Goal: Task Accomplishment & Management: Manage account settings

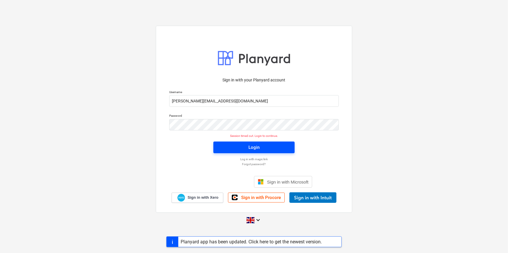
click at [259, 150] on div "Login" at bounding box center [253, 148] width 11 height 8
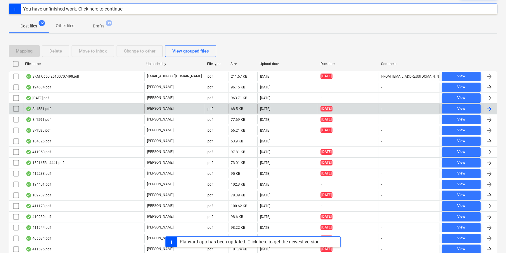
scroll to position [80, 0]
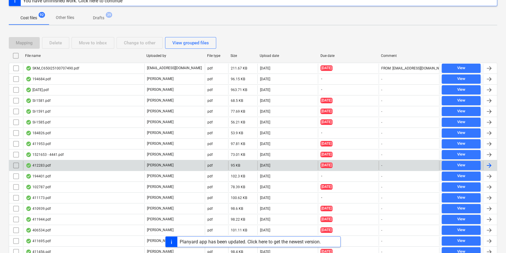
click at [99, 165] on div "412283.pdf" at bounding box center [83, 165] width 121 height 9
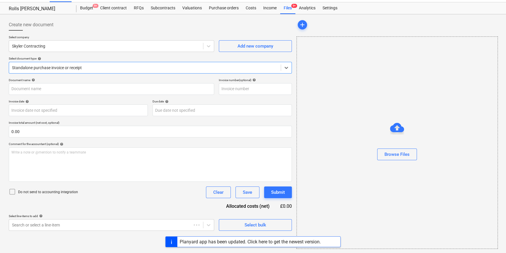
type input "412283"
type input "16 Jul 2025"
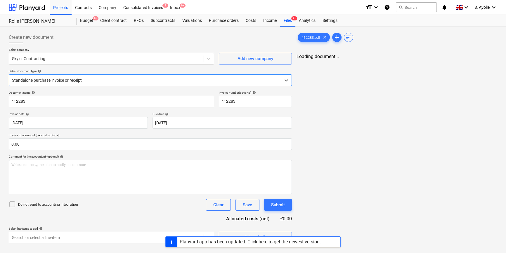
scroll to position [0, 0]
click at [303, 246] on div "Planyard app has been updated. Click here to get the newest version." at bounding box center [250, 242] width 146 height 10
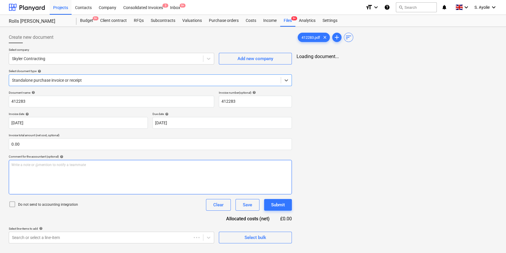
type input "412283"
type input "16 Jul 2025"
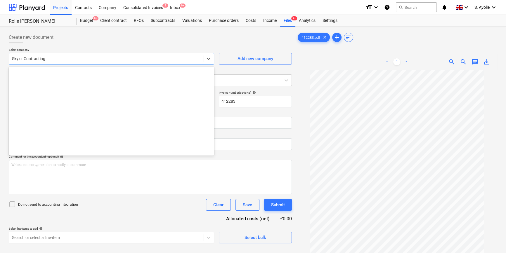
click at [94, 59] on div at bounding box center [106, 59] width 188 height 6
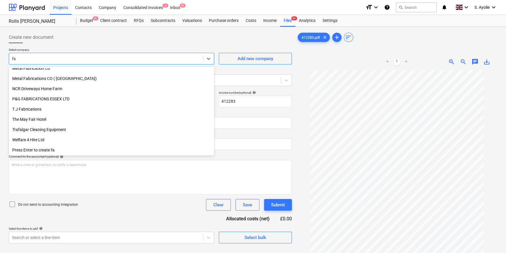
scroll to position [189, 0]
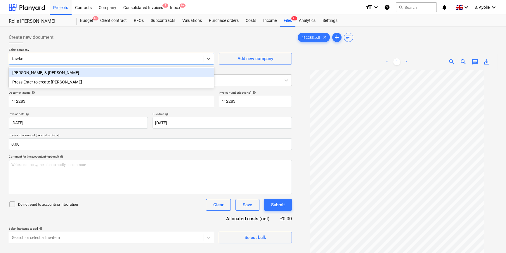
type input "fawkes"
click at [91, 72] on div "[PERSON_NAME] & [PERSON_NAME]" at bounding box center [111, 72] width 205 height 9
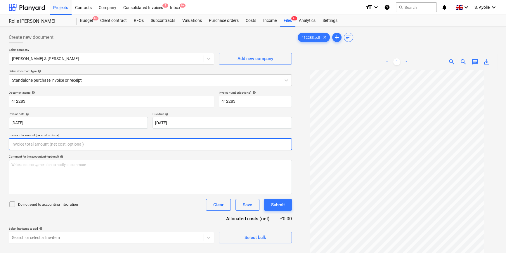
drag, startPoint x: 81, startPoint y: 139, endPoint x: 80, endPoint y: 142, distance: 3.9
click at [81, 139] on input "text" at bounding box center [150, 145] width 283 height 12
type input "0.00"
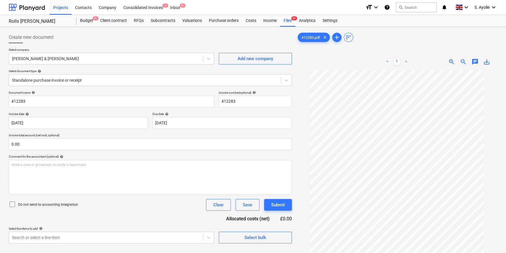
click at [13, 201] on div "Do not send to accounting integration Clear Save Submit" at bounding box center [150, 205] width 283 height 12
click at [13, 203] on icon at bounding box center [12, 204] width 7 height 7
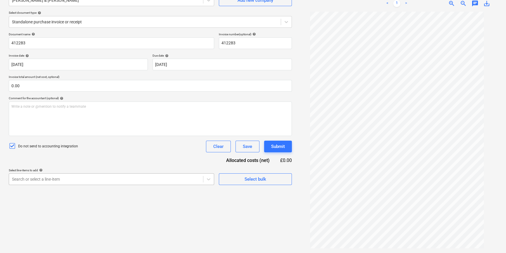
click at [31, 195] on body "Projects Contacts Company Consolidated Invoices 3 Inbox 9+ format_size keyboard…" at bounding box center [253, 68] width 506 height 253
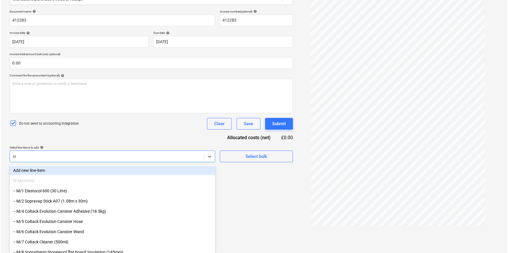
scroll to position [58, 0]
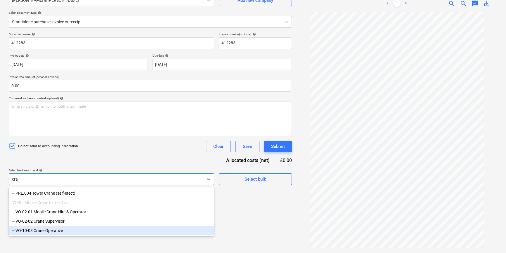
type input "cran"
click at [53, 231] on div "-- VO-10-03 Crane Operative" at bounding box center [111, 230] width 205 height 9
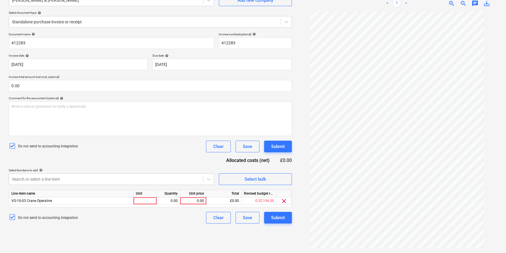
click at [216, 186] on div "Document name help 412283 Invoice number (optional) help 412283 Invoice date he…" at bounding box center [150, 127] width 283 height 191
click at [139, 202] on div at bounding box center [145, 201] width 23 height 7
type input "pcs"
click at [165, 202] on div "0.00" at bounding box center [168, 201] width 18 height 7
type input "1"
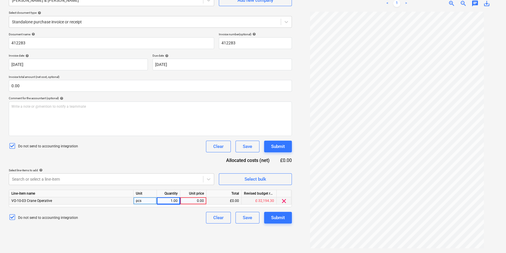
click at [185, 202] on div "0.00" at bounding box center [193, 201] width 21 height 7
type input "1750"
click at [175, 221] on div "Do not send to accounting integration Clear Save Submit" at bounding box center [150, 218] width 283 height 12
click at [274, 217] on div "Submit" at bounding box center [278, 218] width 14 height 8
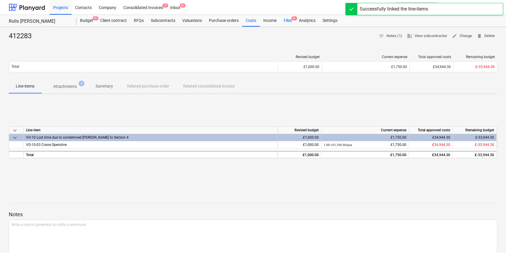
click at [290, 21] on div "Files 9+" at bounding box center [287, 21] width 15 height 12
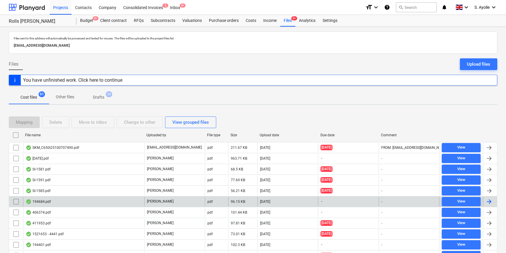
click at [68, 203] on div "194684.pdf" at bounding box center [83, 201] width 121 height 9
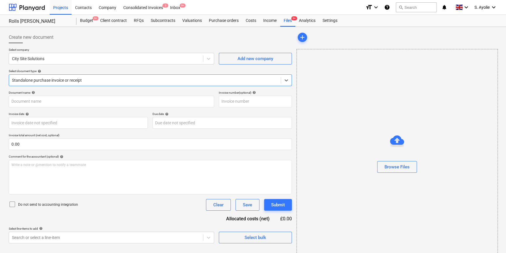
type input "SK1980"
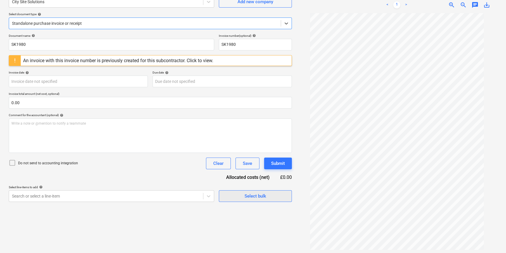
scroll to position [58, 0]
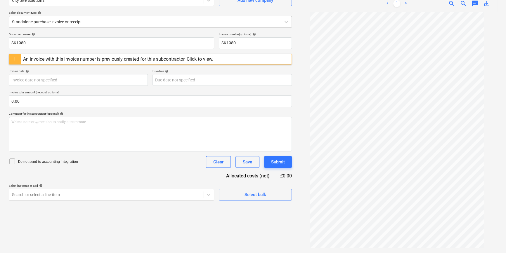
click at [197, 60] on div "An invoice with this invoice number is previously created for this subcontracto…" at bounding box center [118, 59] width 190 height 6
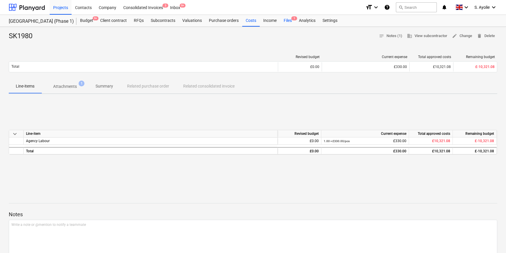
click at [281, 24] on div "Files 1" at bounding box center [287, 21] width 15 height 12
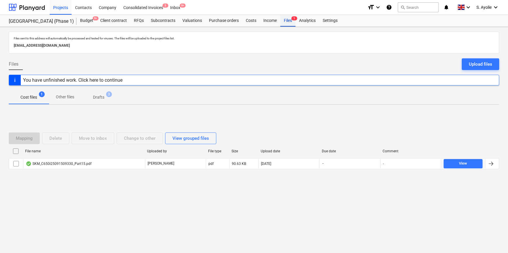
click at [282, 23] on div "Files 1" at bounding box center [287, 21] width 15 height 12
click at [67, 10] on div "Projects" at bounding box center [61, 7] width 22 height 15
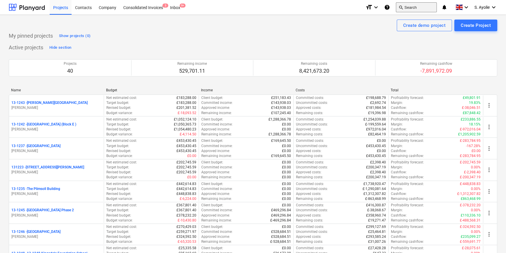
click at [419, 7] on button "search Search" at bounding box center [416, 7] width 41 height 10
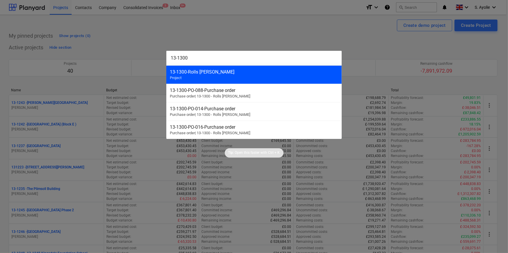
type input "13-1300"
click at [238, 77] on div "13-1300 - Rolls Royce Chichester Project" at bounding box center [253, 74] width 175 height 18
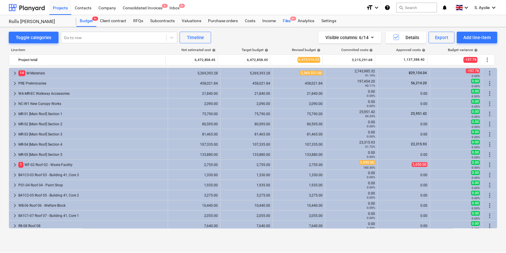
scroll to position [159, 0]
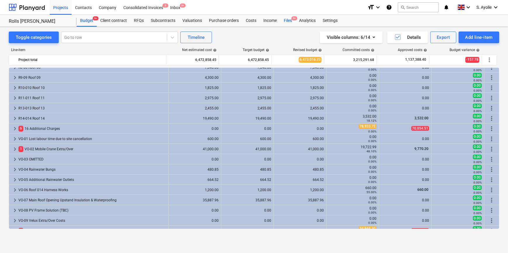
click at [286, 22] on div "Files 9+" at bounding box center [287, 21] width 15 height 12
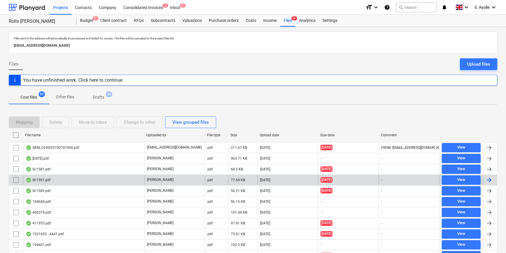
scroll to position [80, 0]
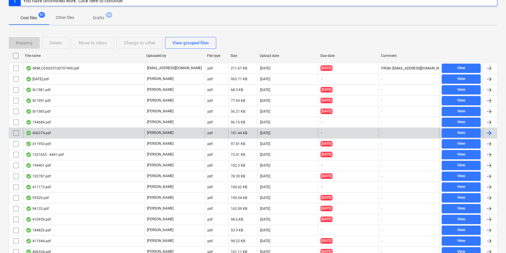
click at [58, 133] on div "406374.pdf" at bounding box center [83, 133] width 121 height 9
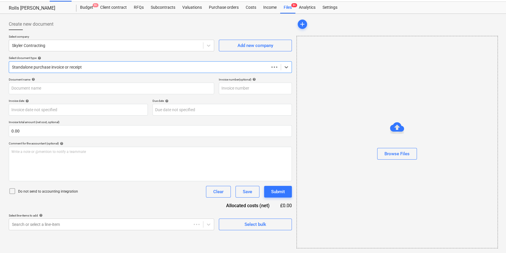
scroll to position [13, 0]
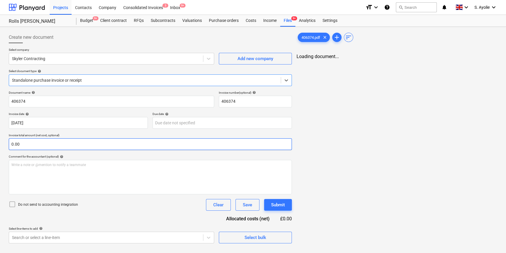
type input "406374"
type input "28 May 2025"
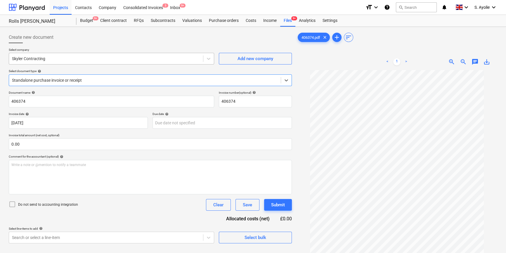
click at [123, 55] on div "Skyler Contracting" at bounding box center [106, 59] width 194 height 8
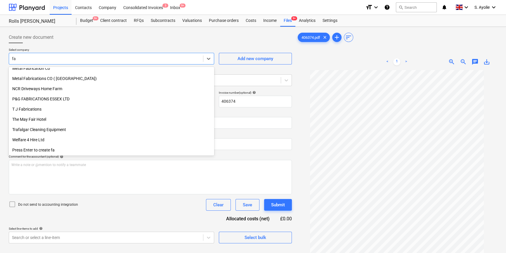
scroll to position [189, 0]
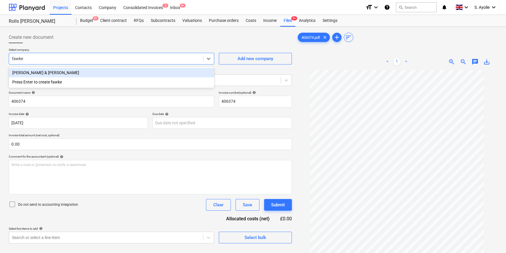
type input "fawkes"
click at [121, 71] on div "Fawkes & Reece" at bounding box center [111, 72] width 205 height 9
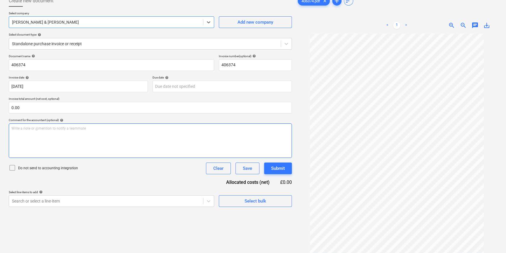
scroll to position [53, 0]
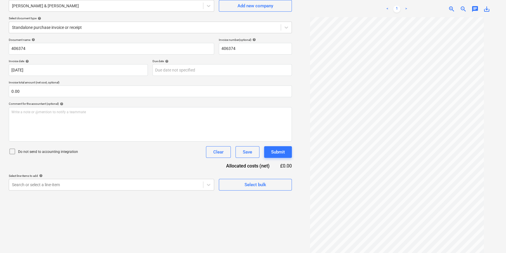
click at [53, 152] on p "Do not send to accounting integration" at bounding box center [48, 152] width 60 height 5
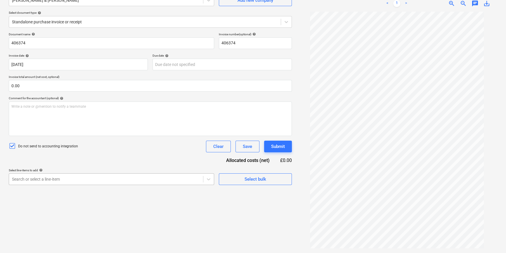
click at [68, 185] on body "Projects Contacts Company Consolidated Invoices 3 Inbox 9+ format_size keyboard…" at bounding box center [253, 68] width 506 height 253
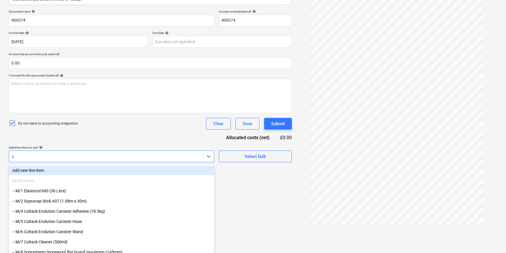
type input "cr"
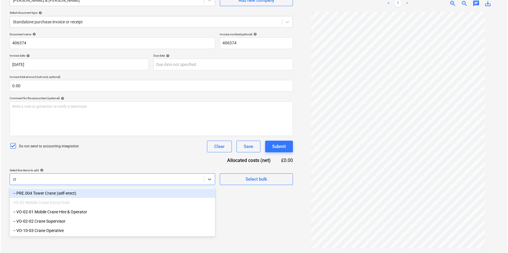
scroll to position [58, 0]
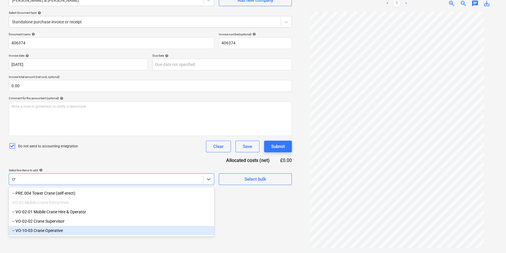
click at [57, 234] on div "-- VO-10-03 Crane Operative" at bounding box center [111, 230] width 205 height 9
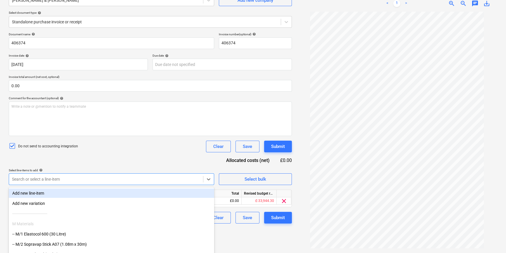
drag, startPoint x: 113, startPoint y: 158, endPoint x: 113, endPoint y: 161, distance: 3.5
click at [113, 158] on div "Document name help 406374 Invoice number (optional) help 406374 Invoice date he…" at bounding box center [150, 127] width 283 height 191
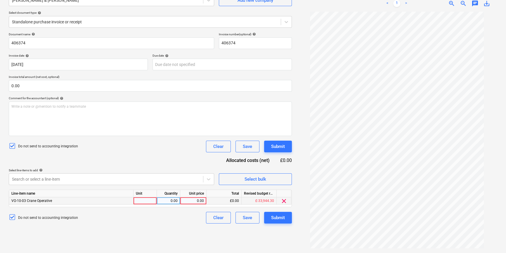
click at [141, 202] on div at bounding box center [145, 201] width 23 height 7
type input "pcs"
click at [167, 204] on div "0.00" at bounding box center [168, 201] width 18 height 7
type input "1"
click at [189, 202] on div "0.00" at bounding box center [193, 201] width 21 height 7
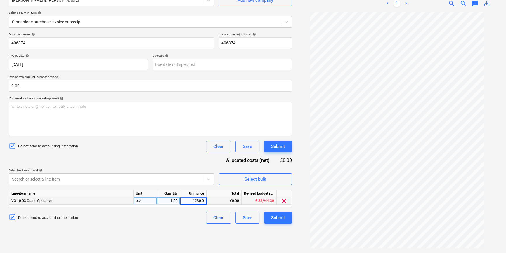
type input "1230.00"
click at [178, 216] on div "Do not send to accounting integration Clear Save Submit" at bounding box center [150, 218] width 283 height 12
click at [278, 220] on div "Submit" at bounding box center [278, 218] width 14 height 8
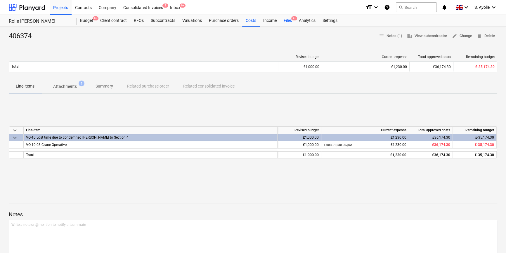
click at [286, 23] on div "Files 9+" at bounding box center [287, 21] width 15 height 12
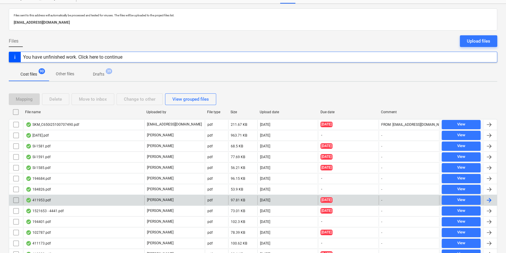
scroll to position [26, 0]
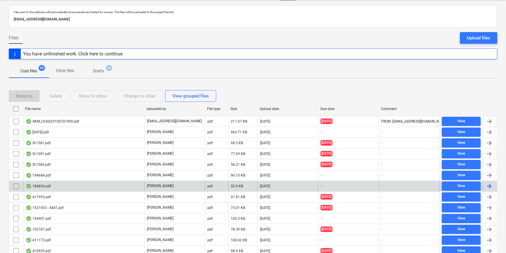
click at [73, 186] on div "184826.pdf" at bounding box center [83, 186] width 121 height 9
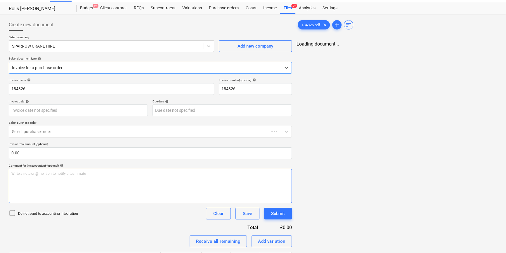
type input "184826"
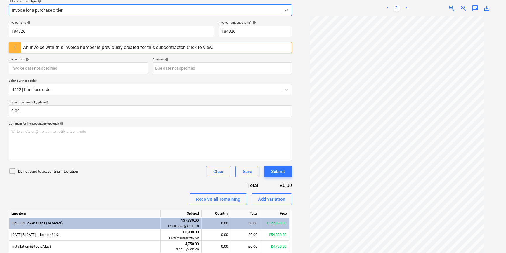
scroll to position [0, 0]
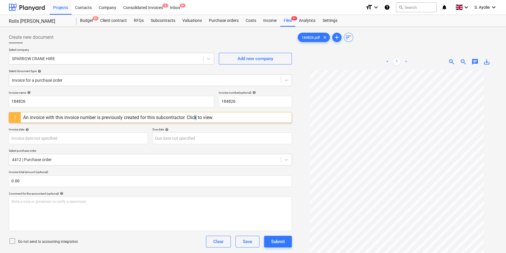
click at [197, 120] on div "An invoice with this invoice number is previously created for this subcontracto…" at bounding box center [118, 118] width 190 height 6
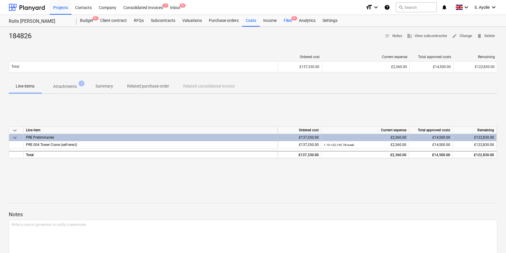
click at [288, 21] on div "Files 9+" at bounding box center [287, 21] width 15 height 12
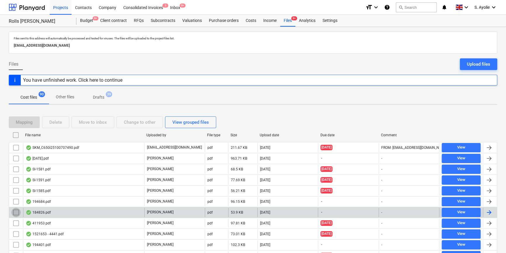
click at [16, 212] on input "checkbox" at bounding box center [15, 212] width 9 height 9
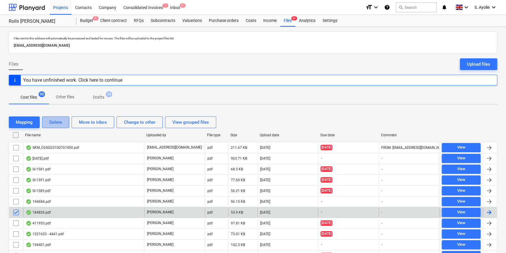
click at [64, 126] on button "Delete" at bounding box center [55, 123] width 27 height 12
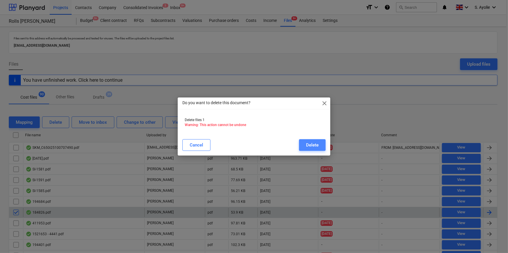
click at [310, 144] on div "Delete" at bounding box center [312, 145] width 13 height 8
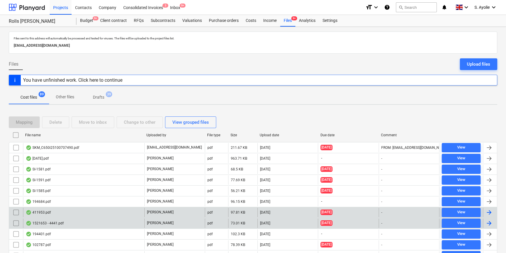
click at [135, 220] on div "1521653 - 4441.pdf" at bounding box center [83, 223] width 121 height 9
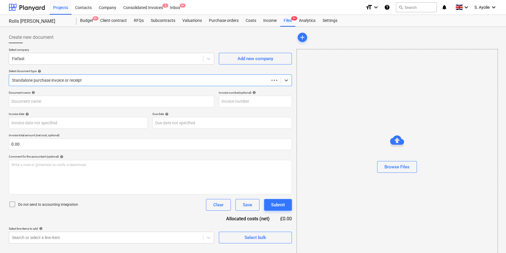
type input "1521653"
type input "24 Jun 2025"
type input "30 Jul 2025"
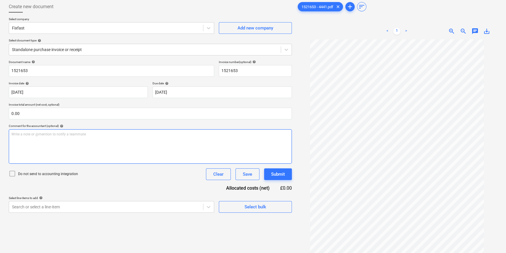
scroll to position [53, 0]
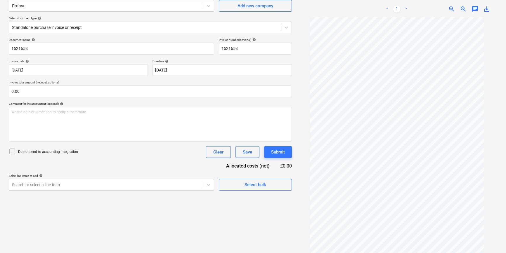
click at [60, 150] on p "Do not send to accounting integration" at bounding box center [48, 152] width 60 height 5
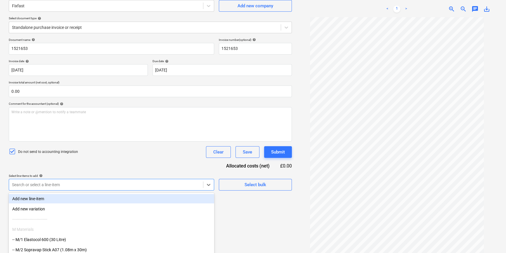
scroll to position [81, 0]
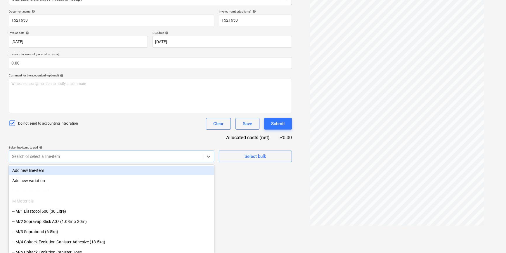
click at [62, 172] on body "Projects Contacts Company Consolidated Invoices 3 Inbox 9+ format_size keyboard…" at bounding box center [253, 45] width 506 height 253
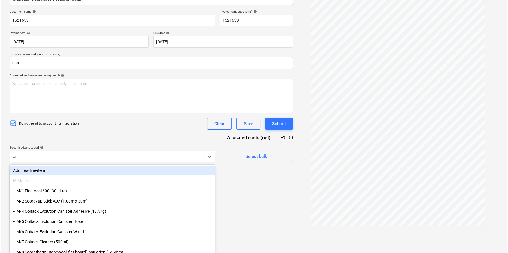
scroll to position [58, 0]
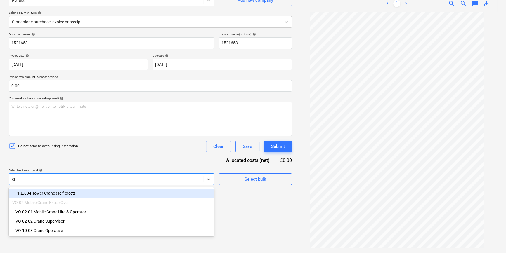
type input "cra"
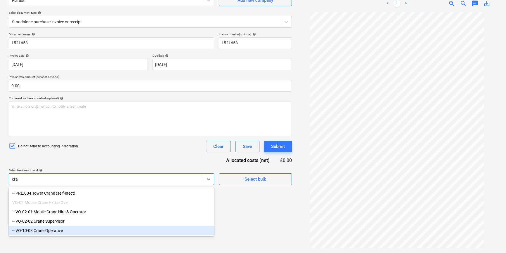
click at [73, 231] on div "-- VO-10-03 Crane Operative" at bounding box center [111, 230] width 205 height 9
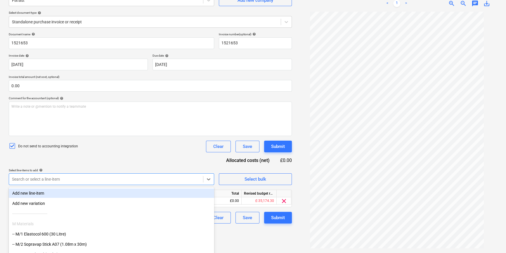
click at [98, 156] on div "Document name help 1521653 Invoice number (optional) help 1521653 Invoice date …" at bounding box center [150, 127] width 283 height 191
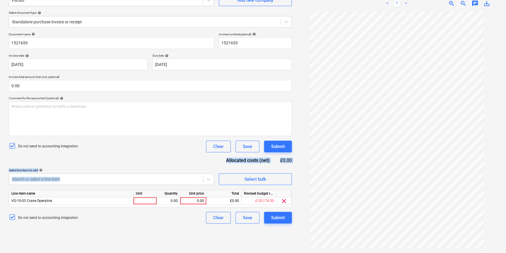
drag, startPoint x: 98, startPoint y: 156, endPoint x: 96, endPoint y: 197, distance: 41.5
click at [96, 197] on div "Document name help 1521653 Invoice number (optional) help 1521653 Invoice date …" at bounding box center [150, 127] width 283 height 191
drag, startPoint x: 96, startPoint y: 197, endPoint x: 147, endPoint y: 199, distance: 50.3
click at [147, 199] on div at bounding box center [145, 201] width 23 height 7
type input "pcs"
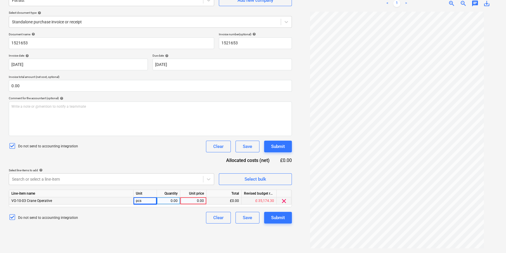
click at [161, 201] on div "0.00" at bounding box center [168, 201] width 18 height 7
type input "1"
click at [192, 202] on div "0.00" at bounding box center [193, 201] width 21 height 7
type input "516.76"
click at [280, 229] on div "Create new document Select company Fixfast Add new company Select document type…" at bounding box center [150, 111] width 288 height 280
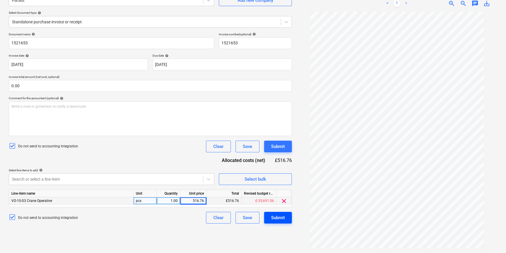
click at [282, 220] on div "Submit" at bounding box center [278, 218] width 14 height 8
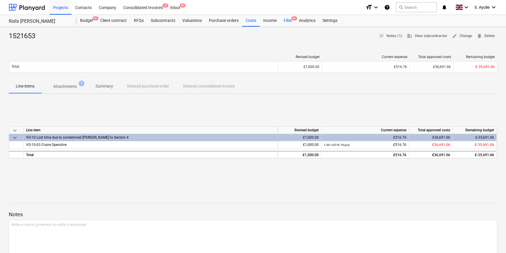
click at [291, 23] on div "Files 9+" at bounding box center [287, 21] width 15 height 12
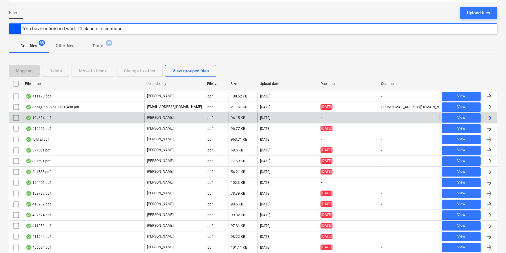
scroll to position [53, 0]
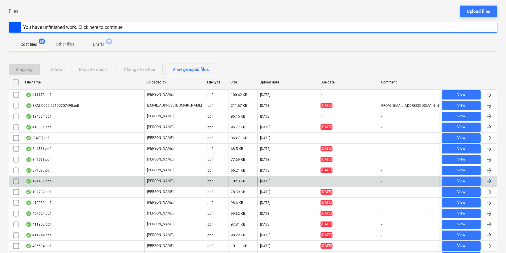
click at [65, 183] on div "194401.pdf" at bounding box center [83, 181] width 121 height 9
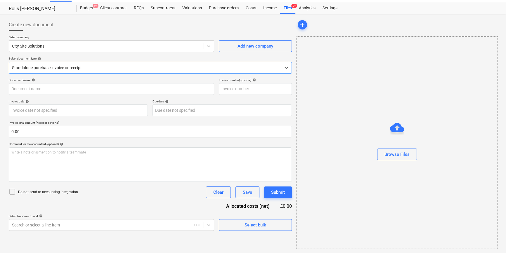
type input "194401.pdf"
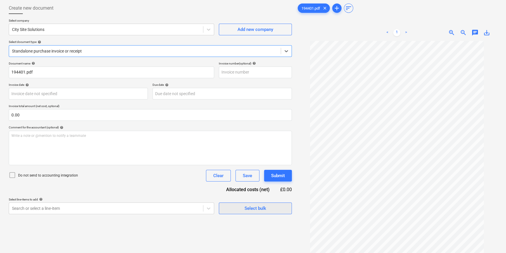
scroll to position [53, 0]
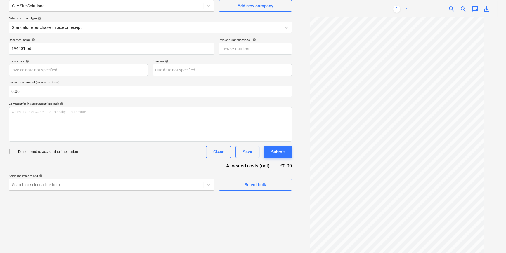
click at [61, 150] on p "Do not send to accounting integration" at bounding box center [48, 152] width 60 height 5
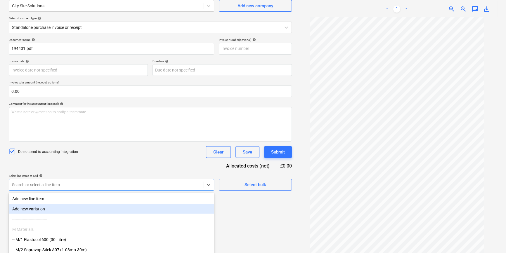
scroll to position [81, 0]
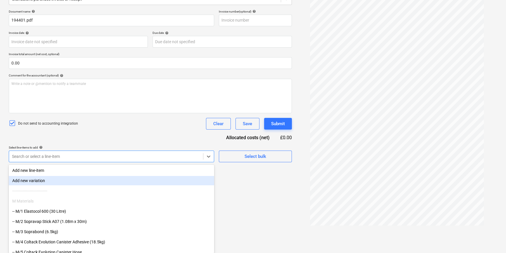
click at [74, 172] on body "Projects Contacts Company Consolidated Invoices 3 Inbox 9+ format_size keyboard…" at bounding box center [253, 45] width 506 height 253
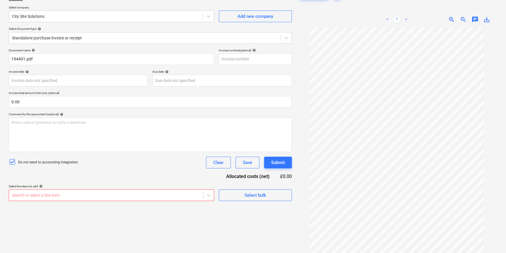
scroll to position [55, 0]
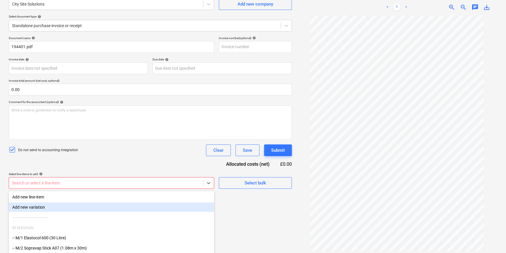
click at [129, 181] on body "Projects Contacts Company Consolidated Invoices 3 Inbox 9+ format_size keyboard…" at bounding box center [253, 71] width 506 height 253
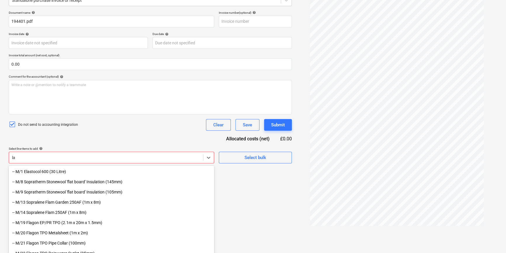
scroll to position [81, 0]
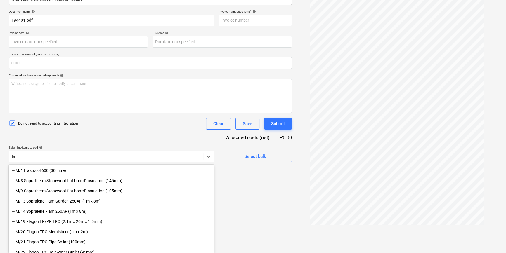
type input "l"
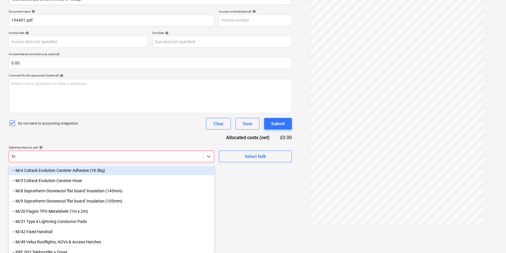
scroll to position [58, 0]
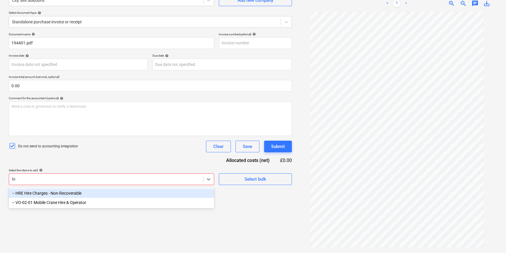
type input "h"
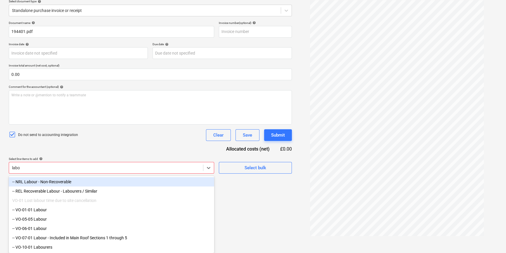
scroll to position [72, 0]
type input "labou"
click at [85, 178] on div "-- NRL Labour - Non-Recoverable" at bounding box center [111, 181] width 205 height 9
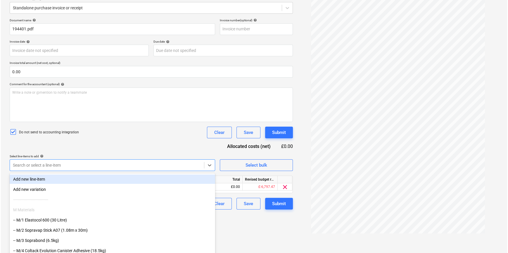
scroll to position [58, 0]
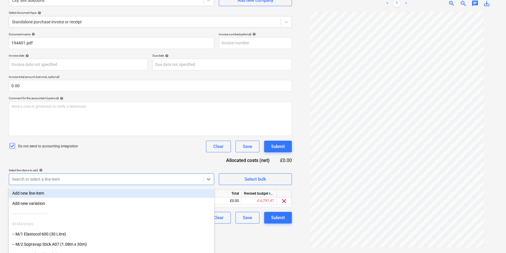
click at [116, 154] on div "Document name help 194401.pdf Invoice number (optional) help Invoice date help …" at bounding box center [150, 127] width 283 height 191
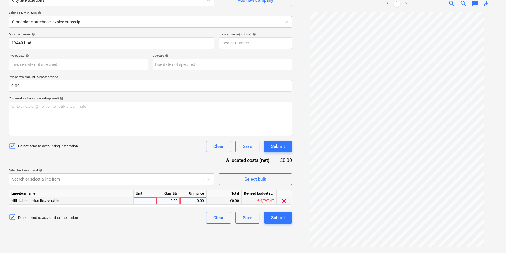
click at [139, 199] on div at bounding box center [145, 201] width 23 height 7
type input "pcs"
click at [167, 201] on div "0.00" at bounding box center [168, 201] width 18 height 7
type input "1"
click at [191, 202] on div "0.00" at bounding box center [193, 201] width 21 height 7
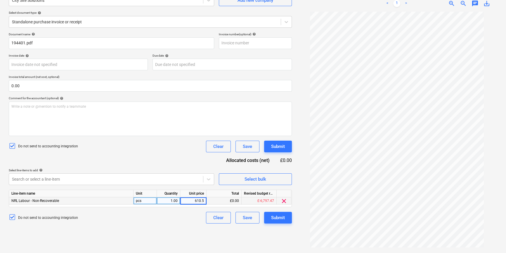
type input "610.50"
click at [266, 217] on button "Submit" at bounding box center [278, 218] width 28 height 12
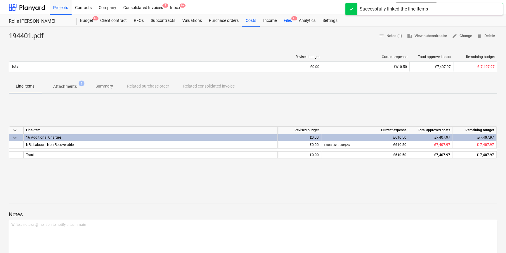
click at [287, 20] on div "Files 9+" at bounding box center [287, 21] width 15 height 12
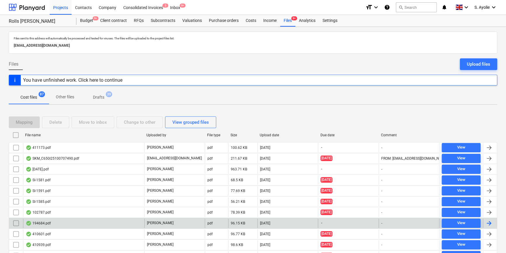
click at [65, 223] on div "194684.pdf" at bounding box center [83, 223] width 121 height 9
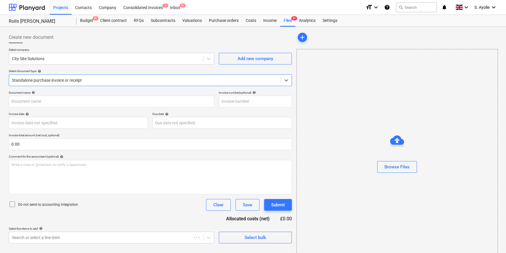
type input "SK1980"
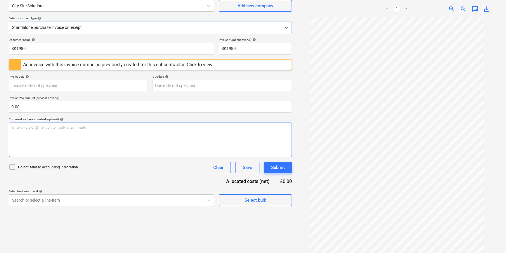
scroll to position [26, 0]
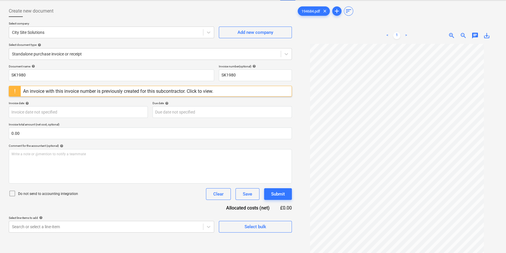
click at [109, 89] on div "An invoice with this invoice number is previously created for this subcontracto…" at bounding box center [118, 92] width 190 height 6
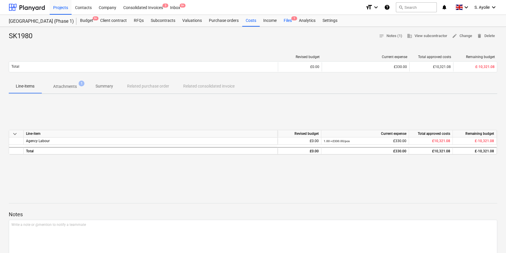
click at [286, 18] on div "Files 1" at bounding box center [287, 21] width 15 height 12
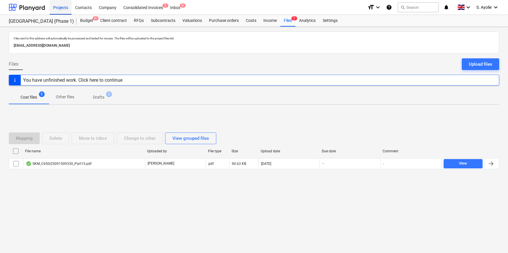
click at [62, 9] on div "Projects" at bounding box center [61, 7] width 22 height 15
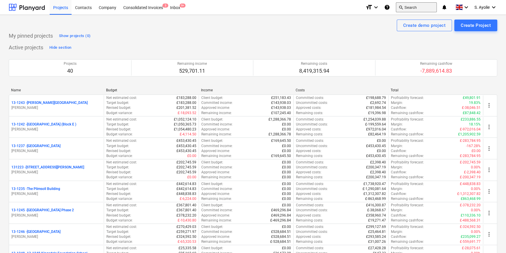
click at [433, 5] on button "search Search" at bounding box center [416, 7] width 41 height 10
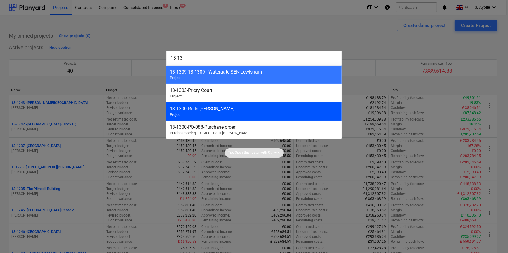
type input "13-13"
click at [208, 110] on div "13-1300 - Rolls Royce Chichester" at bounding box center [254, 109] width 168 height 6
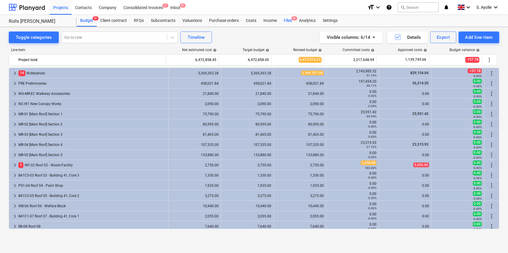
scroll to position [159, 0]
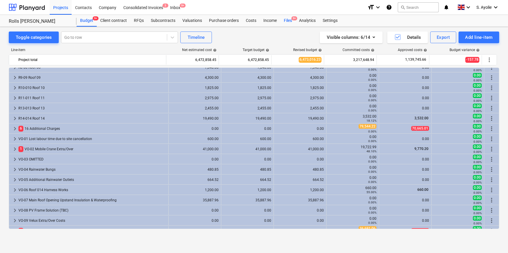
click at [289, 21] on div "Files 9+" at bounding box center [287, 21] width 15 height 12
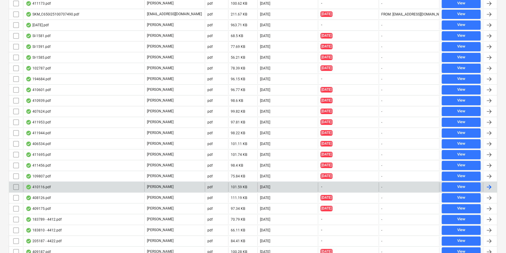
scroll to position [186, 0]
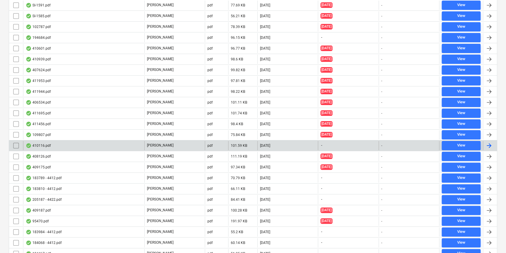
click at [100, 149] on div "410116.pdf" at bounding box center [83, 145] width 121 height 9
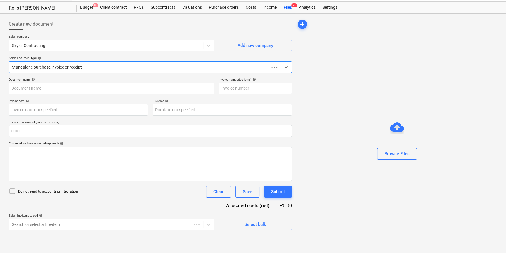
scroll to position [13, 0]
type input "410116"
type input "25 Jun 2025"
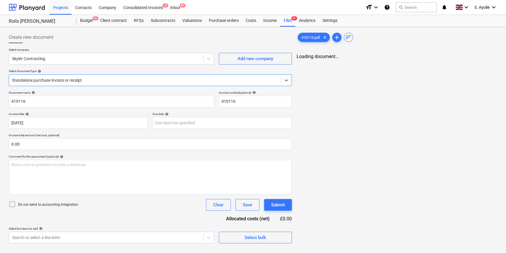
scroll to position [0, 0]
click at [145, 58] on div at bounding box center [106, 59] width 188 height 6
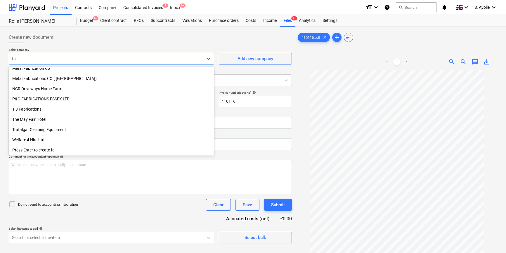
scroll to position [189, 0]
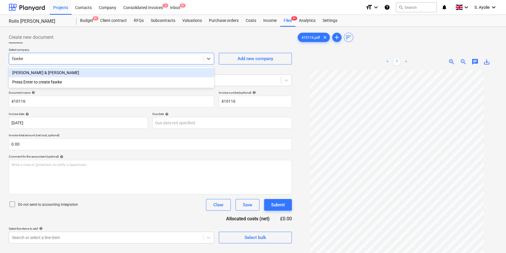
type input "fawkes"
click at [140, 72] on div "Fawkes & Reece" at bounding box center [111, 72] width 205 height 9
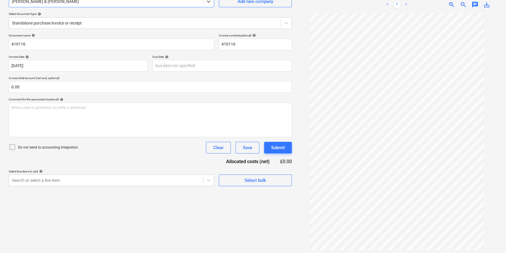
scroll to position [58, 0]
click at [45, 147] on p "Do not send to accounting integration" at bounding box center [48, 146] width 60 height 5
click at [52, 179] on body "Projects Contacts Company Consolidated Invoices 3 Inbox 9+ format_size keyboard…" at bounding box center [253, 68] width 506 height 253
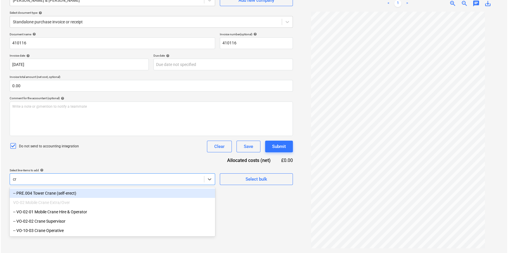
scroll to position [58, 0]
type input "crane"
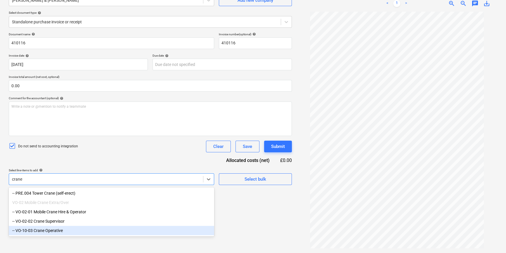
click at [63, 234] on div "-- VO-10-03 Crane Operative" at bounding box center [111, 230] width 205 height 9
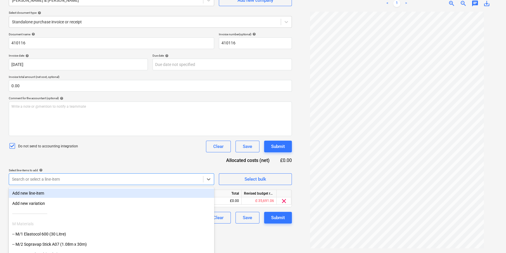
click at [105, 163] on div "Document name help 410116 Invoice number (optional) help 410116 Invoice date he…" at bounding box center [150, 127] width 283 height 191
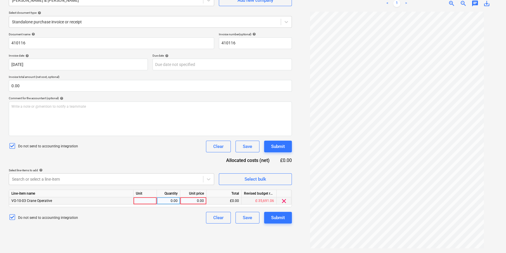
click at [143, 202] on div at bounding box center [145, 201] width 23 height 7
type input "pcs"
click at [168, 201] on div "0.00" at bounding box center [168, 201] width 18 height 7
type input "1"
click at [191, 201] on div "0.00" at bounding box center [193, 201] width 21 height 7
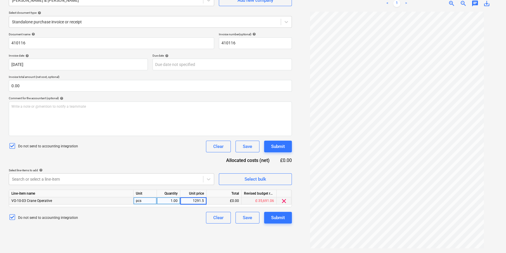
type input "1291.50"
click at [162, 153] on div "Document name help 410116 Invoice number (optional) help 410116 Invoice date he…" at bounding box center [150, 127] width 283 height 191
click at [276, 217] on div "Submit" at bounding box center [278, 218] width 14 height 8
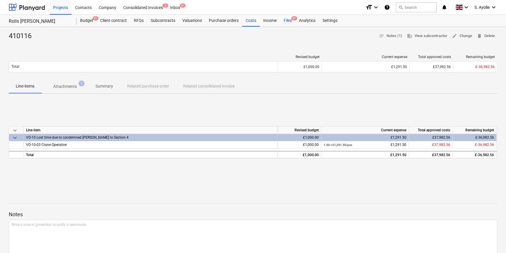
click at [288, 21] on div "Files 9+" at bounding box center [287, 21] width 15 height 12
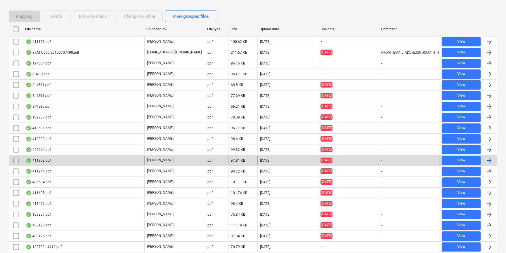
click at [103, 158] on div "411953.pdf" at bounding box center [83, 160] width 121 height 9
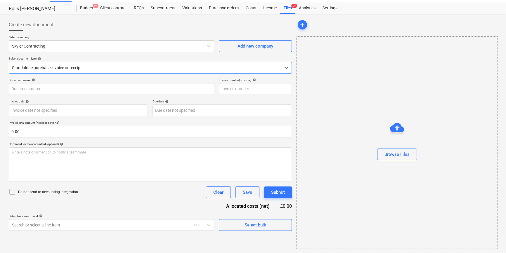
type input "411953"
type input "09 Jul 2025"
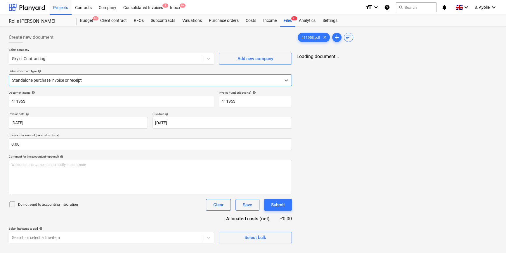
scroll to position [0, 0]
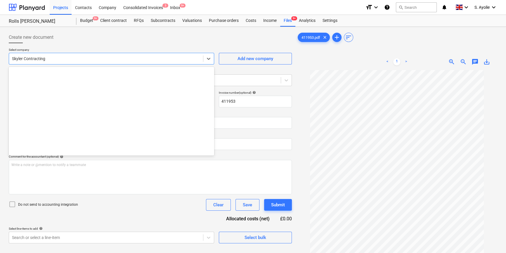
click at [62, 58] on div at bounding box center [106, 59] width 188 height 6
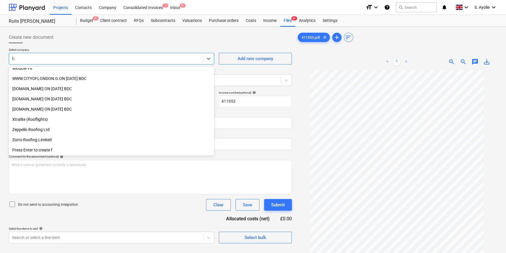
scroll to position [189, 0]
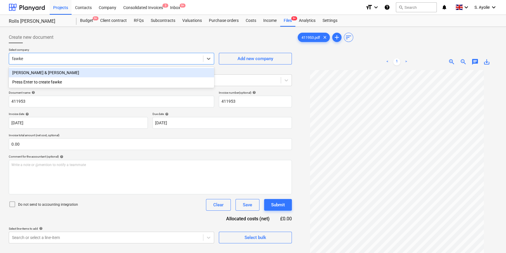
type input "fawkes"
click at [61, 70] on div "Fawkes & Reece" at bounding box center [111, 72] width 205 height 9
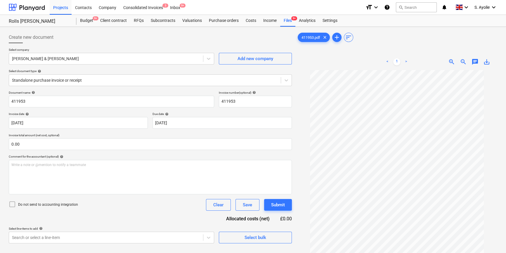
click at [18, 205] on p "Do not send to accounting integration" at bounding box center [48, 205] width 60 height 5
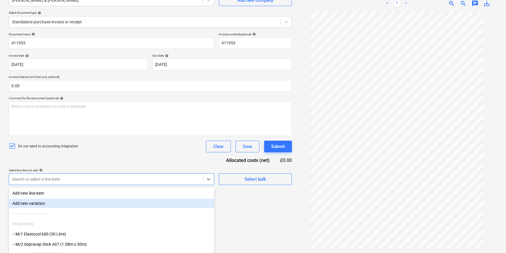
scroll to position [81, 0]
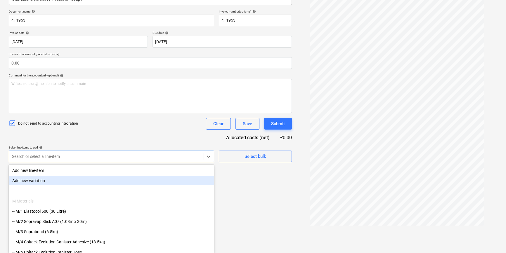
click at [57, 172] on body "Projects Contacts Company Consolidated Invoices 3 Inbox 9+ format_size keyboard…" at bounding box center [253, 45] width 506 height 253
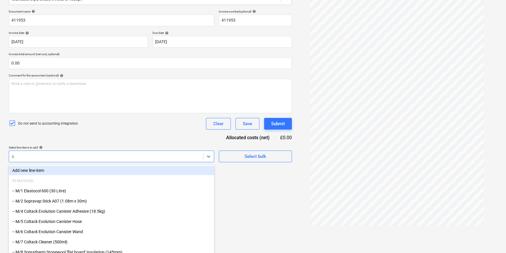
type input "cr"
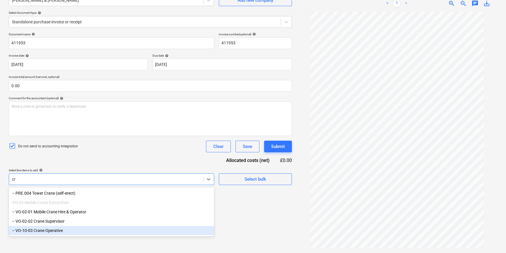
click at [64, 230] on div "-- VO-10-03 Crane Operative" at bounding box center [111, 230] width 205 height 9
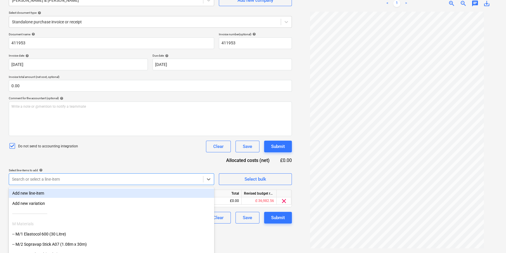
click at [129, 165] on div "Document name help 411953 Invoice number (optional) help 411953 Invoice date he…" at bounding box center [150, 127] width 283 height 191
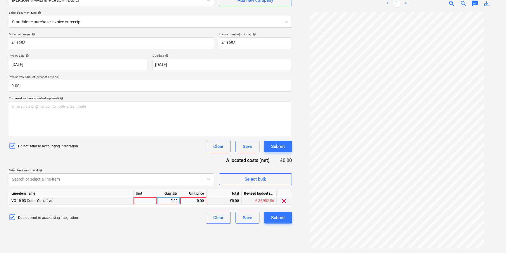
click at [144, 203] on div at bounding box center [145, 201] width 23 height 7
type input "pcs"
click at [171, 201] on div "0.00" at bounding box center [168, 201] width 18 height 7
type input "1"
click at [202, 202] on div "0.00" at bounding box center [193, 201] width 21 height 7
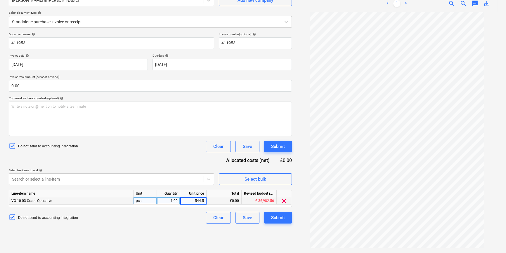
type input "544.50"
click at [152, 160] on div "Document name help 411953 Invoice number (optional) help 411953 Invoice date he…" at bounding box center [150, 127] width 283 height 191
click at [272, 217] on div "Submit" at bounding box center [278, 218] width 14 height 8
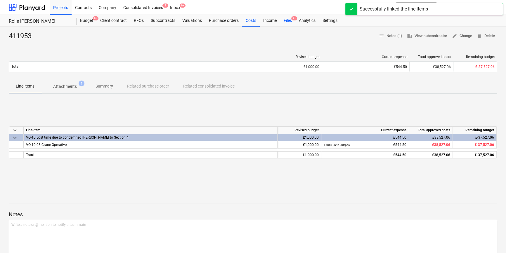
click at [283, 20] on div "Files 9+" at bounding box center [287, 21] width 15 height 12
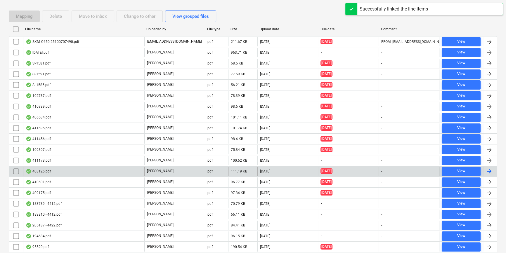
click at [125, 172] on div "408126.pdf" at bounding box center [83, 171] width 121 height 9
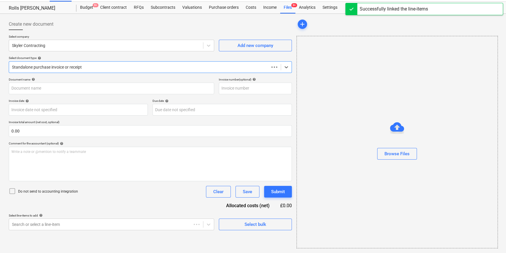
scroll to position [13, 0]
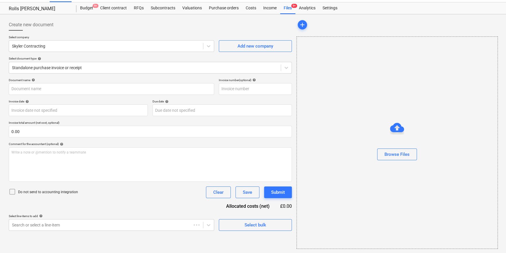
type input "408126"
type input "11 Jun 2025"
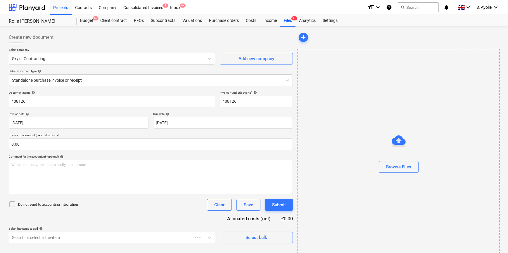
click at [63, 193] on div "Document name help 408126 Invoice number (optional) help 408126 Invoice date he…" at bounding box center [151, 167] width 284 height 153
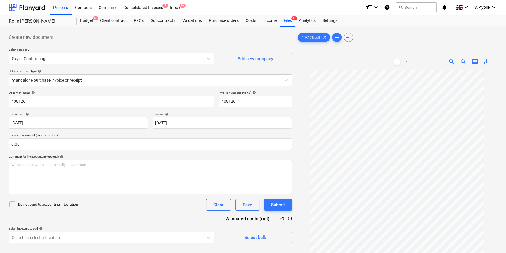
click at [56, 204] on p "Do not send to accounting integration" at bounding box center [48, 205] width 60 height 5
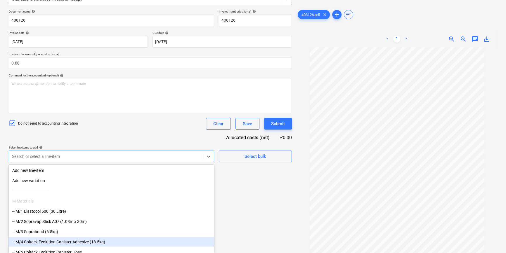
click at [71, 172] on body "Projects Contacts Company Consolidated Invoices 3 Inbox 9+ format_size keyboard…" at bounding box center [253, 45] width 506 height 253
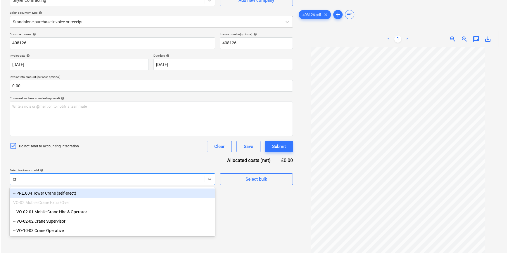
scroll to position [58, 0]
type input "cra"
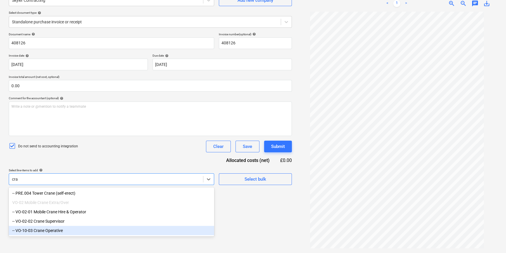
click at [69, 231] on div "-- VO-10-03 Crane Operative" at bounding box center [111, 230] width 205 height 9
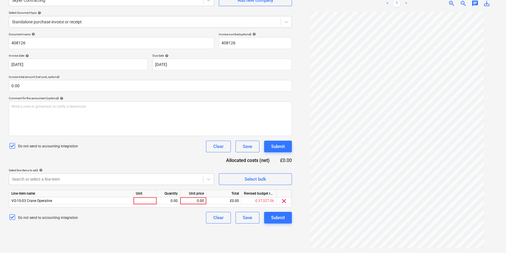
drag, startPoint x: 104, startPoint y: 140, endPoint x: 101, endPoint y: 187, distance: 47.4
click at [104, 142] on div "Document name help 408126 Invoice number (optional) help 408126 Invoice date he…" at bounding box center [150, 127] width 283 height 191
click at [149, 204] on div at bounding box center [145, 201] width 23 height 7
type input "pcs"
click at [176, 200] on div "0.00" at bounding box center [168, 201] width 18 height 7
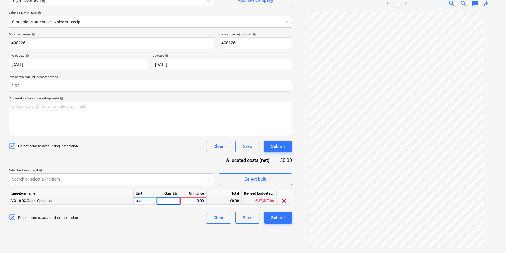
type input "1"
click at [191, 202] on div "0.00" at bounding box center [193, 201] width 21 height 7
type input "1750"
click at [177, 235] on div "Create new document Select company Skyler Contracting Add new company Select do…" at bounding box center [150, 111] width 288 height 280
click at [272, 217] on div "Submit" at bounding box center [278, 218] width 14 height 8
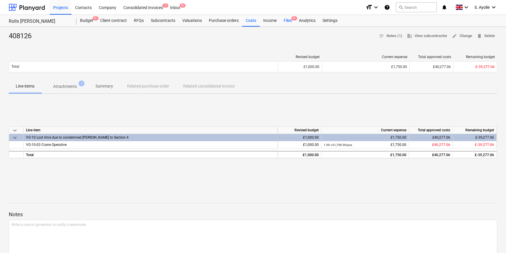
click at [289, 23] on div "Files 9+" at bounding box center [287, 21] width 15 height 12
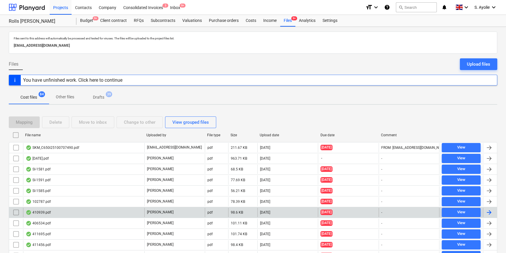
click at [94, 210] on div "410939.pdf" at bounding box center [83, 212] width 121 height 9
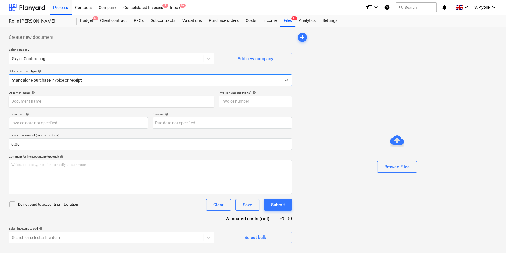
type input "410939"
type input "02 Jul 2025"
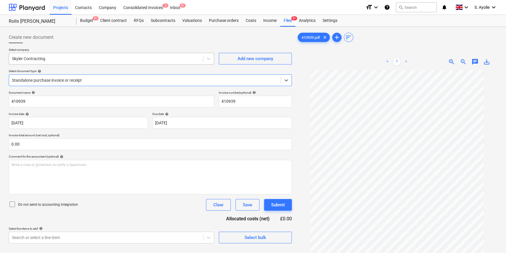
click at [123, 62] on div "Skyler Contracting" at bounding box center [106, 59] width 194 height 8
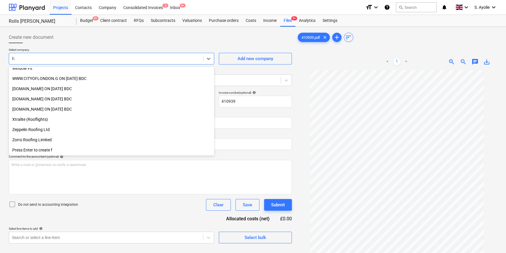
scroll to position [189, 0]
type input "faw"
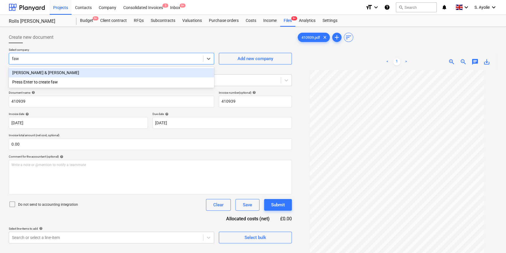
click at [80, 70] on div "Fawkes & Reece" at bounding box center [111, 72] width 205 height 9
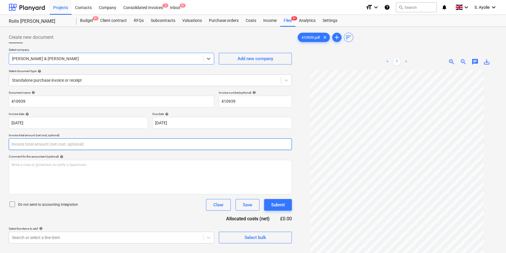
click at [56, 145] on input "text" at bounding box center [150, 145] width 283 height 12
type input "0.00"
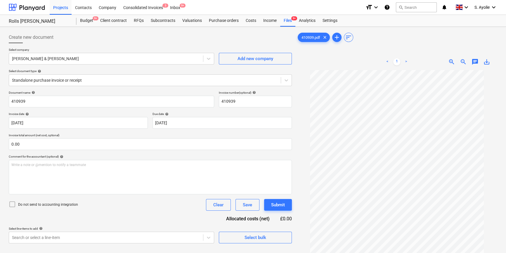
click at [40, 205] on p "Do not send to accounting integration" at bounding box center [48, 205] width 60 height 5
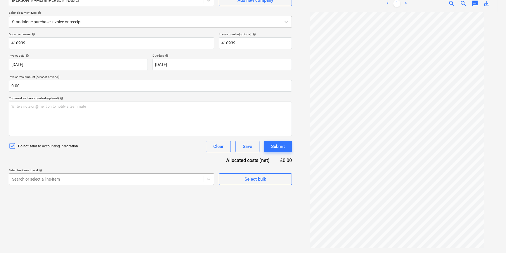
click at [54, 195] on body "Projects Contacts Company Consolidated Invoices 3 Inbox 9+ format_size keyboard…" at bounding box center [253, 68] width 506 height 253
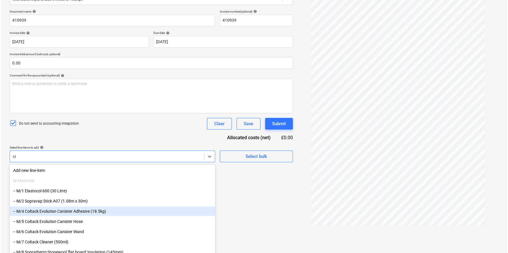
scroll to position [58, 0]
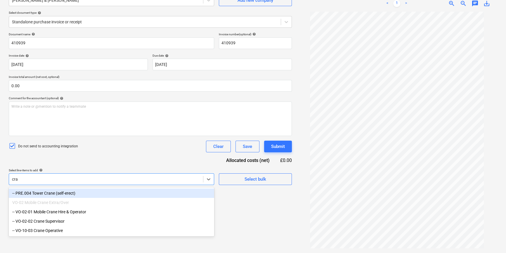
type input "cran"
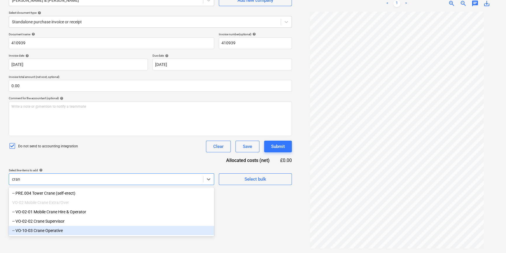
click at [63, 232] on div "-- VO-10-03 Crane Operative" at bounding box center [111, 230] width 205 height 9
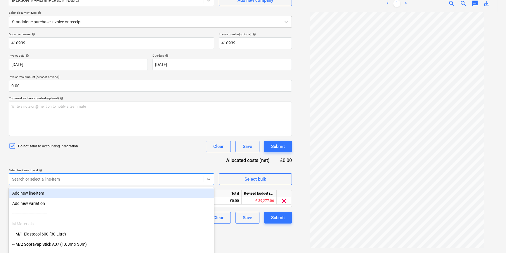
click at [169, 147] on div "Do not send to accounting integration Clear Save Submit" at bounding box center [150, 147] width 283 height 12
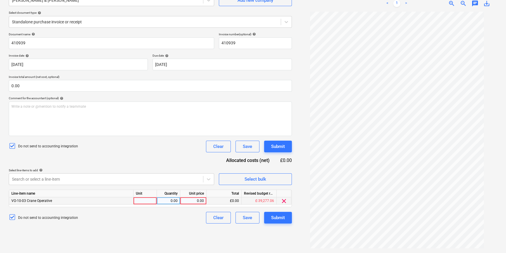
click at [144, 203] on div at bounding box center [145, 201] width 23 height 7
type input "pcs"
click at [169, 202] on div "0.00" at bounding box center [168, 201] width 18 height 7
type input "1"
click at [197, 202] on div "0.00" at bounding box center [193, 201] width 21 height 7
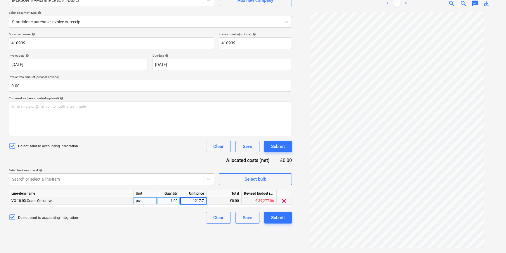
type input "1217.70"
click at [172, 144] on div "Do not send to accounting integration Clear Save Submit" at bounding box center [150, 147] width 283 height 12
click at [156, 145] on div "Do not send to accounting integration Clear Save Submit" at bounding box center [150, 147] width 283 height 12
click at [179, 222] on div "Do not send to accounting integration Clear Save Submit" at bounding box center [150, 218] width 283 height 12
click at [271, 217] on div "Submit" at bounding box center [278, 218] width 14 height 8
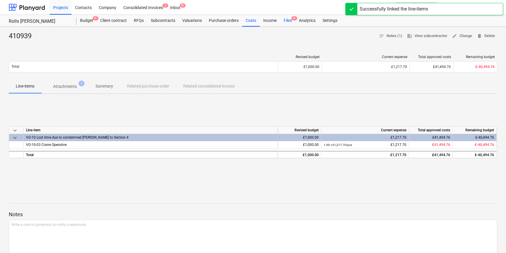
click at [289, 21] on div "Files 9+" at bounding box center [287, 21] width 15 height 12
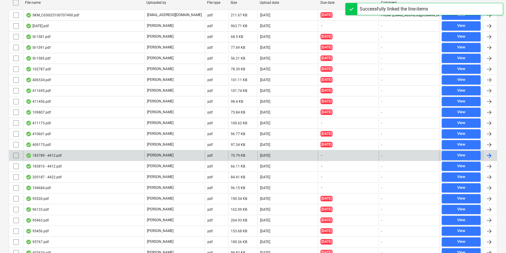
click at [83, 153] on div "183789 - 4412.pdf" at bounding box center [83, 155] width 121 height 9
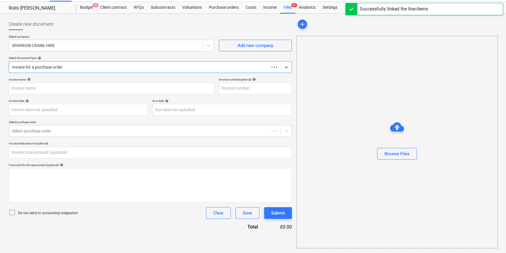
type input "0.00"
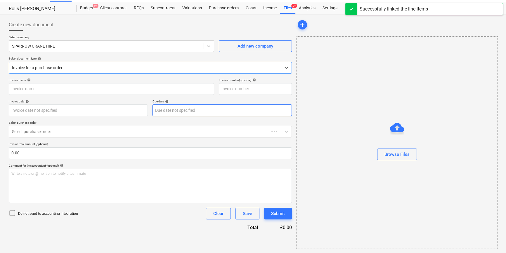
type input "183789"
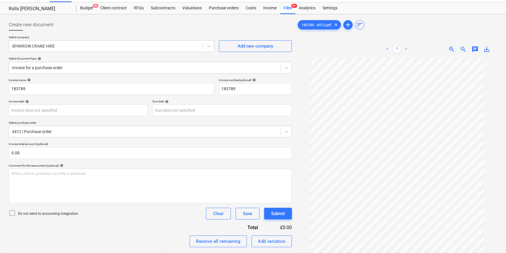
click at [43, 215] on p "Do not send to accounting integration" at bounding box center [48, 214] width 60 height 5
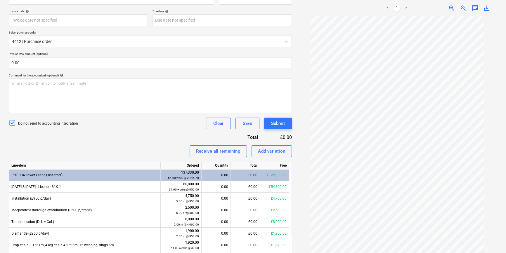
scroll to position [119, 0]
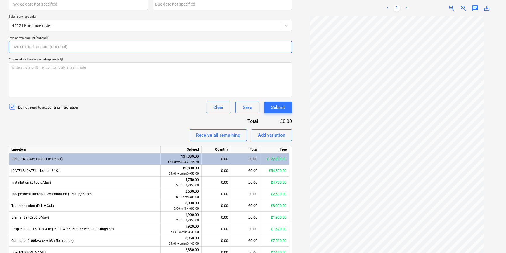
click at [78, 46] on input "text" at bounding box center [150, 47] width 283 height 12
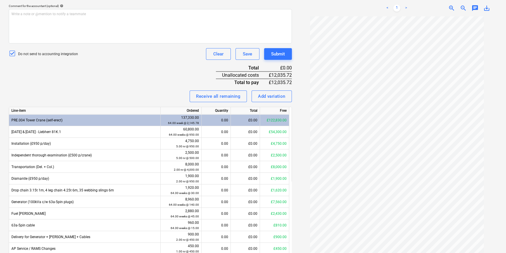
scroll to position [199, 0]
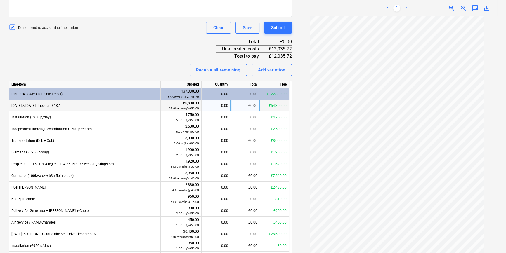
type input "12,035.72"
click at [246, 106] on div "£0.00" at bounding box center [245, 106] width 29 height 12
type input "678.57"
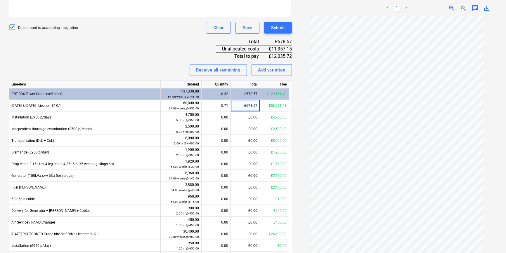
click at [157, 66] on div "Receive all remaining Add variation" at bounding box center [150, 70] width 283 height 12
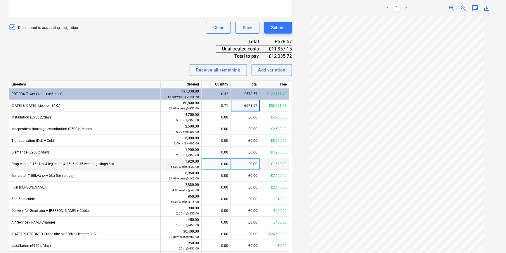
click at [244, 167] on div "£0.00" at bounding box center [245, 164] width 29 height 12
type input "42.86"
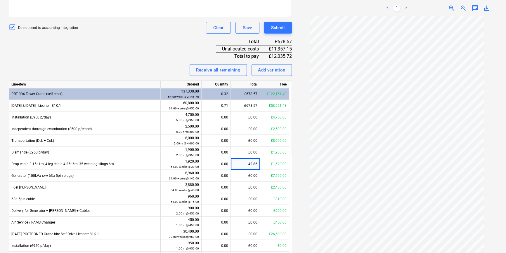
click at [164, 58] on div "Invoice name help 183789 Invoice number (optional) help 183789 Invoice date hel…" at bounding box center [150, 96] width 283 height 408
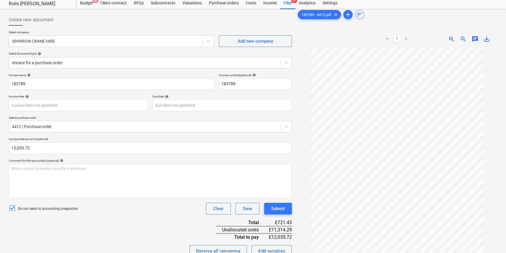
scroll to position [0, 0]
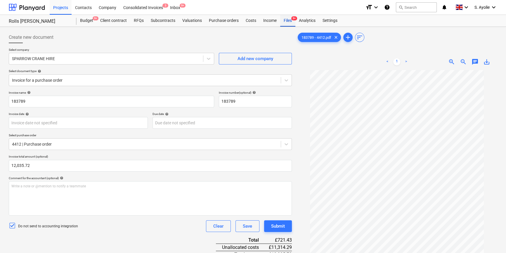
click at [291, 22] on div "Files 9+" at bounding box center [287, 21] width 15 height 12
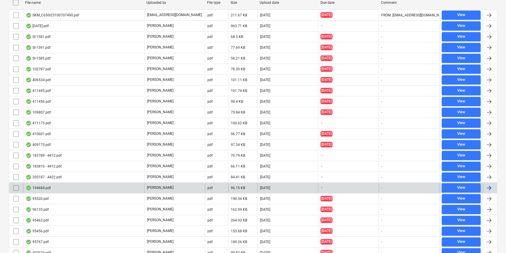
click at [128, 187] on div "194684.pdf" at bounding box center [83, 188] width 121 height 9
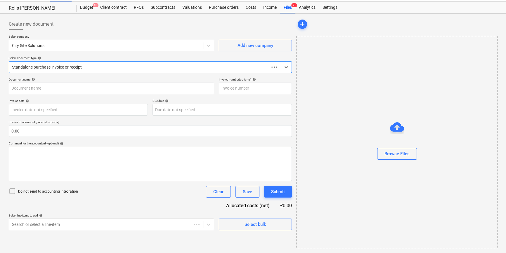
scroll to position [13, 0]
type input "SK1980"
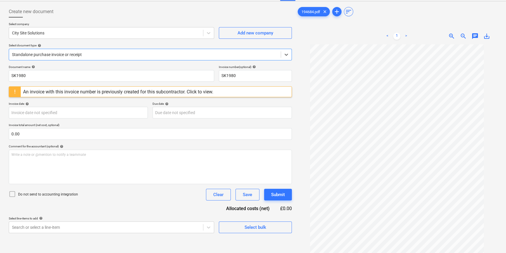
scroll to position [58, 0]
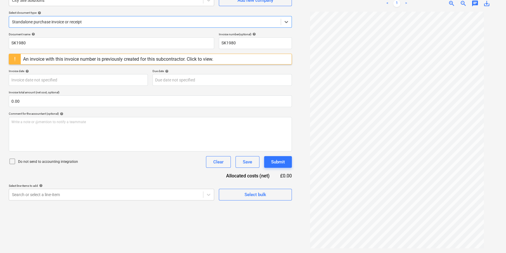
click at [127, 60] on div "An invoice with this invoice number is previously created for this subcontracto…" at bounding box center [118, 59] width 190 height 6
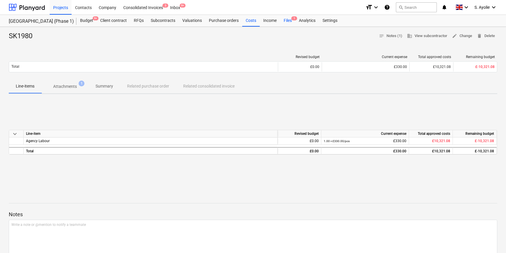
click at [285, 22] on div "Files 1" at bounding box center [287, 21] width 15 height 12
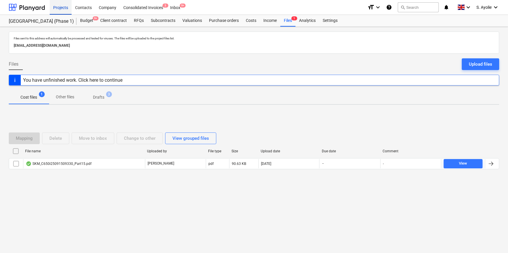
click at [59, 10] on div "Projects" at bounding box center [61, 7] width 22 height 15
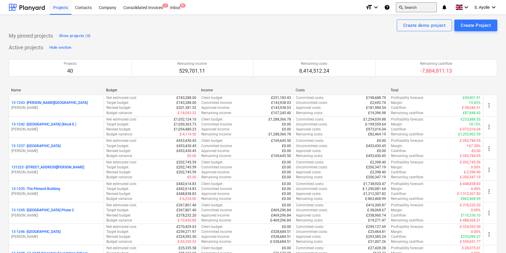
click at [412, 4] on button "search Search" at bounding box center [416, 7] width 41 height 10
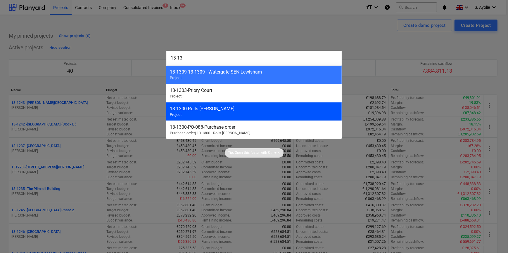
type input "13-13"
click at [216, 108] on div "13-1300 - Rolls Royce Chichester" at bounding box center [254, 109] width 168 height 6
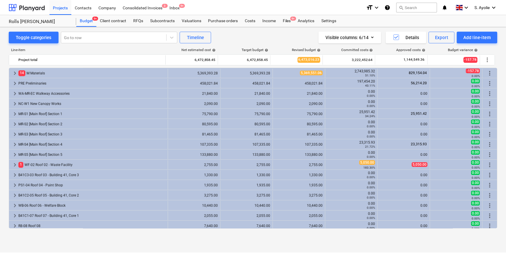
scroll to position [159, 0]
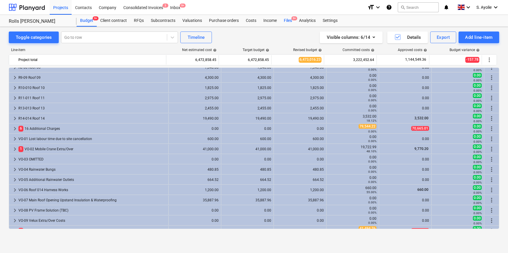
click at [286, 19] on div "Files 9+" at bounding box center [287, 21] width 15 height 12
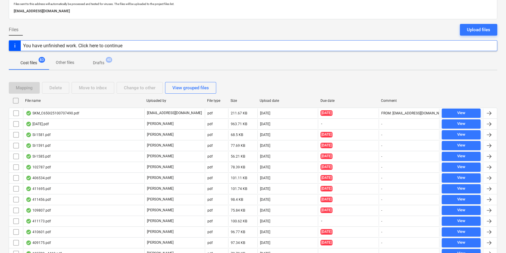
scroll to position [133, 0]
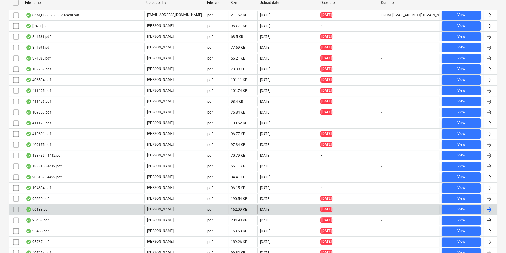
click at [94, 210] on div "96133.pdf" at bounding box center [83, 209] width 121 height 9
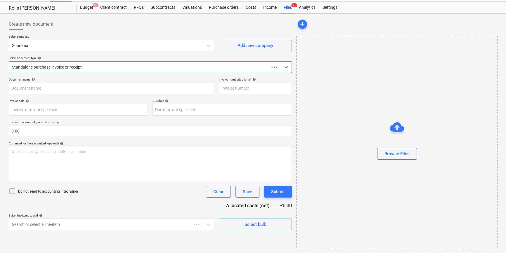
scroll to position [13, 0]
type input "C0000603"
type input "10 Sep 2025"
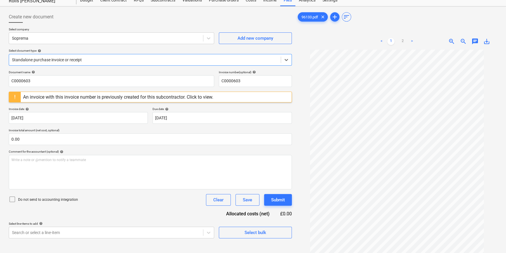
scroll to position [58, 0]
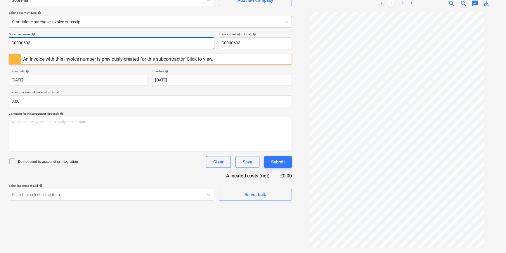
click at [75, 45] on input "C0000603" at bounding box center [111, 43] width 205 height 12
type input "96133"
drag, startPoint x: 246, startPoint y: 44, endPoint x: 210, endPoint y: 43, distance: 35.4
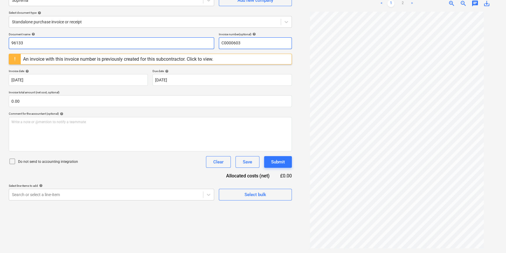
click at [210, 43] on div "Document name help 96133 Invoice number (optional) help C0000603" at bounding box center [150, 40] width 283 height 17
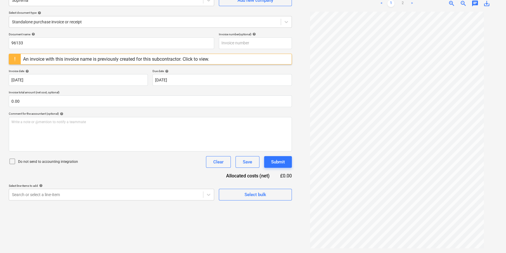
click at [191, 70] on div "Due date help" at bounding box center [222, 71] width 139 height 4
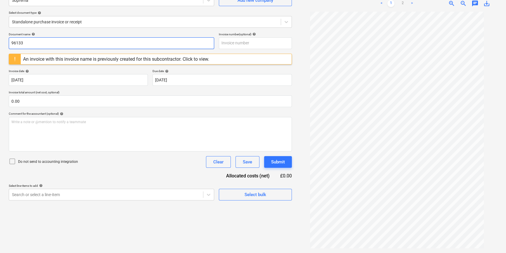
click at [79, 41] on input "96133" at bounding box center [111, 43] width 205 height 12
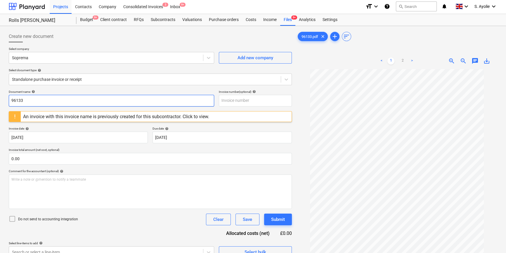
scroll to position [0, 0]
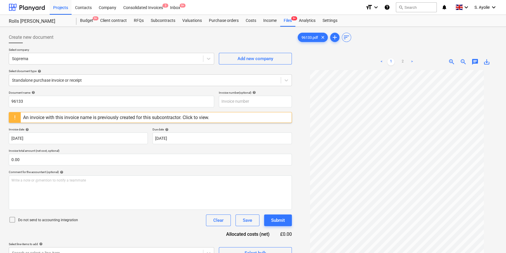
click at [128, 52] on p "Select company" at bounding box center [111, 50] width 205 height 5
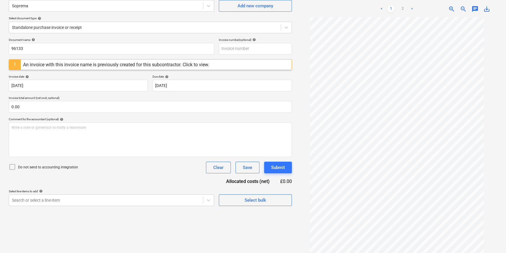
scroll to position [10, 0]
click at [402, 10] on link "2" at bounding box center [402, 9] width 7 height 7
click at [137, 66] on div "An invoice with this invoice name is previously created for this subcontractor.…" at bounding box center [116, 65] width 186 height 6
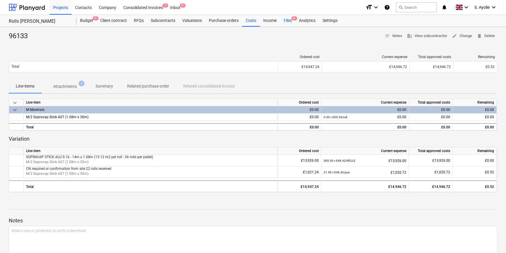
click at [290, 25] on div "Files 9+" at bounding box center [287, 21] width 15 height 12
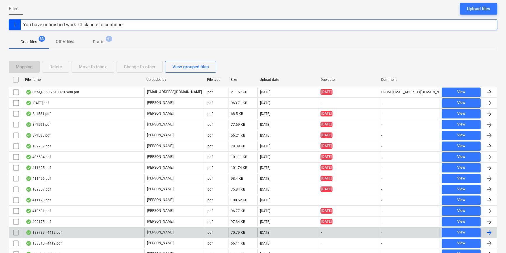
scroll to position [26, 0]
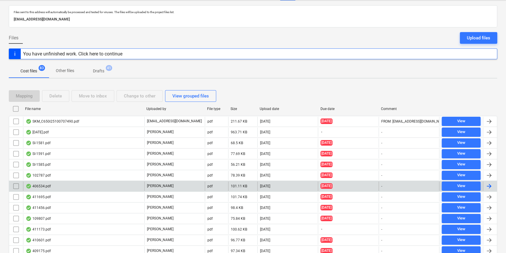
click at [91, 185] on div "406534.pdf" at bounding box center [83, 186] width 121 height 9
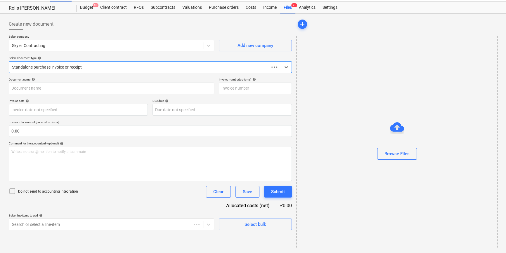
scroll to position [13, 0]
type input "406534"
type input "28 May 2025"
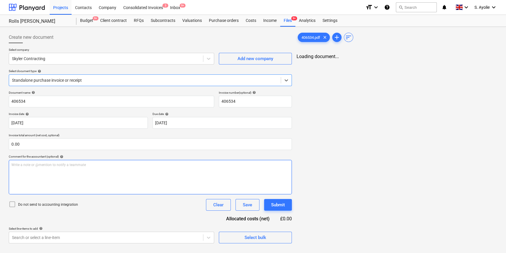
scroll to position [0, 0]
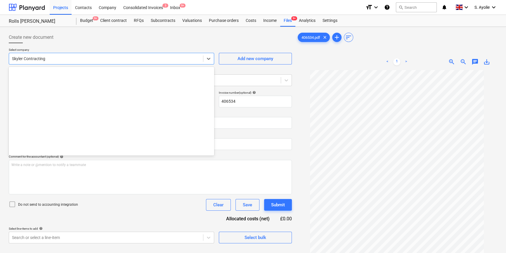
click at [128, 60] on div at bounding box center [106, 59] width 188 height 6
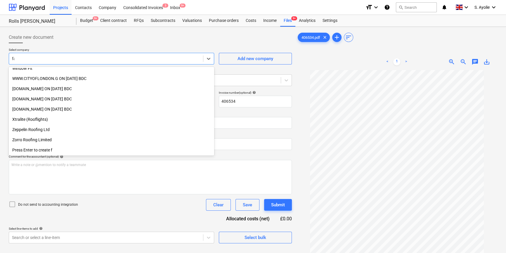
scroll to position [189, 0]
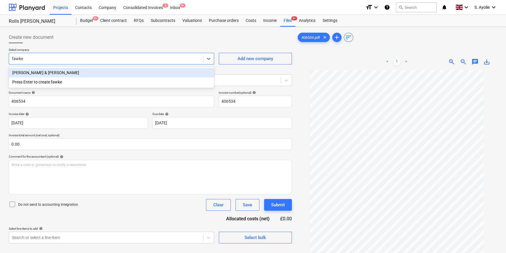
type input "fawkes"
click at [111, 70] on div "Fawkes & Reece" at bounding box center [111, 72] width 205 height 9
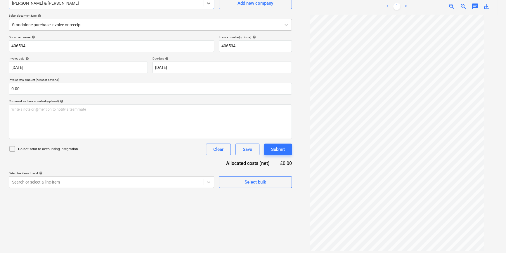
scroll to position [58, 0]
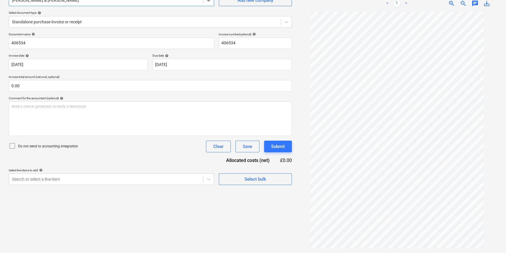
click at [40, 146] on p "Do not send to accounting integration" at bounding box center [48, 146] width 60 height 5
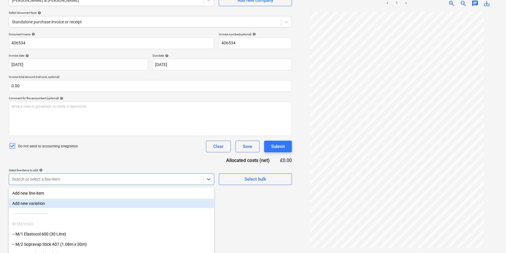
scroll to position [81, 0]
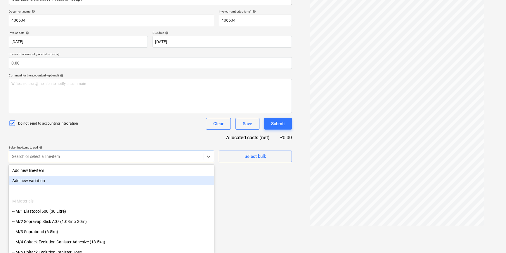
click at [54, 172] on body "Projects Contacts Company Consolidated Invoices 3 Inbox 9+ format_size keyboard…" at bounding box center [253, 45] width 506 height 253
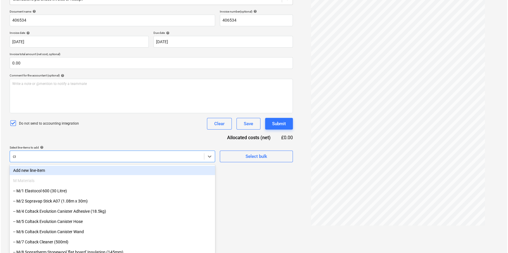
scroll to position [58, 0]
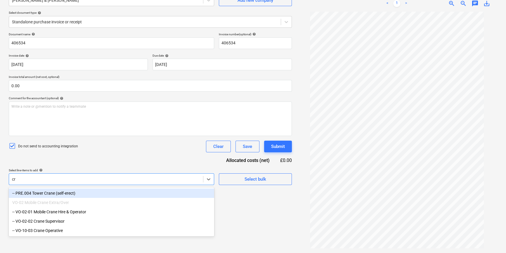
type input "cra"
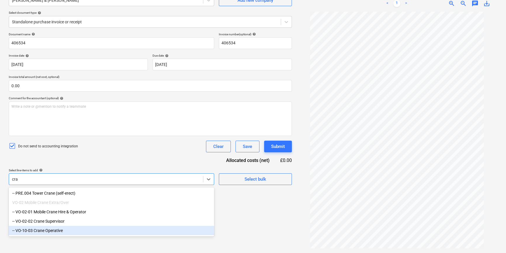
click at [60, 231] on div "-- VO-10-03 Crane Operative" at bounding box center [111, 230] width 205 height 9
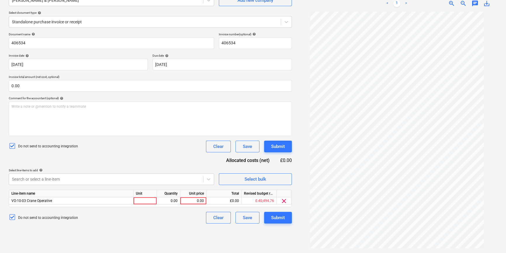
click at [132, 156] on div "Document name help 406534 Invoice number (optional) help 406534 Invoice date he…" at bounding box center [150, 127] width 283 height 191
click at [146, 198] on div at bounding box center [145, 201] width 23 height 7
type input "pcs"
click at [171, 202] on div "0.00" at bounding box center [168, 201] width 18 height 7
type input "1"
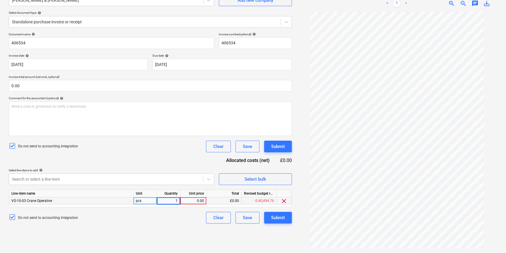
click at [197, 201] on div "0.00" at bounding box center [193, 201] width 21 height 7
type input "1750"
click at [184, 158] on div "Document name help 406534 Invoice number (optional) help 406534 Invoice date he…" at bounding box center [150, 127] width 283 height 191
click at [271, 215] on div "Submit" at bounding box center [278, 218] width 14 height 8
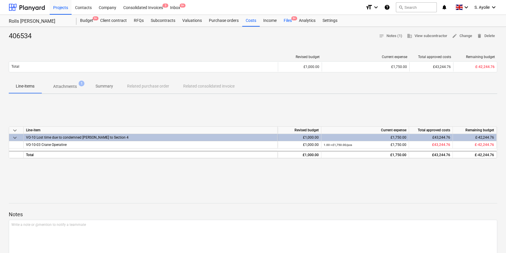
click at [289, 23] on div "Files 9+" at bounding box center [287, 21] width 15 height 12
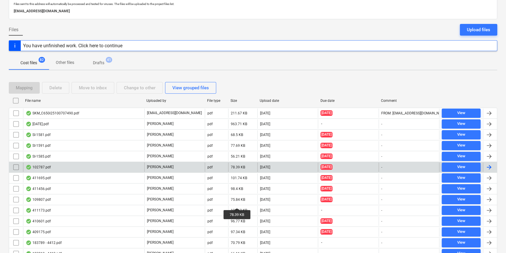
scroll to position [80, 0]
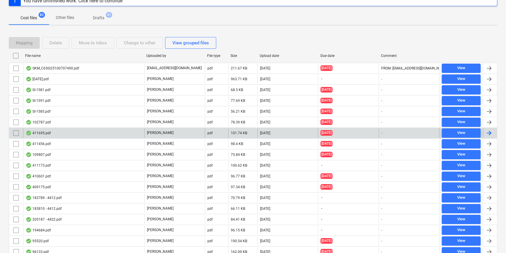
click at [110, 131] on div "411695.pdf" at bounding box center [83, 133] width 121 height 9
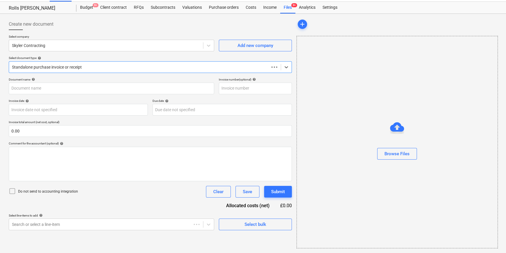
scroll to position [13, 0]
type input "411695"
type input "09 Jul 2025"
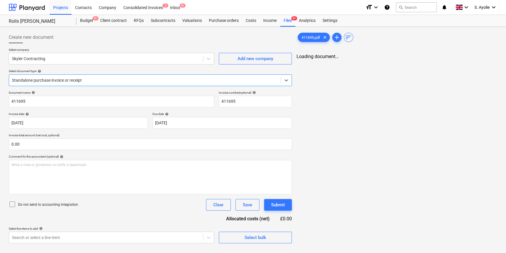
scroll to position [0, 0]
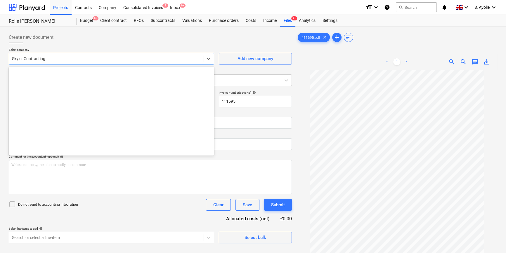
click at [61, 58] on div at bounding box center [106, 59] width 188 height 6
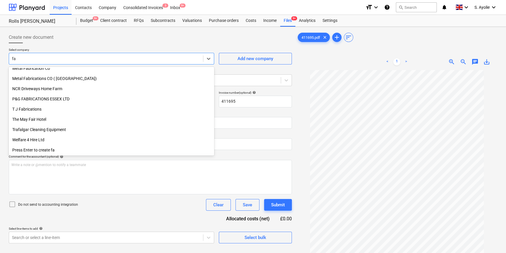
scroll to position [189, 0]
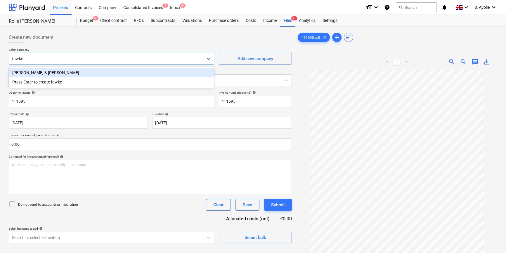
type input "fawkes"
click at [101, 72] on div "Fawkes & Reece" at bounding box center [111, 72] width 205 height 9
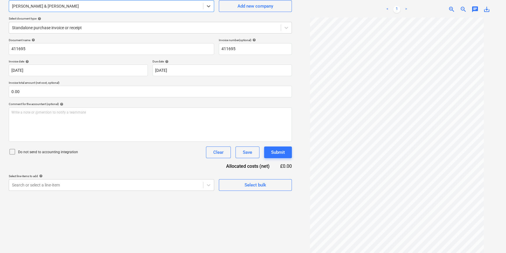
scroll to position [53, 0]
click at [52, 150] on p "Do not send to accounting integration" at bounding box center [48, 152] width 60 height 5
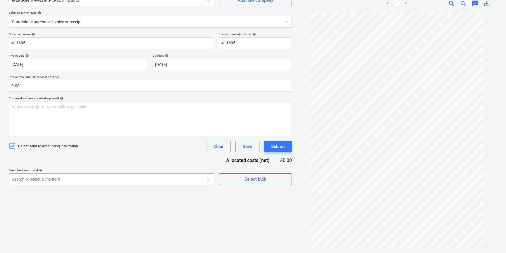
click at [82, 179] on body "Projects Contacts Company Consolidated Invoices 3 Inbox 9+ format_size keyboard…" at bounding box center [253, 68] width 506 height 253
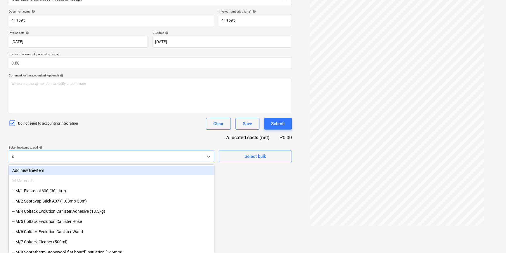
type input "cr"
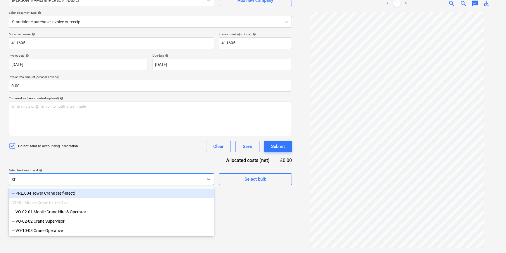
scroll to position [58, 0]
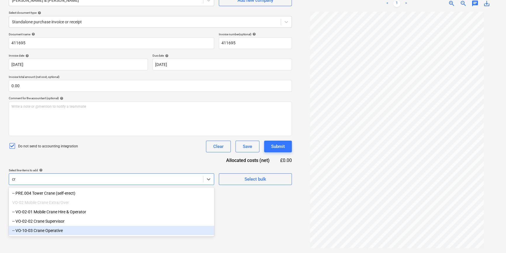
click at [62, 230] on div "-- VO-10-03 Crane Operative" at bounding box center [111, 230] width 205 height 9
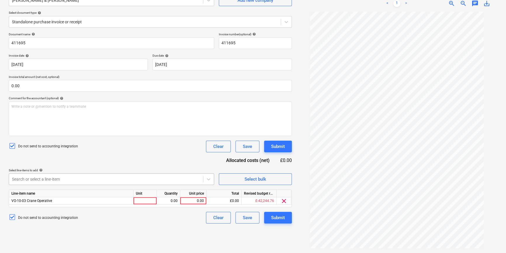
drag, startPoint x: 78, startPoint y: 168, endPoint x: 77, endPoint y: 174, distance: 6.1
click at [77, 173] on p "Select line-items to add help" at bounding box center [111, 171] width 205 height 5
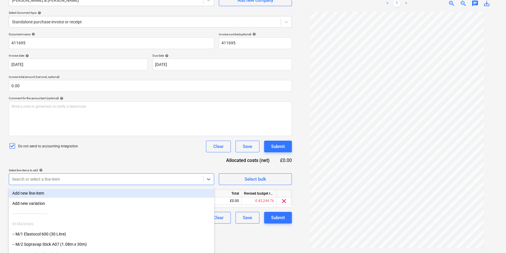
scroll to position [81, 0]
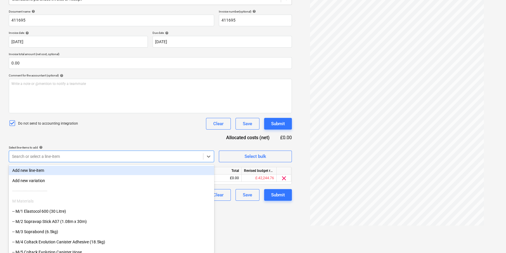
click at [117, 172] on body "Projects Contacts Company Consolidated Invoices 3 Inbox 9+ format_size keyboard…" at bounding box center [253, 45] width 506 height 253
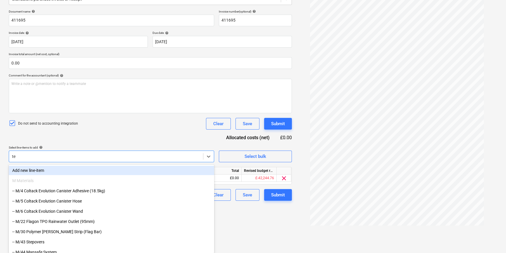
type input "tel"
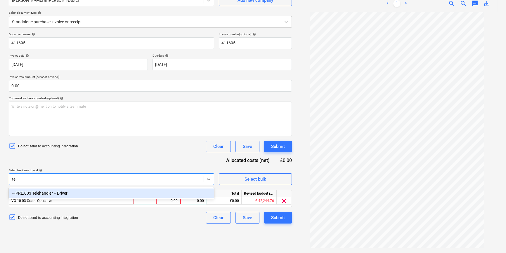
click at [76, 194] on div "-- PRE.003 Telehandler + Driver" at bounding box center [111, 193] width 205 height 9
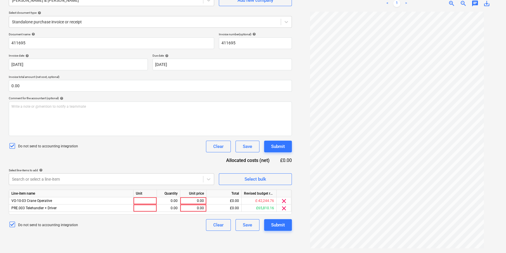
click at [129, 134] on div "Document name help 411695 Invoice number (optional) help 411695 Invoice date he…" at bounding box center [150, 131] width 283 height 199
click at [283, 202] on span "clear" at bounding box center [284, 201] width 7 height 7
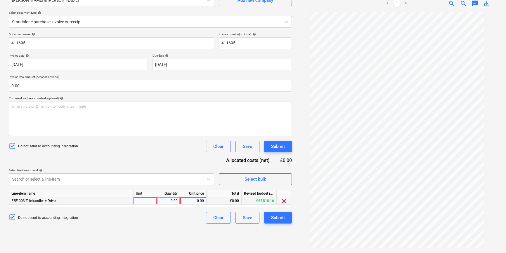
click at [146, 201] on div at bounding box center [145, 201] width 23 height 7
type input "pcs"
click at [172, 205] on div "0.00" at bounding box center [168, 201] width 18 height 7
type input "1"
click at [195, 202] on div "0.00" at bounding box center [193, 201] width 21 height 7
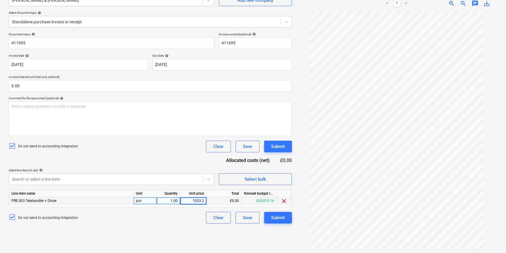
type input "1033.20"
click at [170, 225] on div "Create new document Select company Fawkes & Reece Add new company Select docume…" at bounding box center [150, 111] width 288 height 280
click at [271, 217] on div "Submit" at bounding box center [278, 218] width 14 height 8
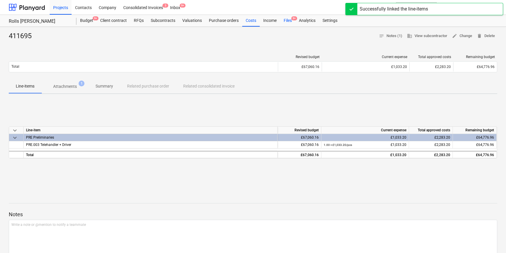
click at [290, 21] on div "Files 9+" at bounding box center [287, 21] width 15 height 12
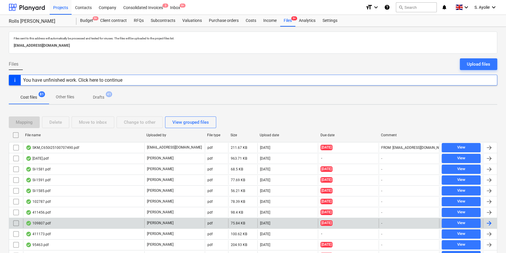
click at [87, 222] on div "109807.pdf" at bounding box center [83, 223] width 121 height 9
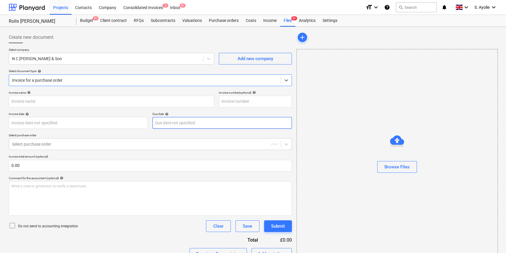
type input "109807"
type input "25 Jun 2025"
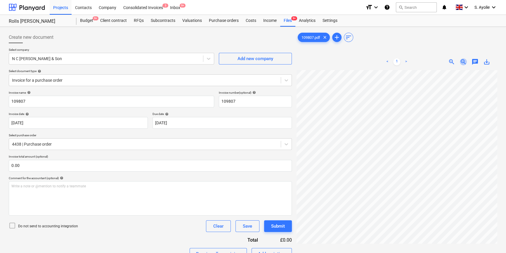
click at [463, 59] on span "zoom_out" at bounding box center [463, 61] width 7 height 7
click at [452, 63] on span "zoom_in" at bounding box center [451, 61] width 7 height 7
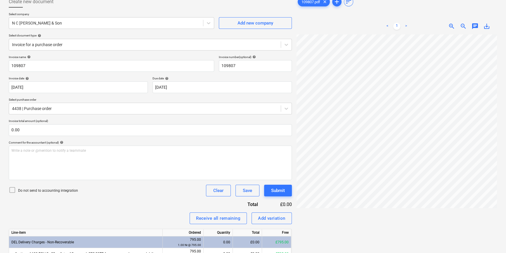
scroll to position [26, 0]
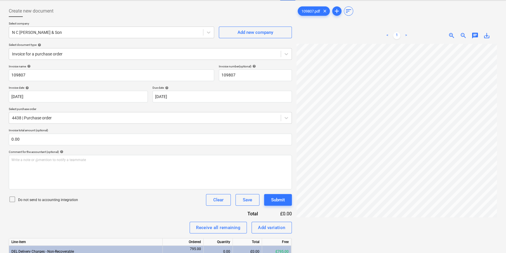
click at [449, 32] on span "zoom_in" at bounding box center [451, 35] width 7 height 7
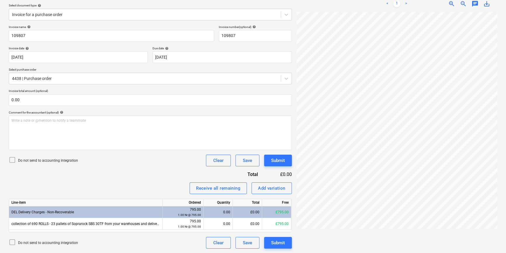
scroll to position [0, 110]
click at [294, 170] on div "Create new document Select company N C Cammack & Son Add new company Select doc…" at bounding box center [252, 107] width 493 height 288
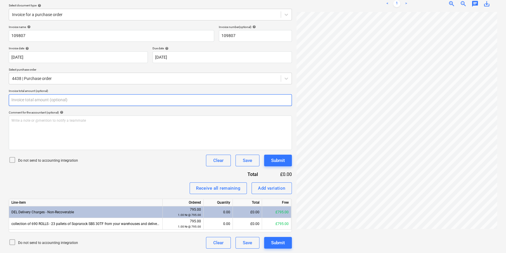
click at [73, 104] on input "text" at bounding box center [150, 100] width 283 height 12
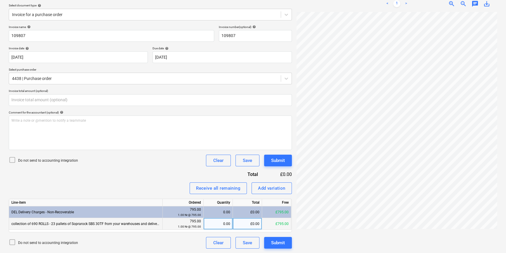
type input "0.00"
click at [258, 223] on div "£0.00" at bounding box center [247, 224] width 29 height 12
click at [51, 160] on p "Do not send to accounting integration" at bounding box center [48, 160] width 60 height 5
click at [252, 225] on div "£0.00" at bounding box center [247, 224] width 29 height 12
type input "795"
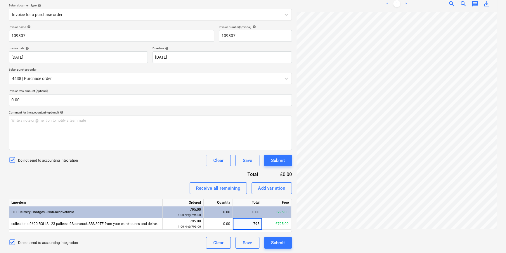
click at [192, 168] on div "Invoice name help 109807 Invoice number (optional) help 109807 Invoice date hel…" at bounding box center [150, 137] width 283 height 224
click at [285, 244] on button "Submit" at bounding box center [278, 243] width 28 height 12
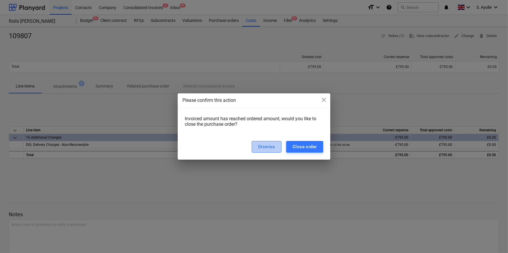
click at [265, 146] on div "Dismiss" at bounding box center [266, 147] width 17 height 8
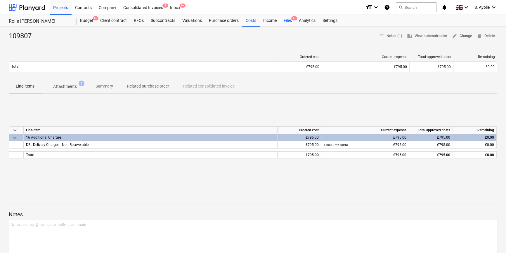
click at [289, 22] on div "Files 9+" at bounding box center [287, 21] width 15 height 12
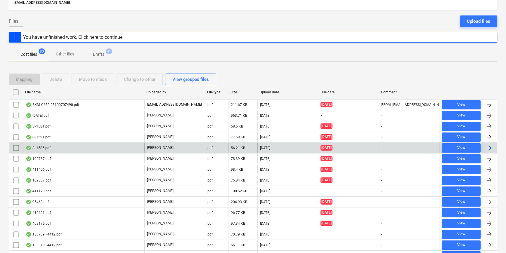
scroll to position [106, 0]
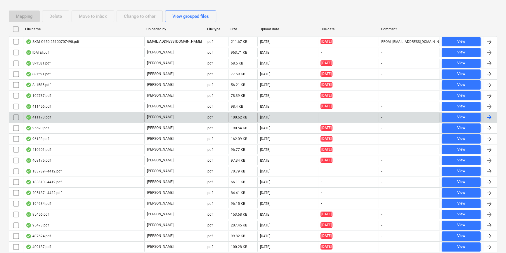
click at [117, 113] on div "411173.pdf" at bounding box center [83, 117] width 121 height 9
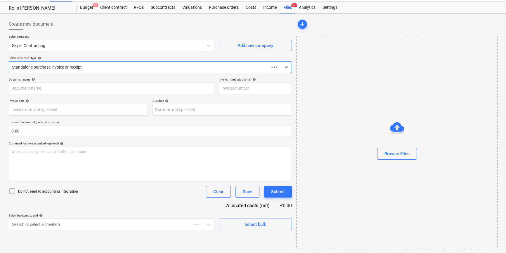
scroll to position [13, 0]
type input "56764968"
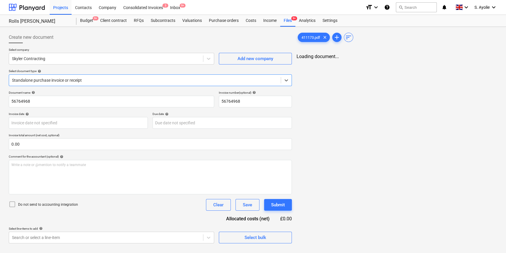
scroll to position [0, 0]
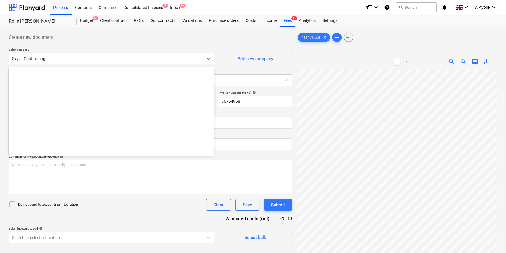
click at [108, 58] on div at bounding box center [106, 59] width 188 height 6
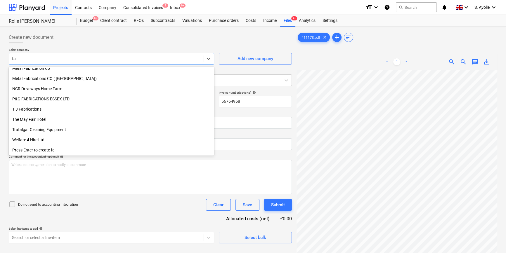
scroll to position [189, 0]
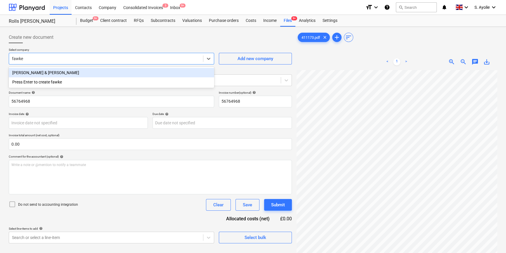
type input "fawkes"
click at [105, 71] on div "Fawkes & Reece" at bounding box center [111, 72] width 205 height 9
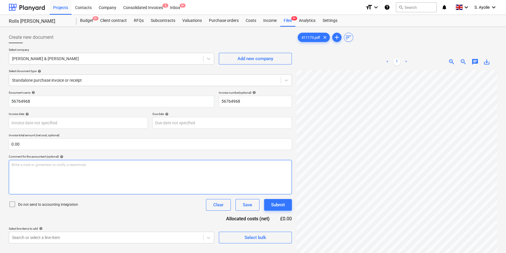
scroll to position [28, 20]
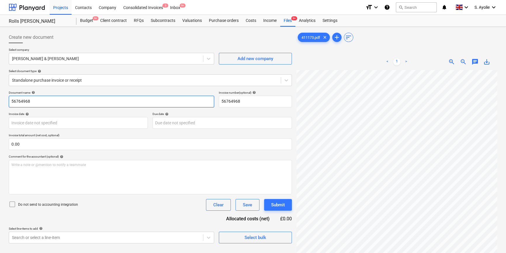
click at [50, 101] on input "56764968" at bounding box center [111, 102] width 205 height 12
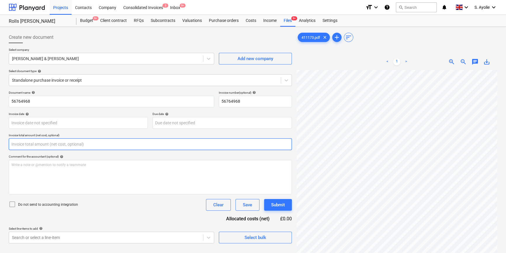
click at [44, 144] on input "text" at bounding box center [150, 145] width 283 height 12
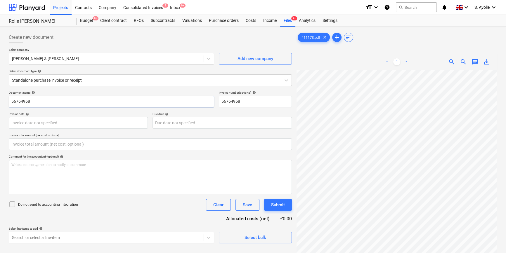
type input "0.00"
drag, startPoint x: 40, startPoint y: 103, endPoint x: 8, endPoint y: 101, distance: 31.9
click at [9, 101] on input "56764968" at bounding box center [111, 102] width 205 height 12
type input "411173"
drag, startPoint x: 251, startPoint y: 103, endPoint x: 202, endPoint y: 96, distance: 50.0
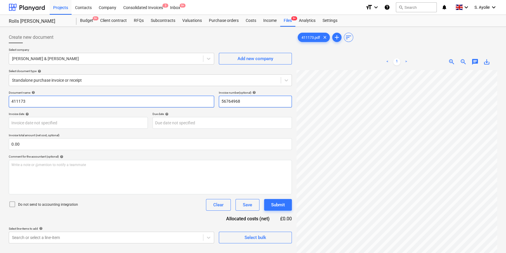
click at [202, 96] on div "Document name help 411173 Invoice number (optional) help 56764968" at bounding box center [150, 99] width 283 height 17
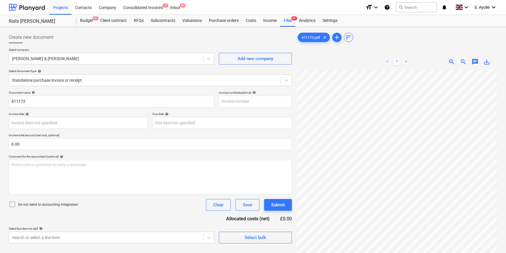
click at [216, 114] on div "Due date help" at bounding box center [222, 114] width 139 height 4
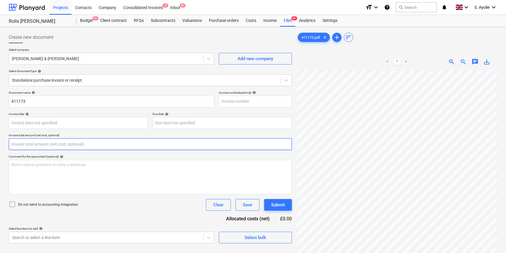
click at [68, 145] on input "text" at bounding box center [150, 145] width 283 height 12
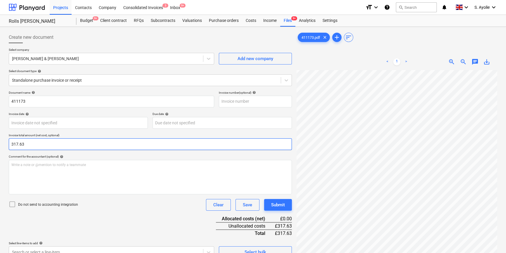
type input "317.63"
click at [14, 203] on icon at bounding box center [12, 204] width 7 height 7
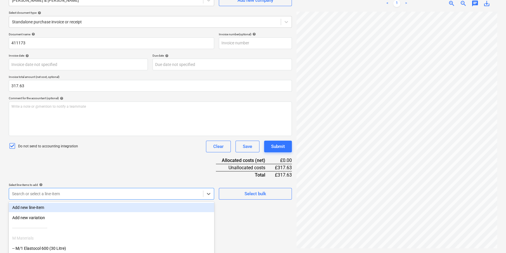
scroll to position [96, 0]
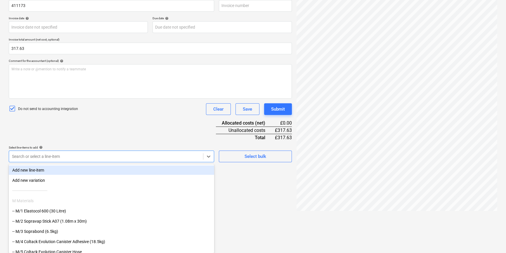
click at [41, 158] on body "Projects Contacts Company Consolidated Invoices 3 Inbox 9+ format_size keyboard…" at bounding box center [253, 30] width 506 height 253
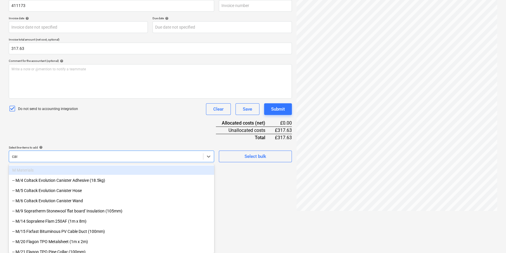
scroll to position [58, 0]
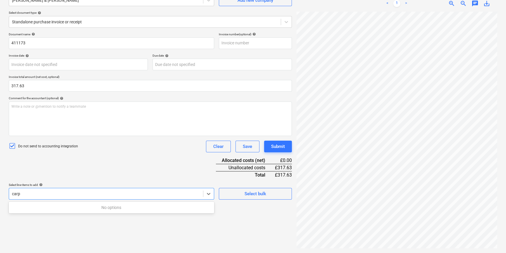
type input "carpe"
drag, startPoint x: 36, startPoint y: 193, endPoint x: 21, endPoint y: 194, distance: 14.6
click at [21, 194] on div at bounding box center [106, 194] width 188 height 6
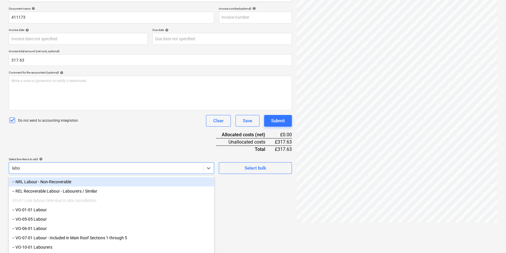
scroll to position [87, 0]
type input "labou"
click at [51, 181] on div "-- NRL Labour - Non-Recoverable" at bounding box center [111, 181] width 205 height 9
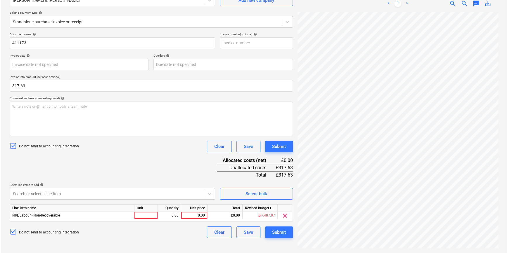
scroll to position [58, 0]
click at [100, 140] on div "Document name help 411173 Invoice number (optional) help Invoice date help Pres…" at bounding box center [150, 135] width 283 height 206
click at [144, 217] on div at bounding box center [145, 215] width 23 height 7
type input "pcs"
click at [165, 217] on div "0.00" at bounding box center [168, 215] width 18 height 7
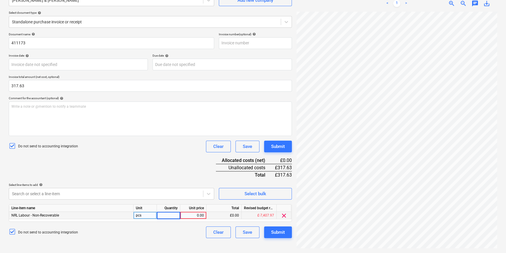
type input "1"
click at [194, 215] on div "0.00" at bounding box center [193, 215] width 21 height 7
type input "317.63"
click at [191, 174] on div "Document name help 411173 Invoice number (optional) help Invoice date help Pres…" at bounding box center [150, 135] width 283 height 206
click at [277, 234] on div "Submit" at bounding box center [278, 233] width 14 height 8
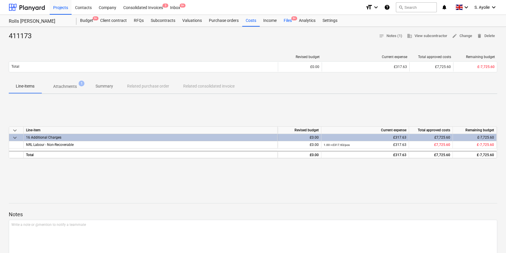
click at [284, 20] on div "Files 9+" at bounding box center [287, 21] width 15 height 12
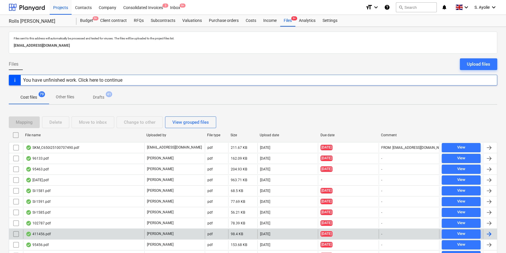
click at [108, 235] on div "411456.pdf" at bounding box center [83, 234] width 121 height 9
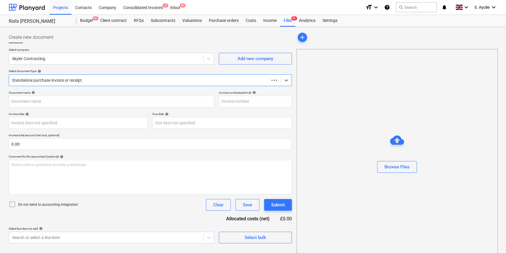
type input "411456"
type input "09 Jul 2025"
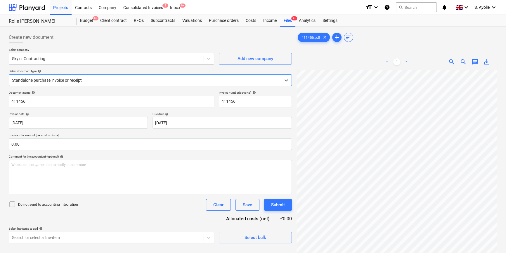
click at [115, 58] on div at bounding box center [106, 59] width 188 height 6
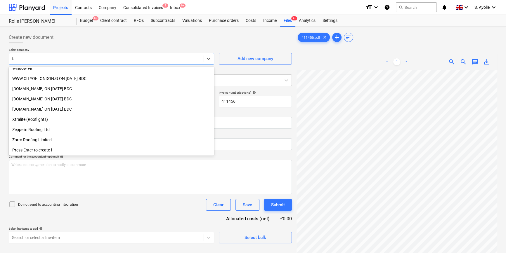
scroll to position [189, 0]
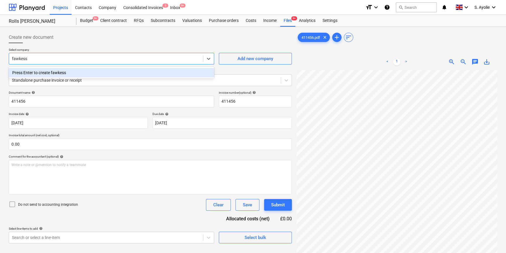
type input "fawkes"
click at [91, 73] on div "Fawkes & Reece" at bounding box center [111, 72] width 205 height 9
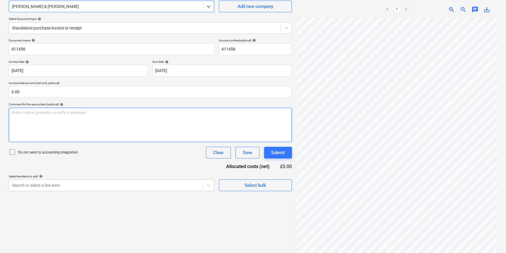
scroll to position [58, 0]
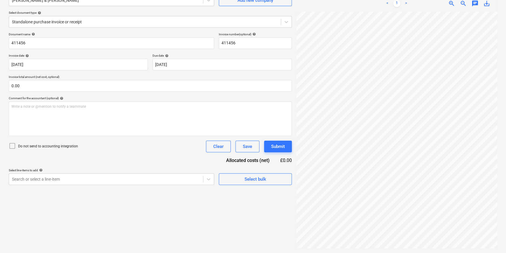
click at [61, 146] on p "Do not send to accounting integration" at bounding box center [48, 146] width 60 height 5
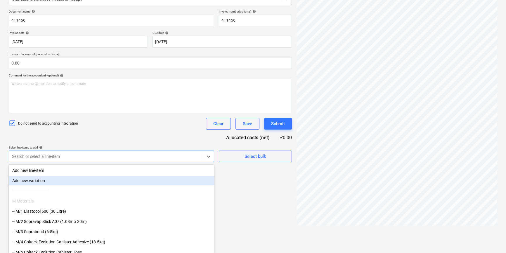
click at [138, 172] on body "Projects Contacts Company Consolidated Invoices 3 Inbox 9+ format_size keyboard…" at bounding box center [253, 45] width 506 height 253
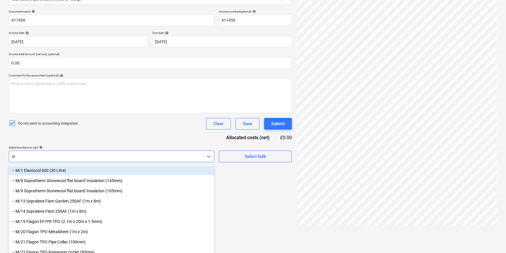
type input "lab"
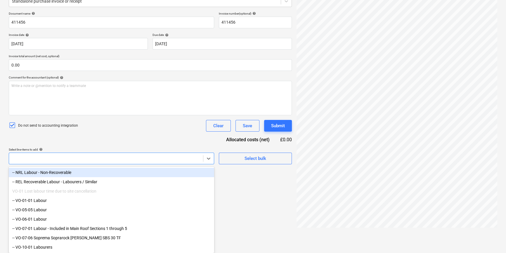
scroll to position [58, 0]
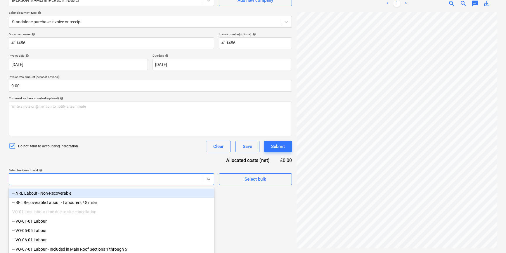
click at [54, 154] on div "Document name help 411456 Invoice number (optional) help 411456 Invoice date he…" at bounding box center [150, 108] width 283 height 153
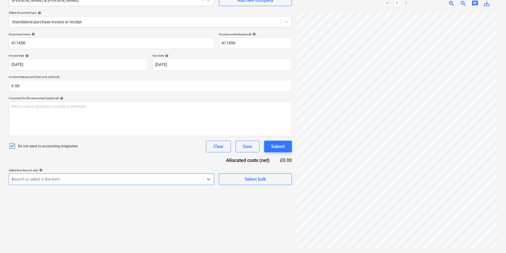
scroll to position [81, 0]
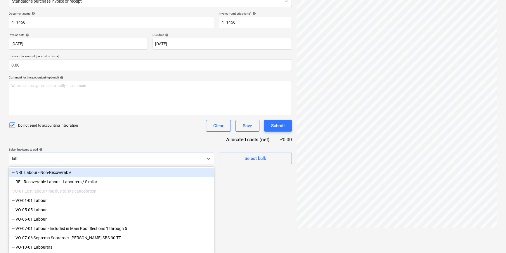
type input "labo"
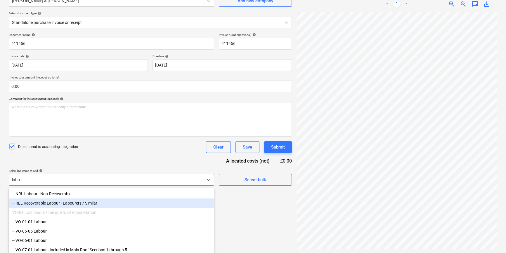
scroll to position [46, 0]
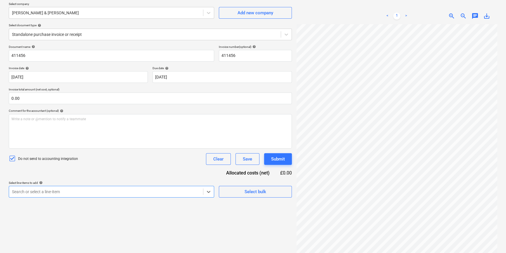
drag, startPoint x: 56, startPoint y: 192, endPoint x: 11, endPoint y: 182, distance: 45.2
click at [14, 182] on div "Select line-items to add help Select is focused ,type to refine list, press Dow…" at bounding box center [111, 189] width 205 height 17
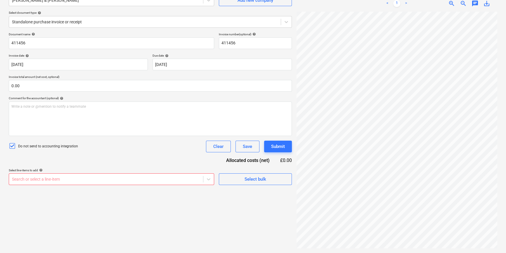
click at [67, 192] on body "Projects Contacts Company Consolidated Invoices 3 Inbox 9+ format_size keyboard…" at bounding box center [253, 68] width 506 height 253
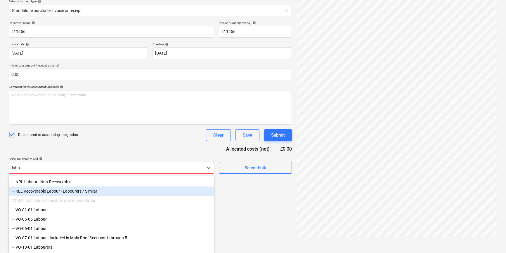
scroll to position [72, 0]
type input "labou"
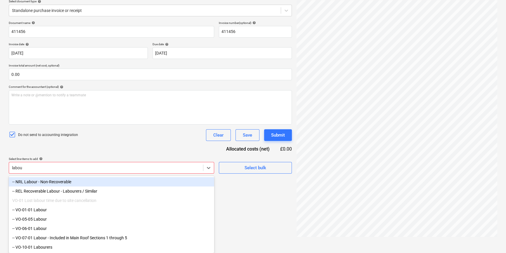
click at [62, 179] on div "-- NRL Labour - Non-Recoverable" at bounding box center [111, 181] width 205 height 9
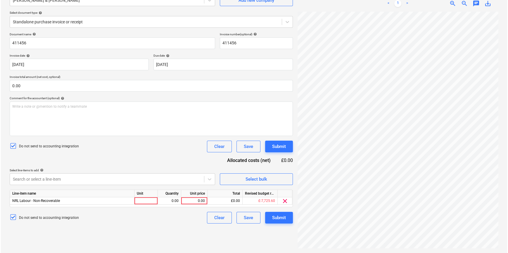
scroll to position [58, 0]
click at [80, 147] on div "Document name help 411456 Invoice number (optional) help 411456 Invoice date he…" at bounding box center [150, 127] width 283 height 191
click at [150, 201] on div at bounding box center [145, 201] width 23 height 7
type input "pcs"
click at [177, 201] on div "0.00" at bounding box center [168, 201] width 18 height 7
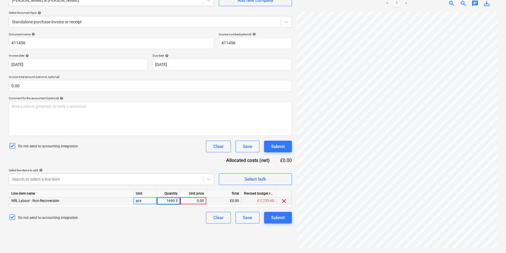
type input "1690.50"
click at [199, 201] on div "0.00" at bounding box center [193, 201] width 21 height 7
drag, startPoint x: 164, startPoint y: 202, endPoint x: 175, endPoint y: 202, distance: 11.1
click at [175, 202] on div "1,690.50" at bounding box center [168, 201] width 18 height 7
click at [194, 200] on div "0.00" at bounding box center [193, 201] width 21 height 7
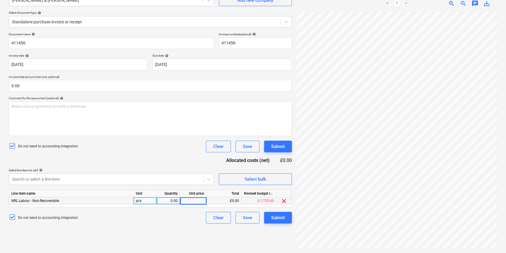
type input "1690.5"
click at [175, 202] on div "0.00" at bounding box center [168, 201] width 18 height 7
type input "1"
drag, startPoint x: 172, startPoint y: 165, endPoint x: 172, endPoint y: 168, distance: 3.5
click at [172, 166] on div "Document name help 411456 Invoice number (optional) help 411456 Invoice date he…" at bounding box center [150, 127] width 283 height 191
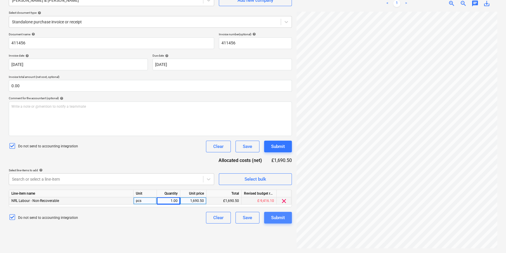
click at [283, 220] on div "Submit" at bounding box center [278, 218] width 14 height 8
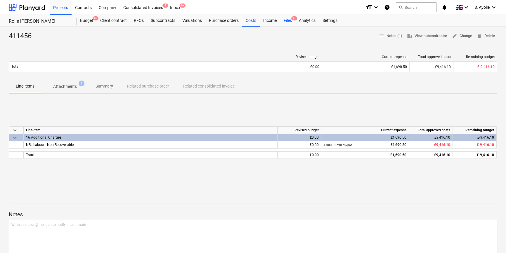
click at [289, 25] on div "Files 9+" at bounding box center [287, 21] width 15 height 12
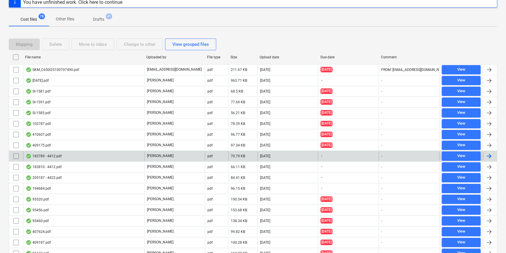
scroll to position [80, 0]
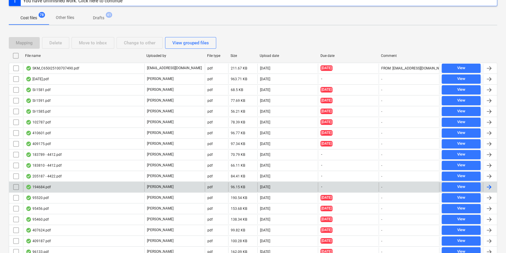
click at [117, 189] on div "194684.pdf" at bounding box center [83, 187] width 121 height 9
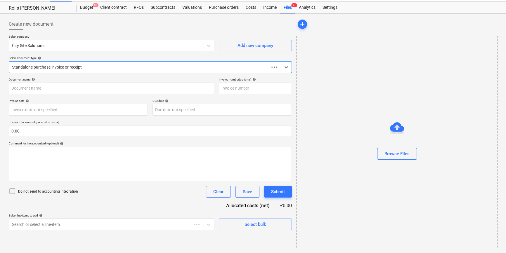
scroll to position [13, 0]
type input "SK1980"
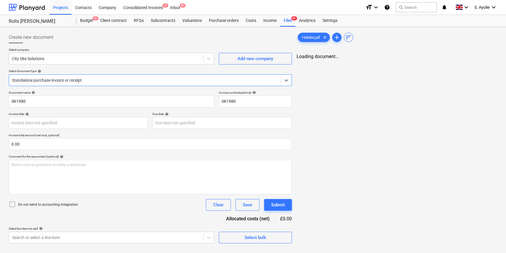
scroll to position [0, 0]
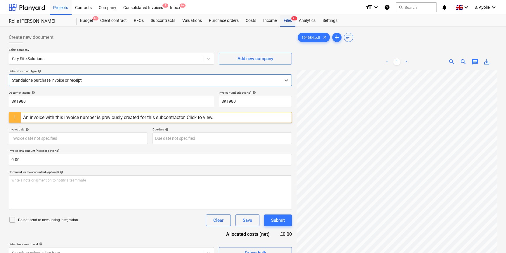
click at [286, 21] on div "Files 9+" at bounding box center [287, 21] width 15 height 12
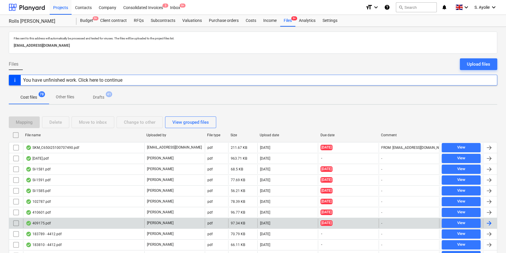
click at [69, 227] on div "409175.pdf" at bounding box center [83, 223] width 121 height 9
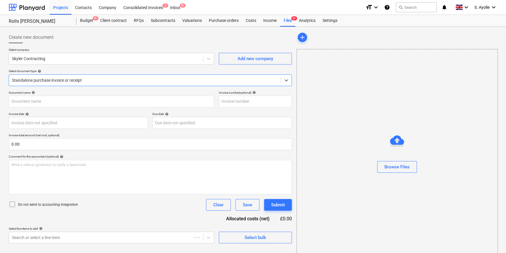
type input "409175"
type input "18 Jun 2025"
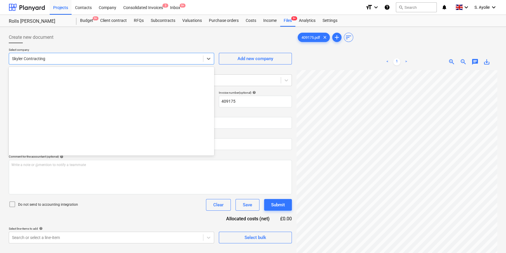
click at [160, 55] on div "Skyler Contracting" at bounding box center [106, 59] width 194 height 8
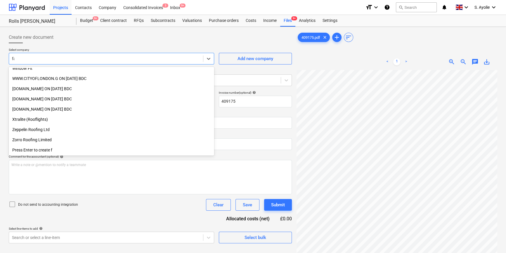
scroll to position [189, 0]
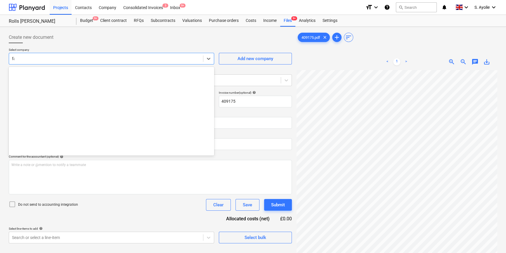
type input "faw"
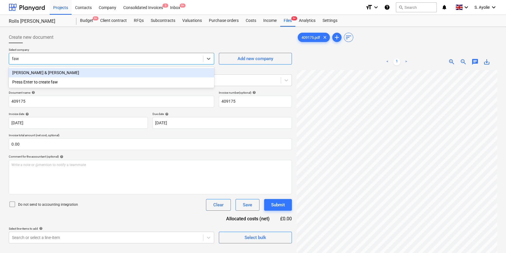
click at [88, 74] on div "Fawkes & Reece" at bounding box center [111, 72] width 205 height 9
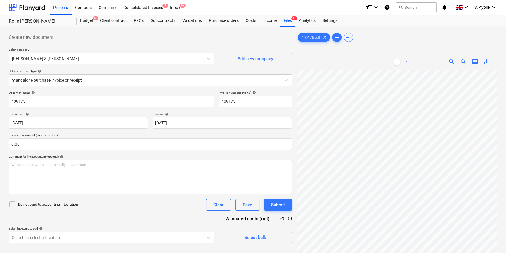
scroll to position [11, 9]
click at [47, 203] on p "Do not send to accounting integration" at bounding box center [48, 205] width 60 height 5
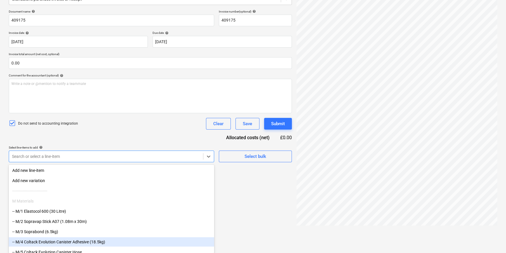
click at [78, 172] on body "Projects Contacts Company Consolidated Invoices 3 Inbox 9+ format_size keyboard…" at bounding box center [253, 45] width 506 height 253
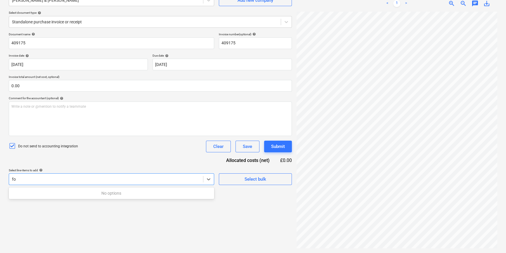
scroll to position [58, 0]
type input "forklid"
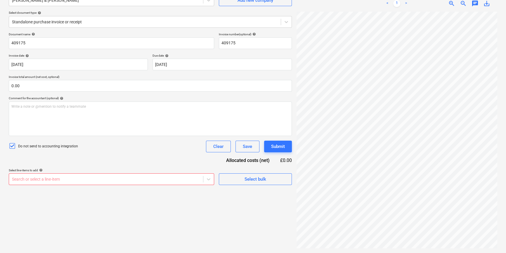
click at [72, 211] on div "Create new document Select company Fawkes & Reece Add new company Select docume…" at bounding box center [150, 111] width 288 height 280
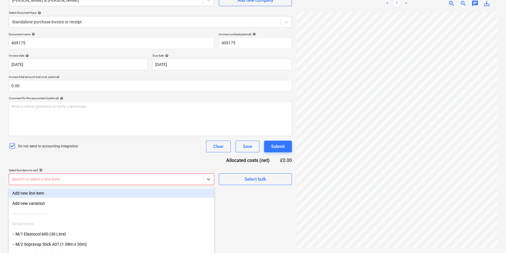
scroll to position [81, 0]
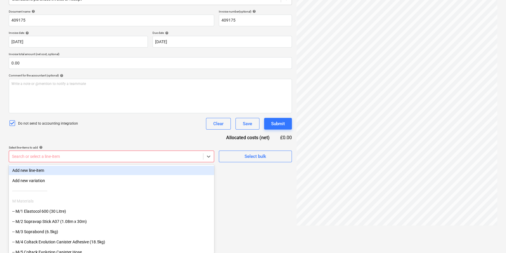
click at [24, 172] on body "Projects Contacts Company Consolidated Invoices 3 Inbox 9+ format_size keyboard…" at bounding box center [253, 45] width 506 height 253
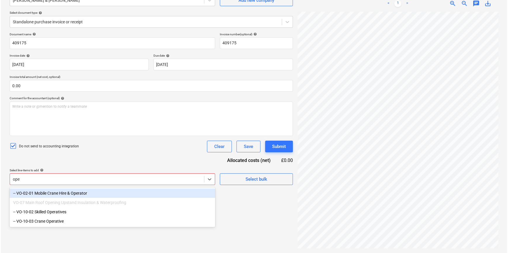
scroll to position [58, 0]
type input "oper"
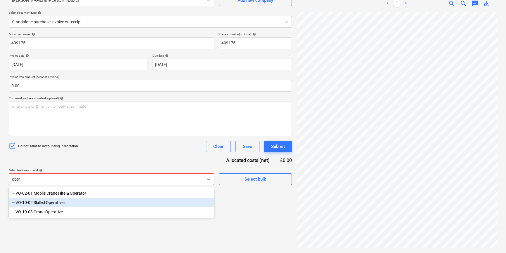
click at [63, 203] on div "-- VO-10-02 Skilled Operatives" at bounding box center [111, 202] width 205 height 9
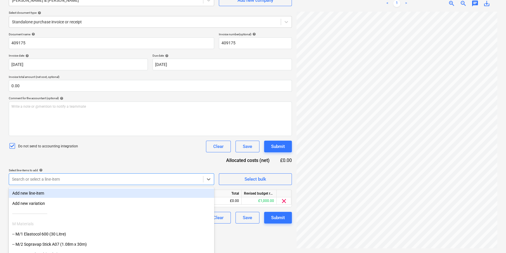
click at [140, 169] on div "Select line-items to add help" at bounding box center [111, 171] width 205 height 4
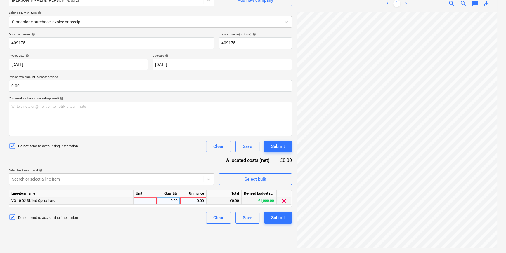
click at [147, 201] on div at bounding box center [145, 201] width 23 height 7
type input "pcs"
click at [177, 202] on div "0.00" at bounding box center [168, 201] width 18 height 7
type input "1"
click at [187, 202] on div "0.00" at bounding box center [193, 201] width 21 height 7
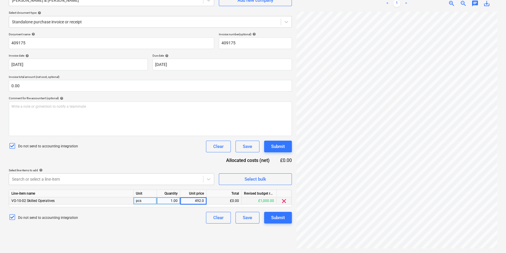
type input "492.00"
click at [170, 232] on div "Create new document Select company Fawkes & Reece Add new company Select docume…" at bounding box center [150, 111] width 288 height 280
click at [277, 217] on div "Submit" at bounding box center [278, 218] width 14 height 8
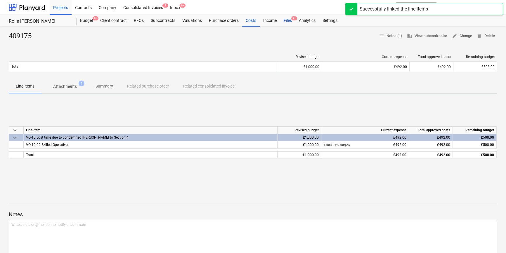
click at [289, 22] on div "Files 9+" at bounding box center [287, 21] width 15 height 12
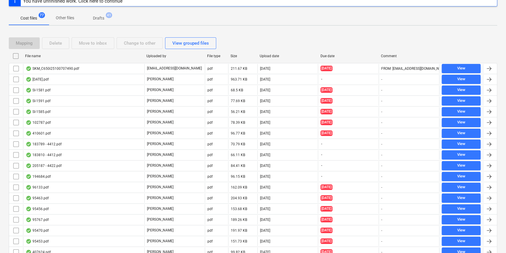
scroll to position [80, 0]
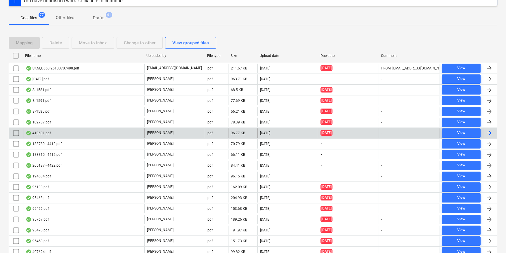
click at [103, 134] on div "410601.pdf" at bounding box center [83, 133] width 121 height 9
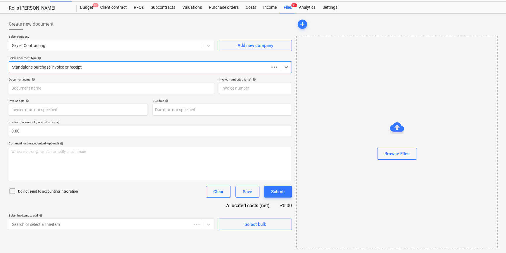
scroll to position [13, 0]
type input "410601"
type input "02 Jul 2025"
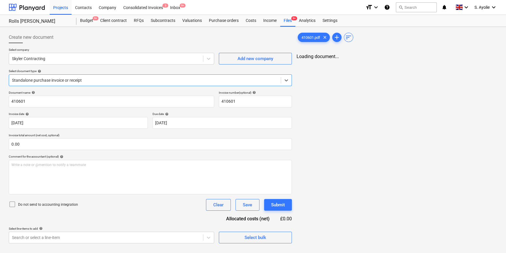
scroll to position [0, 0]
click at [117, 61] on div at bounding box center [106, 59] width 188 height 6
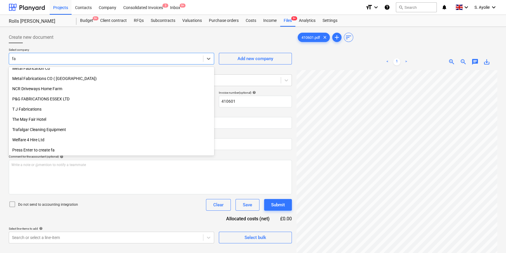
scroll to position [189, 0]
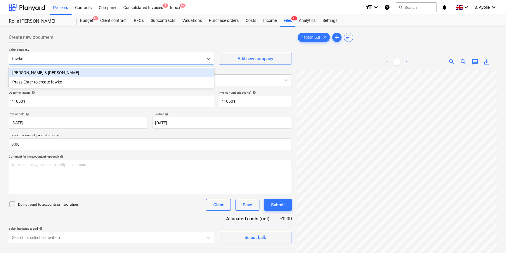
type input "fawkes"
click at [119, 76] on div "Fawkes & Reece" at bounding box center [111, 72] width 205 height 9
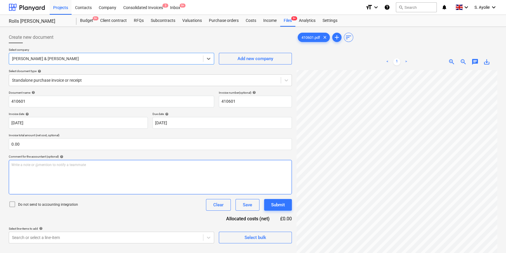
scroll to position [53, 0]
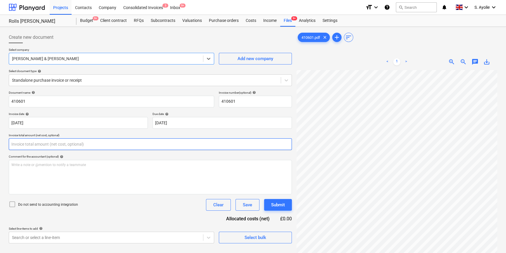
click at [108, 146] on input "text" at bounding box center [150, 145] width 283 height 12
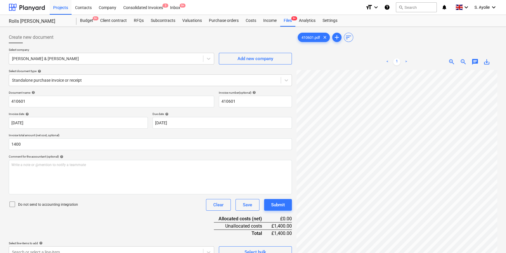
type input "1,400.00"
click at [41, 208] on div "Do not send to accounting integration" at bounding box center [43, 205] width 69 height 8
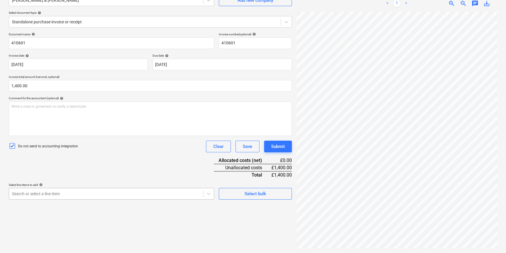
scroll to position [96, 0]
click at [142, 195] on body "Projects Contacts Company Consolidated Invoices 3 Inbox 9+ format_size keyboard…" at bounding box center [253, 68] width 506 height 253
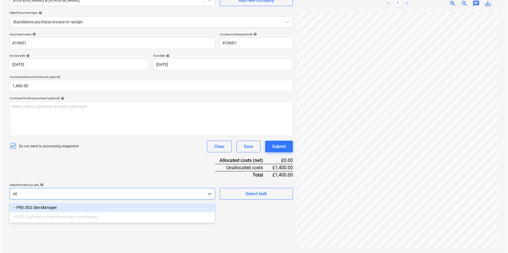
scroll to position [58, 0]
type input "site"
click at [61, 211] on div "-- PRE.002 Site Manager" at bounding box center [111, 207] width 205 height 9
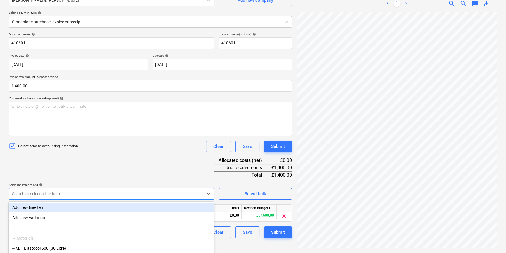
click at [79, 180] on div "Document name help 410601 Invoice number (optional) help 410601 Invoice date he…" at bounding box center [150, 135] width 283 height 206
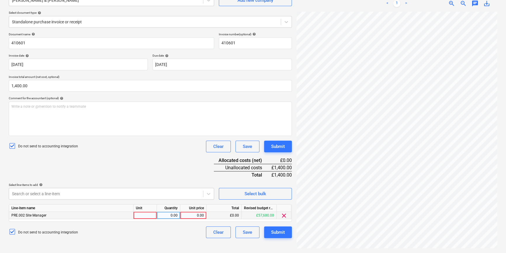
click at [153, 215] on div at bounding box center [145, 215] width 23 height 7
type input "pcs"
click at [172, 214] on div "0.00" at bounding box center [168, 215] width 18 height 7
type input "1"
click at [201, 217] on div "0.00" at bounding box center [193, 215] width 21 height 7
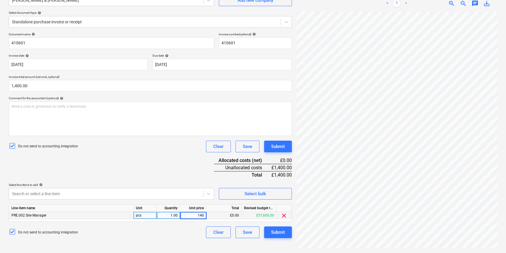
type input "1400"
click at [178, 178] on div "Document name help 410601 Invoice number (optional) help 410601 Invoice date he…" at bounding box center [150, 135] width 283 height 206
click at [280, 230] on div "Submit" at bounding box center [278, 233] width 14 height 8
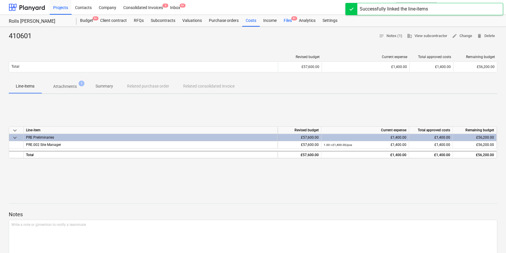
click at [292, 18] on span "9+" at bounding box center [294, 18] width 6 height 4
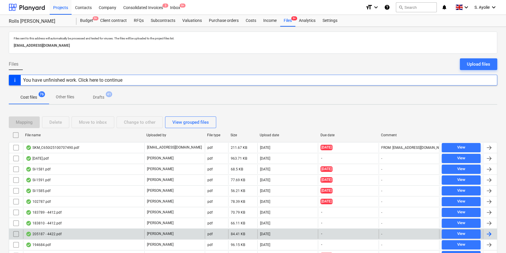
click at [58, 235] on div "205187 - 4422.pdf" at bounding box center [44, 234] width 36 height 5
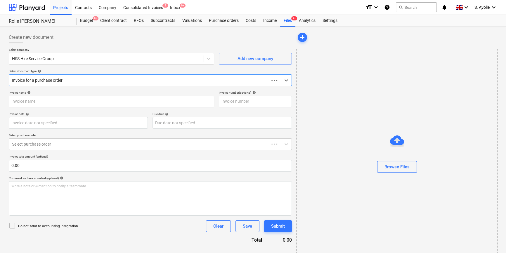
type input "205187"
type input "14 May 2025"
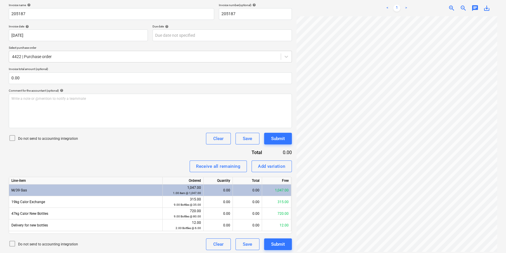
scroll to position [89, 0]
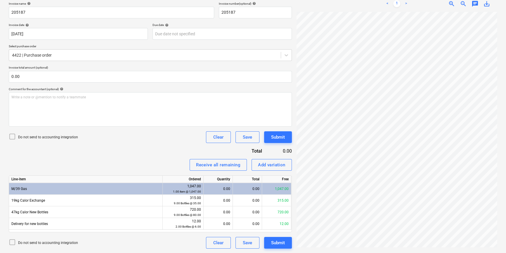
click at [15, 135] on icon at bounding box center [12, 136] width 5 height 5
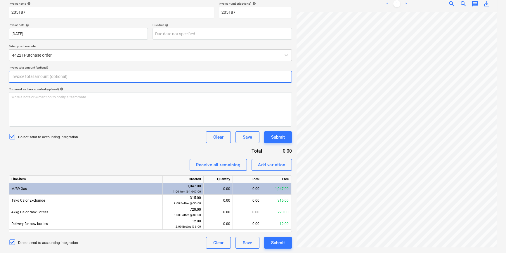
click at [34, 74] on input "text" at bounding box center [150, 77] width 283 height 12
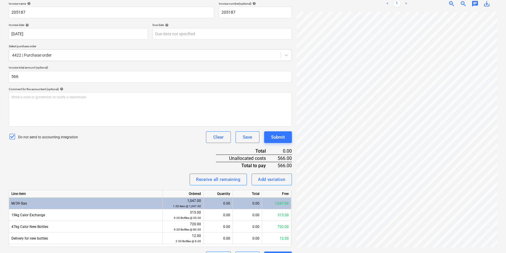
type input "566.00"
click at [95, 175] on div "Receive all remaining Add variation" at bounding box center [150, 180] width 283 height 12
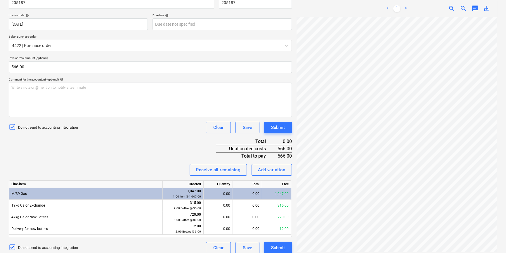
scroll to position [104, 0]
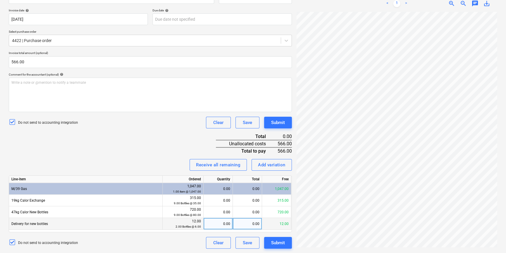
click at [242, 222] on div "0.00" at bounding box center [247, 224] width 29 height 12
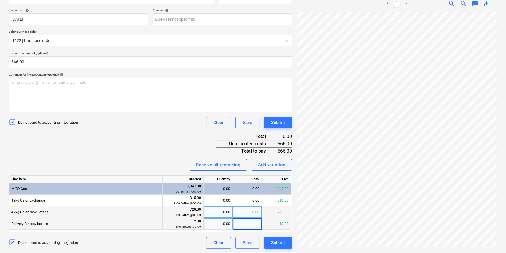
type input "6"
click at [258, 213] on div "0.00" at bounding box center [247, 213] width 29 height 12
type input "560"
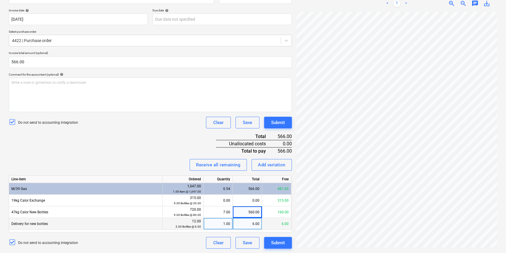
click at [145, 145] on div "Invoice name help 205187 Invoice number (optional) help 205187 Invoice date hel…" at bounding box center [150, 118] width 283 height 262
click at [279, 246] on div "Submit" at bounding box center [278, 243] width 14 height 8
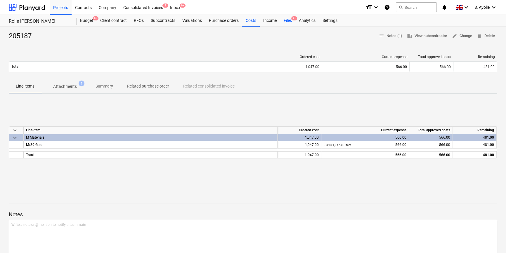
click at [286, 23] on div "Files 9+" at bounding box center [287, 21] width 15 height 12
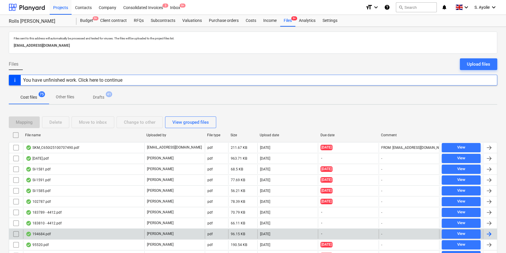
click at [128, 232] on div "194684.pdf" at bounding box center [83, 234] width 121 height 9
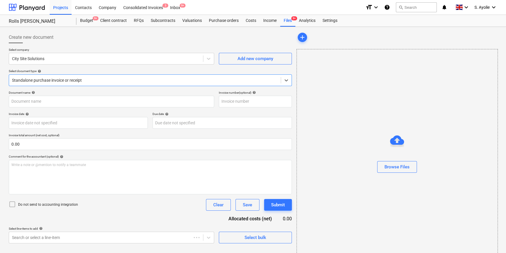
type input "SK1980"
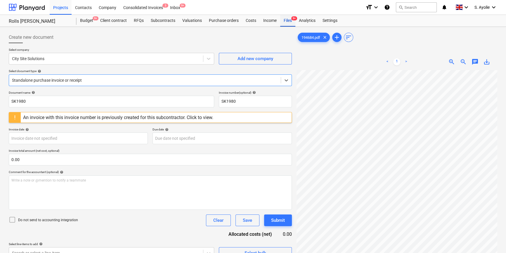
click at [293, 17] on span "9+" at bounding box center [294, 18] width 6 height 4
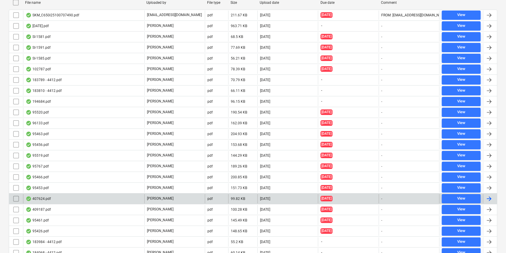
click at [125, 200] on div "407624.pdf" at bounding box center [83, 198] width 121 height 9
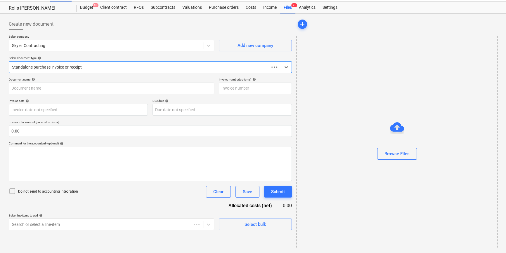
scroll to position [13, 0]
type input "407624"
type input "04 Jun 2025"
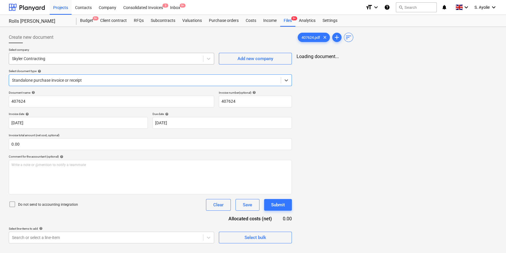
scroll to position [0, 0]
click at [47, 61] on div at bounding box center [106, 59] width 188 height 6
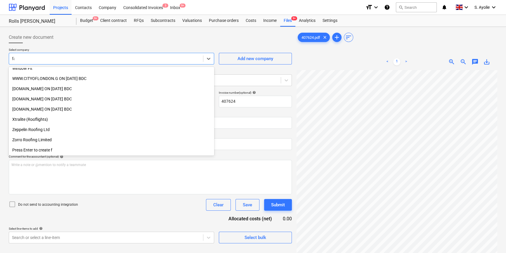
scroll to position [189, 0]
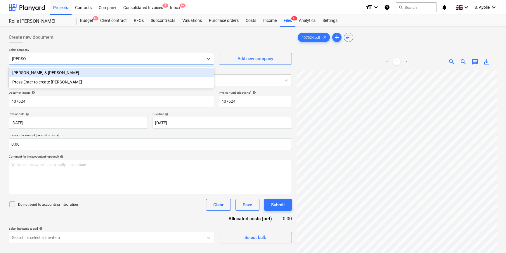
click at [74, 72] on div "Fawkes & Reece" at bounding box center [111, 72] width 205 height 9
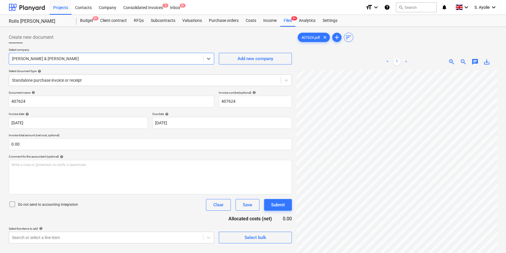
click at [38, 203] on p "Do not send to accounting integration" at bounding box center [48, 205] width 60 height 5
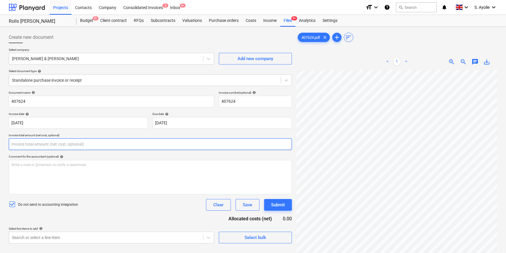
click at [83, 146] on input "text" at bounding box center [150, 145] width 283 height 12
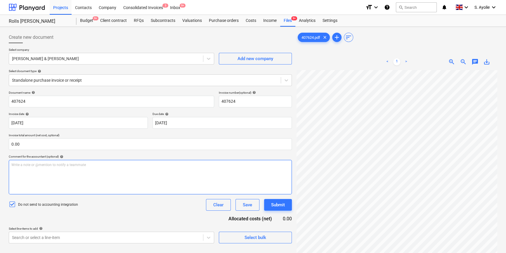
scroll to position [31, 20]
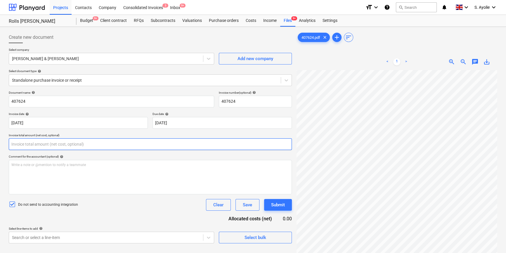
click at [50, 146] on input "text" at bounding box center [150, 145] width 283 height 12
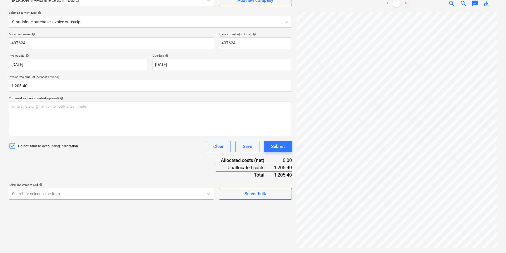
scroll to position [96, 0]
click at [85, 194] on body "Projects Contacts Company Consolidated Invoices 3 Inbox 9+ format_size keyboard…" at bounding box center [253, 68] width 506 height 253
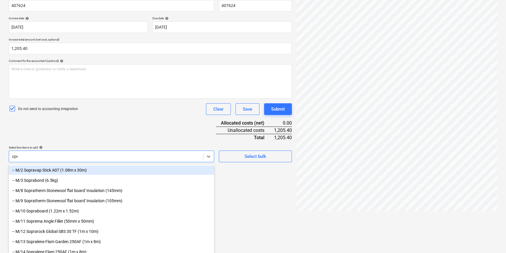
scroll to position [58, 0]
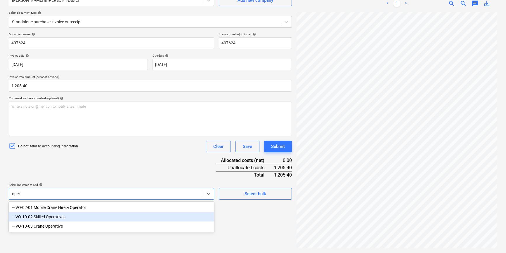
click at [54, 217] on div "-- VO-10-02 Skilled Operatives" at bounding box center [111, 217] width 205 height 9
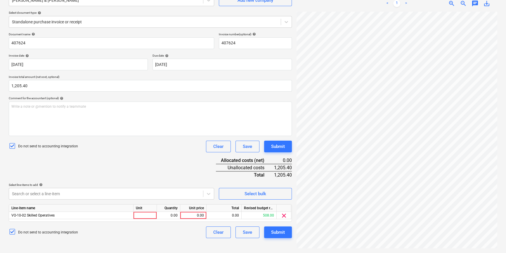
click at [69, 175] on div "Document name help 407624 Invoice number (optional) help 407624 Invoice date he…" at bounding box center [150, 135] width 283 height 206
click at [144, 215] on div at bounding box center [145, 215] width 23 height 7
click at [167, 217] on div "0.00" at bounding box center [168, 215] width 18 height 7
click at [199, 216] on div "0.00" at bounding box center [193, 215] width 21 height 7
click at [199, 216] on input at bounding box center [193, 215] width 26 height 7
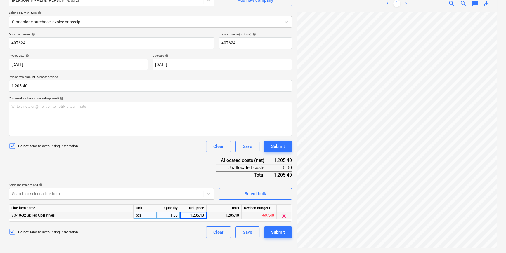
click at [146, 172] on div "Document name help 407624 Invoice number (optional) help 407624 Invoice date he…" at bounding box center [150, 135] width 283 height 206
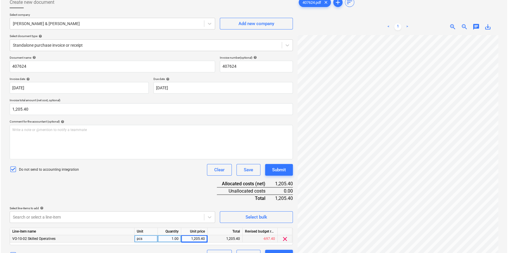
scroll to position [5, 0]
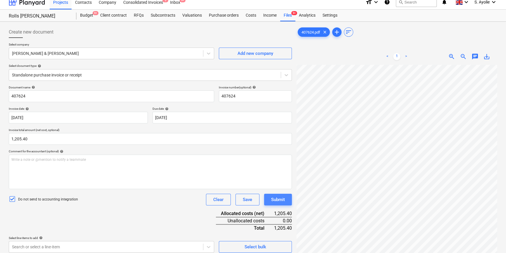
click at [277, 199] on div "Submit" at bounding box center [278, 200] width 14 height 8
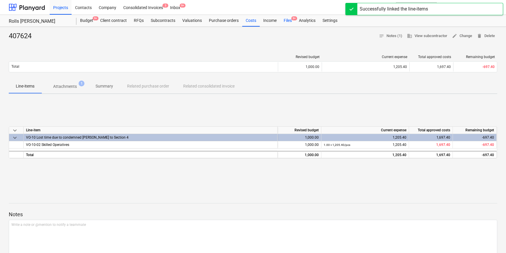
click at [288, 25] on div "Files 9+" at bounding box center [287, 21] width 15 height 12
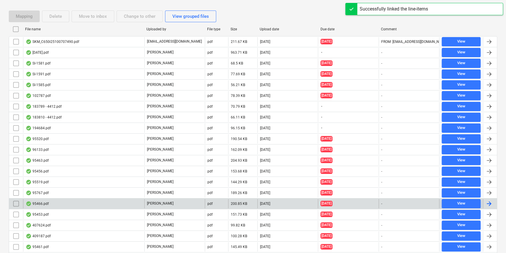
click at [129, 202] on div "95466.pdf" at bounding box center [83, 203] width 121 height 9
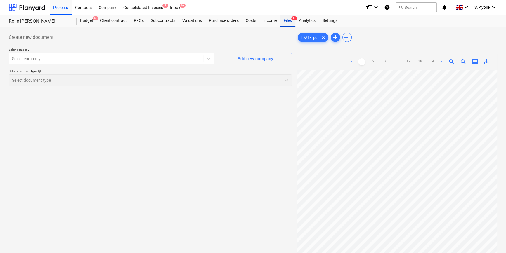
click at [287, 20] on div "Files 9+" at bounding box center [287, 21] width 15 height 12
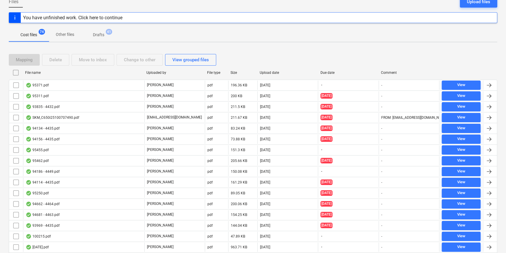
scroll to position [133, 0]
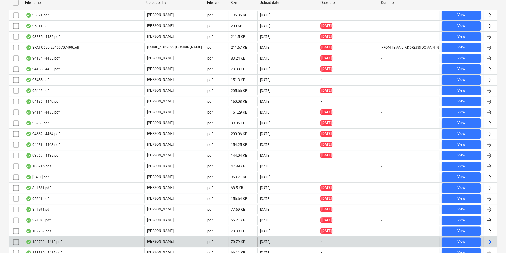
click at [118, 239] on div "183789 - 4412.pdf" at bounding box center [83, 242] width 121 height 9
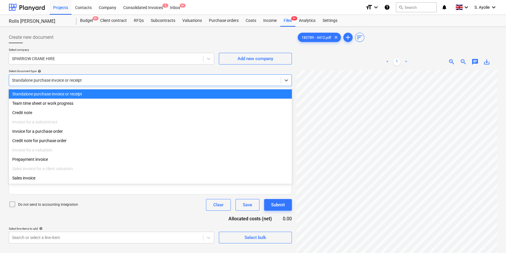
click at [136, 81] on div at bounding box center [145, 80] width 266 height 6
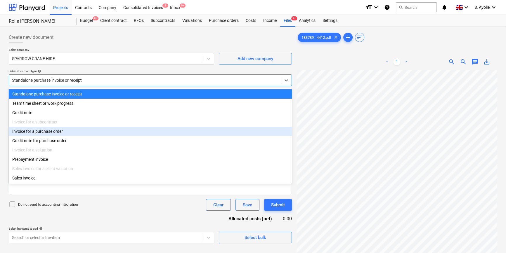
click at [100, 134] on div "Invoice for a purchase order" at bounding box center [150, 131] width 283 height 9
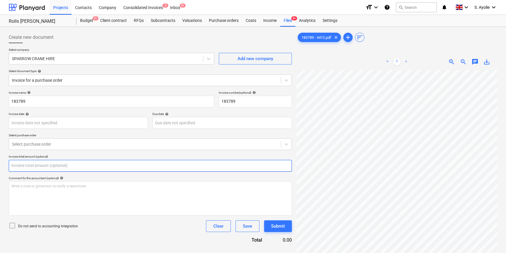
click at [48, 165] on input "text" at bounding box center [150, 166] width 283 height 12
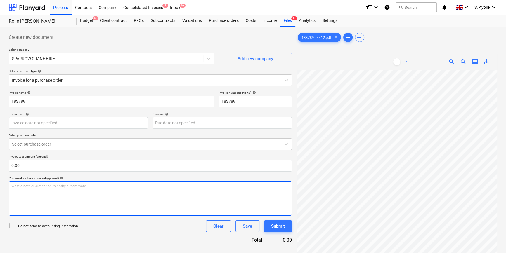
scroll to position [75, 20]
click at [269, 53] on div "Create new document Select company SPARROW CRANE HIRE Add new company Select do…" at bounding box center [252, 169] width 493 height 280
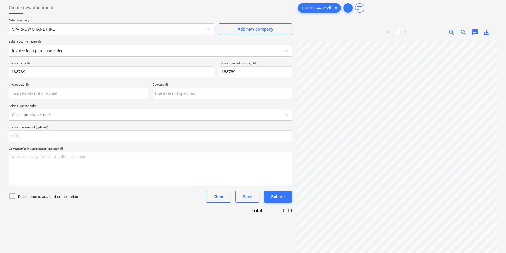
scroll to position [58, 0]
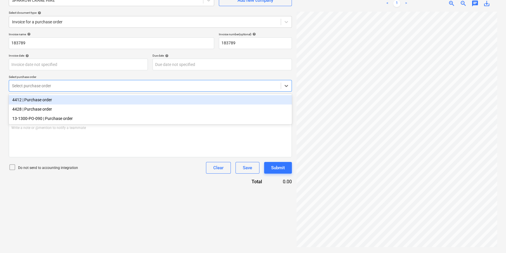
click at [72, 86] on div at bounding box center [145, 86] width 266 height 6
click at [52, 100] on div "4412 | Purchase order" at bounding box center [150, 99] width 283 height 9
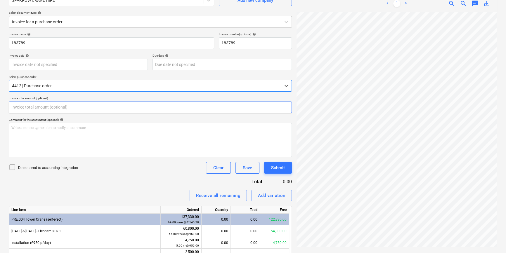
click at [46, 109] on input "text" at bounding box center [150, 108] width 283 height 12
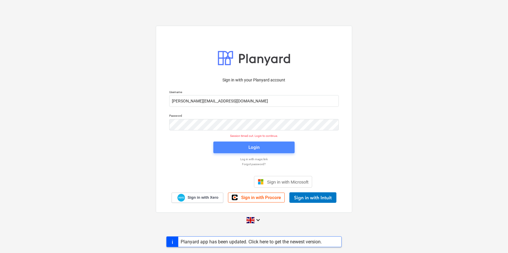
click at [244, 151] on button "Login" at bounding box center [253, 148] width 81 height 12
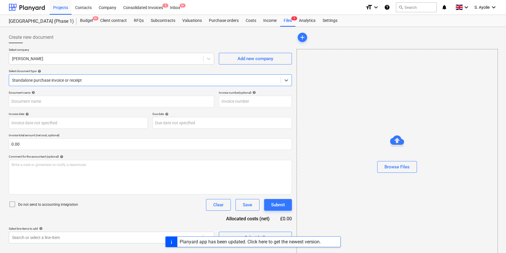
type input "[PERSON_NAME] [DATE]"
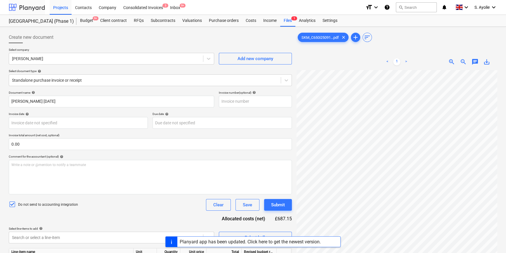
click at [37, 7] on div at bounding box center [27, 7] width 36 height 15
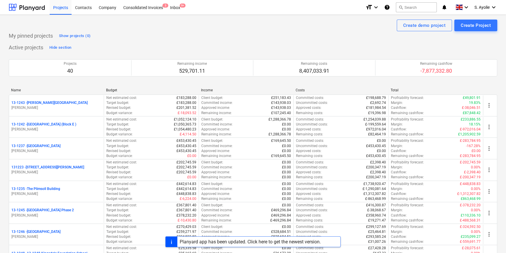
click at [427, 8] on div "Contractor info fetching failed" at bounding box center [424, 6] width 158 height 12
click at [413, 8] on div "Contractor info fetching failed" at bounding box center [391, 6] width 62 height 7
click at [414, 5] on div "Contractor info fetching failed" at bounding box center [391, 6] width 62 height 7
click at [419, 6] on div "Contractor info fetching failed" at bounding box center [391, 6] width 62 height 7
click at [415, 5] on div "Contractor info fetching failed" at bounding box center [391, 6] width 62 height 7
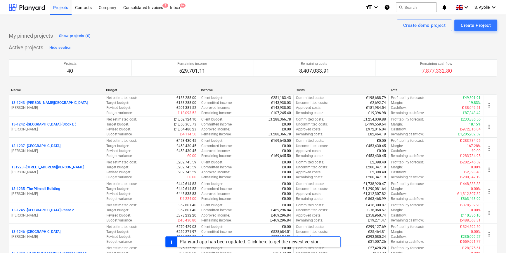
click at [408, 7] on div "Contractor info fetching failed" at bounding box center [391, 6] width 62 height 7
click at [412, 10] on div "Contractor info fetching failed" at bounding box center [390, 6] width 67 height 12
click at [420, 9] on div "Contractor info fetching failed" at bounding box center [391, 6] width 62 height 7
click at [426, 6] on div "Contractor info fetching failed" at bounding box center [424, 6] width 158 height 12
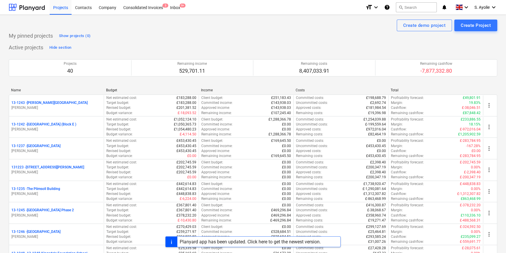
click at [413, 6] on div "Contractor info fetching failed" at bounding box center [391, 6] width 62 height 7
click at [430, 3] on div "Contractor info fetching failed" at bounding box center [424, 6] width 158 height 12
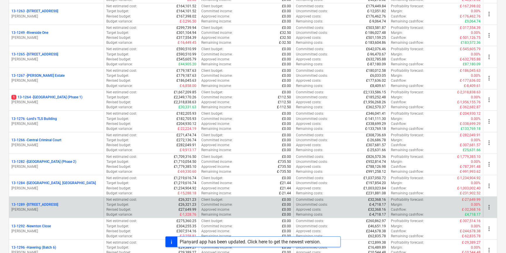
scroll to position [535, 0]
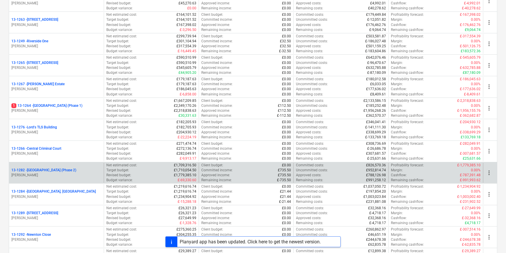
click at [78, 174] on p "[PERSON_NAME]" at bounding box center [56, 175] width 90 height 5
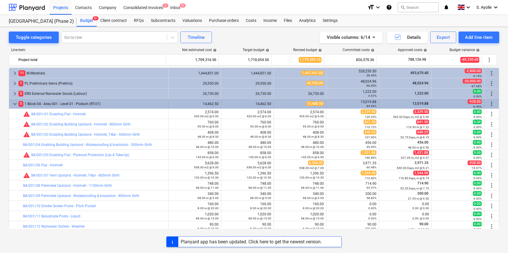
click at [13, 105] on span "keyboard_arrow_down" at bounding box center [14, 104] width 7 height 7
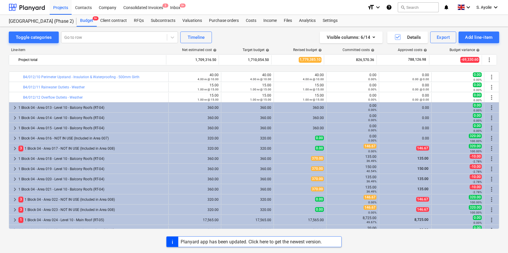
scroll to position [266, 0]
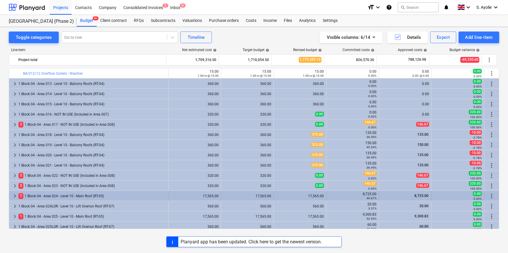
drag, startPoint x: 60, startPoint y: 201, endPoint x: 50, endPoint y: 197, distance: 10.6
click at [50, 197] on div "1 1 Block 04 - Area 024 - Level 10 - Main Roof (RT-05)" at bounding box center [92, 196] width 148 height 9
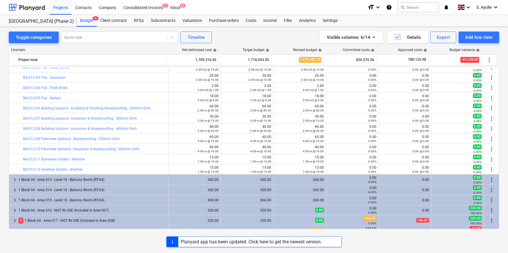
scroll to position [106, 0]
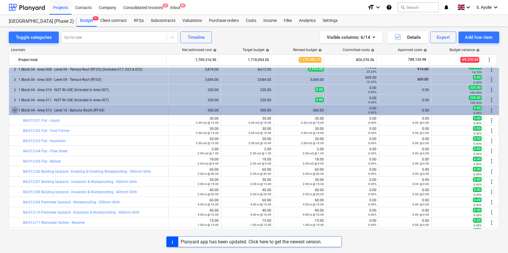
click at [14, 111] on span "keyboard_arrow_down" at bounding box center [14, 110] width 7 height 7
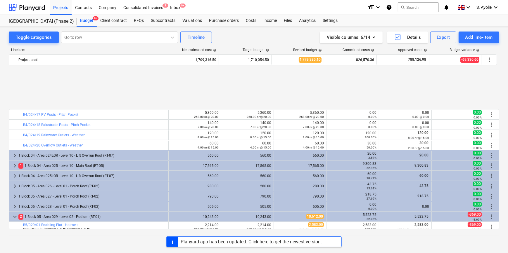
scroll to position [452, 0]
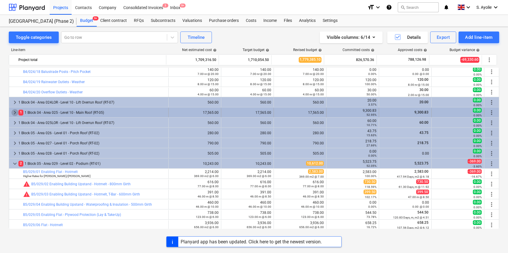
click at [13, 111] on span "keyboard_arrow_right" at bounding box center [14, 112] width 7 height 7
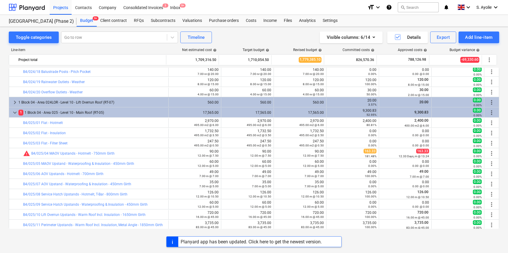
click at [286, 31] on div "Toggle categories Go to row Timeline Visible columns : 6/14 Details Export Add …" at bounding box center [254, 134] width 508 height 214
click at [247, 35] on div "Toggle categories Go to row Timeline Visible columns : 6/14 Details Export Add …" at bounding box center [254, 38] width 490 height 12
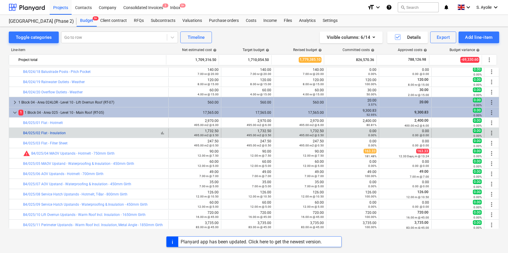
click at [56, 132] on link "B4/025/02 Flat - Insulation" at bounding box center [44, 133] width 43 height 4
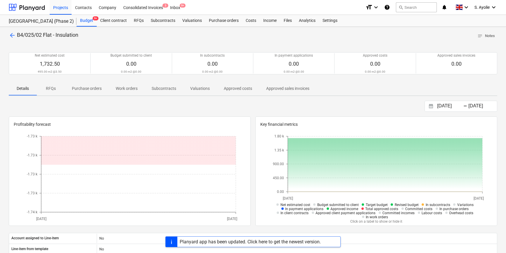
click at [252, 113] on div at bounding box center [253, 114] width 489 height 5
click at [15, 36] on span "arrow_back" at bounding box center [12, 35] width 7 height 7
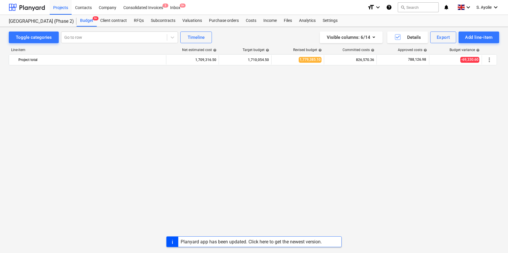
scroll to position [452, 0]
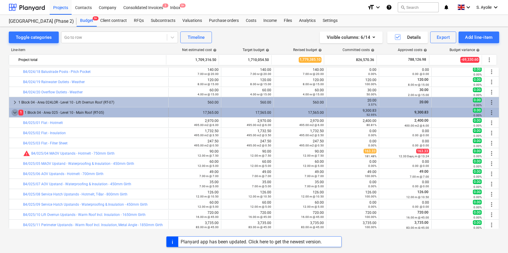
click at [15, 111] on span "keyboard_arrow_down" at bounding box center [14, 112] width 7 height 7
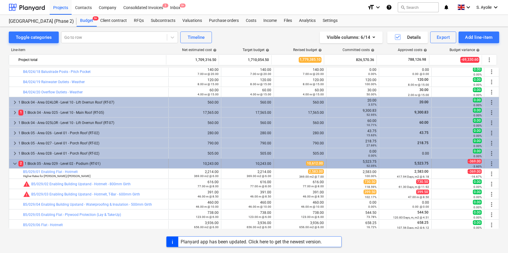
click at [15, 167] on span "keyboard_arrow_down" at bounding box center [14, 163] width 7 height 7
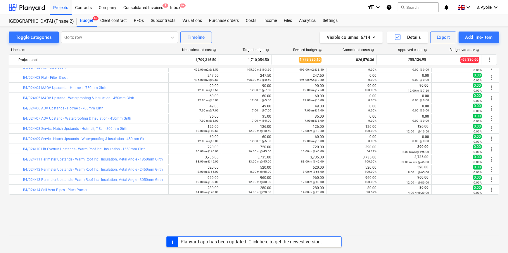
scroll to position [239, 0]
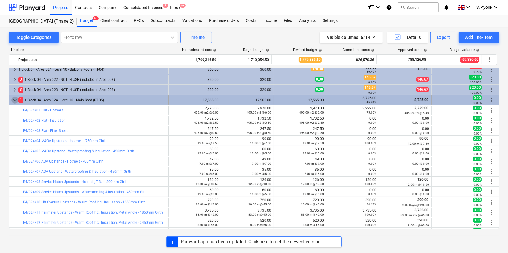
click at [15, 99] on span "keyboard_arrow_down" at bounding box center [14, 100] width 7 height 7
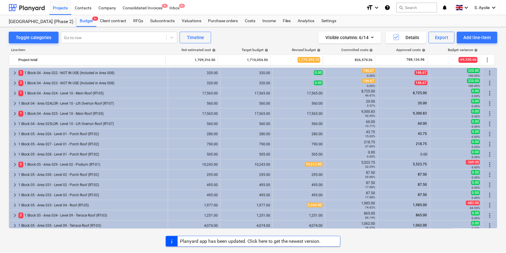
scroll to position [266, 0]
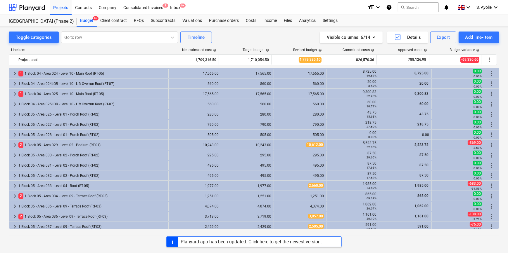
click at [419, 8] on div "Contractor info fetching failed" at bounding box center [393, 6] width 62 height 7
click at [56, 8] on div "Projects" at bounding box center [61, 7] width 22 height 15
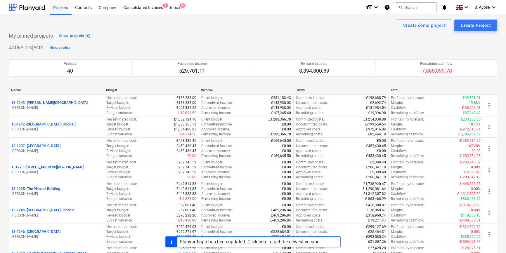
click at [425, 6] on div "Contractor info fetching failed" at bounding box center [424, 6] width 158 height 12
click at [424, 8] on div "Contractor info fetching failed" at bounding box center [390, 6] width 67 height 12
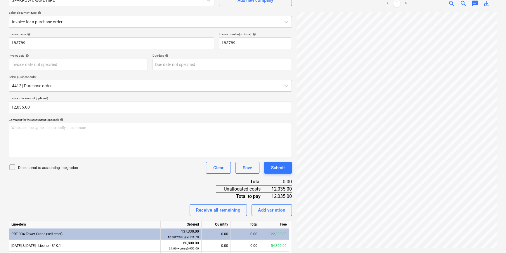
scroll to position [75, 20]
click at [29, 109] on input "12035" at bounding box center [150, 108] width 283 height 12
type input "12,035.72"
click at [53, 187] on div "Invoice name help 183789 Invoice number (optional) help 183789 Invoice date hel…" at bounding box center [150, 236] width 283 height 408
click at [45, 170] on p "Do not send to accounting integration" at bounding box center [48, 168] width 60 height 5
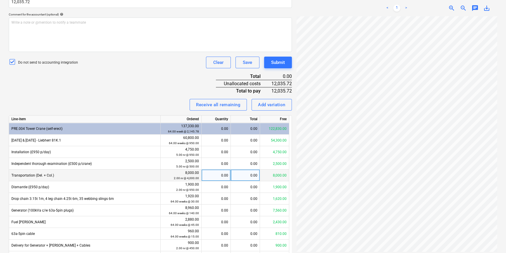
scroll to position [165, 0]
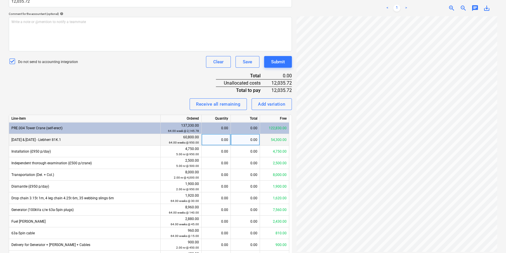
click at [251, 144] on div "0.00" at bounding box center [245, 140] width 29 height 12
type input "678.57"
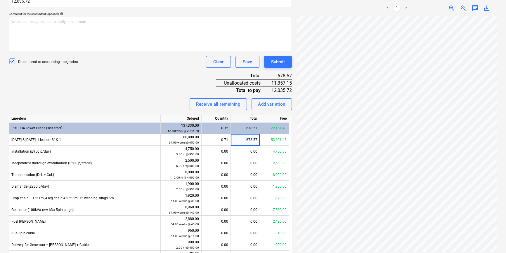
click at [184, 92] on div "Invoice name help 183789 Invoice number (optional) help 183789 Invoice date hel…" at bounding box center [150, 130] width 283 height 408
click at [216, 138] on div "0.71" at bounding box center [216, 140] width 24 height 12
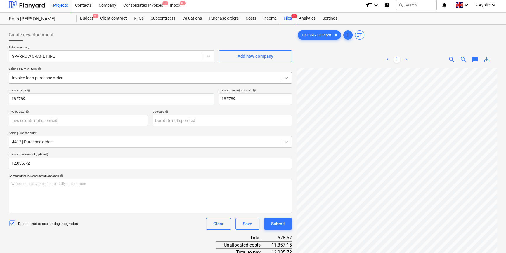
scroll to position [0, 0]
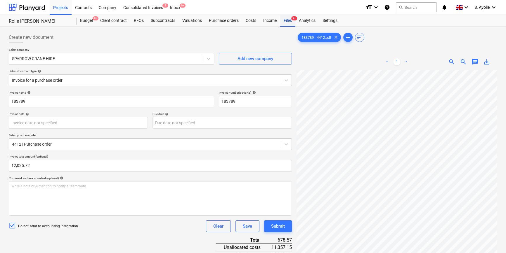
click at [288, 25] on div "Files 9+" at bounding box center [287, 21] width 15 height 12
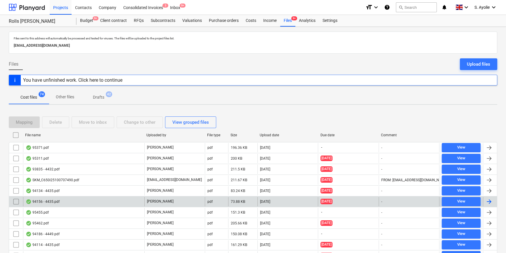
click at [115, 201] on div "94156 - 4435.pdf" at bounding box center [83, 201] width 121 height 9
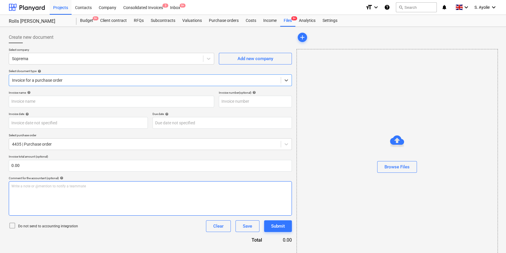
type input "03097271"
type input "20 Jun 2025"
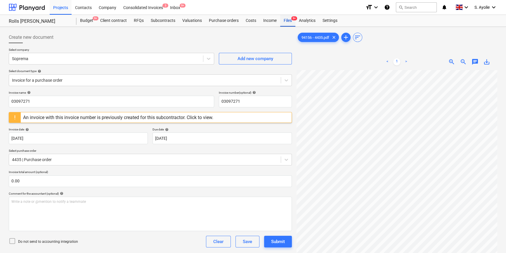
click at [286, 25] on div "Files 9+" at bounding box center [287, 21] width 15 height 12
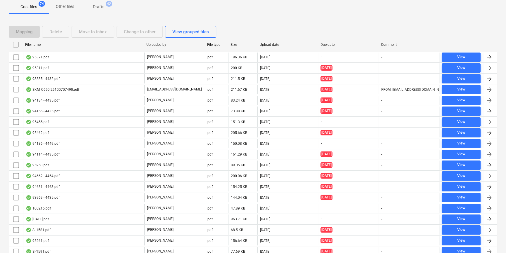
scroll to position [213, 0]
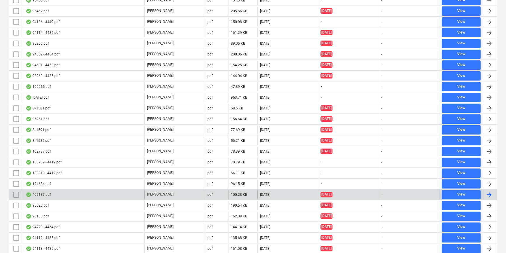
click at [85, 198] on div "409187.pdf" at bounding box center [83, 194] width 121 height 9
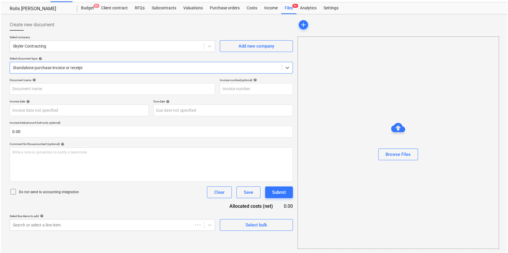
type input "409187"
type input "18 Jun 2025"
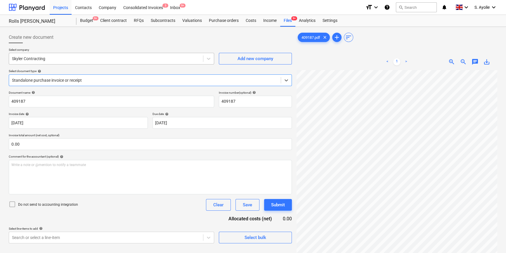
click at [64, 55] on div "Skyler Contracting" at bounding box center [106, 59] width 194 height 8
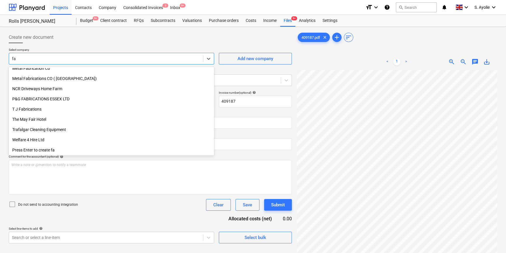
scroll to position [189, 0]
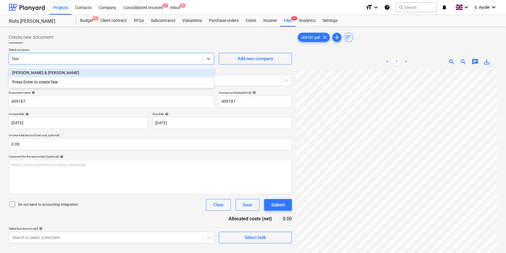
type input "fawk"
click at [62, 71] on div "Fawkes & Reece" at bounding box center [111, 72] width 205 height 9
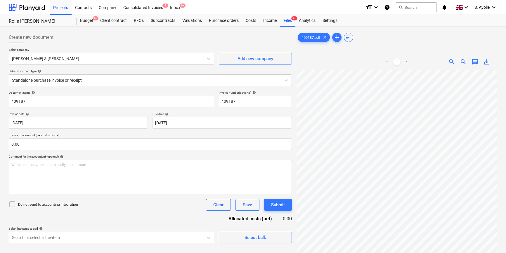
click at [29, 205] on p "Do not send to accounting integration" at bounding box center [48, 205] width 60 height 5
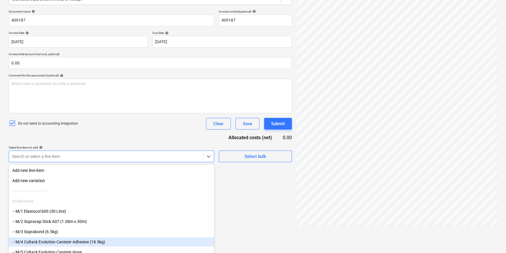
click at [35, 172] on body "Projects Contacts Company Consolidated Invoices 3 Inbox 9+ format_size keyboard…" at bounding box center [253, 45] width 506 height 253
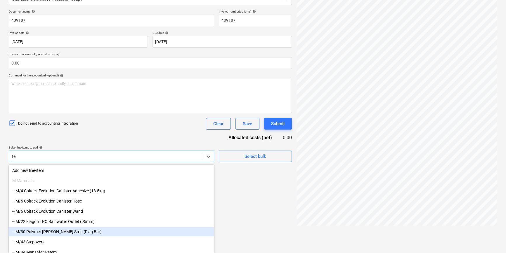
type input "tel"
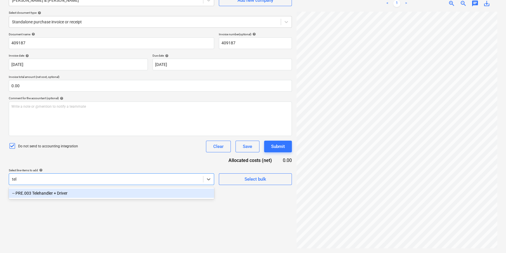
click at [55, 194] on div "-- PRE.003 Telehandler + Driver" at bounding box center [111, 193] width 205 height 9
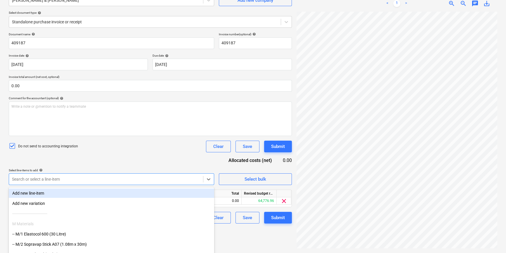
click at [70, 164] on div "Document name help 409187 Invoice number (optional) help 409187 Invoice date he…" at bounding box center [150, 127] width 283 height 191
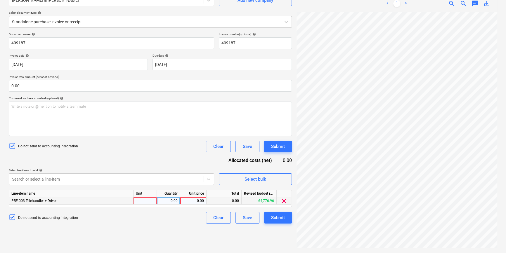
click at [150, 200] on div at bounding box center [145, 201] width 23 height 7
type input "pcs"
click at [169, 202] on div "0.00" at bounding box center [168, 201] width 18 height 7
type input "1"
click at [193, 203] on div "0.00" at bounding box center [193, 201] width 21 height 7
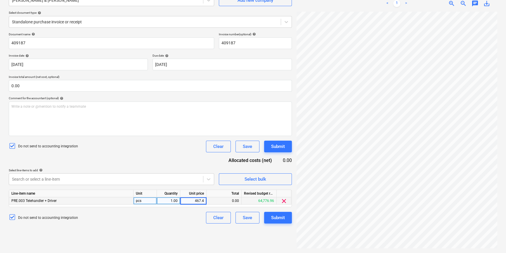
type input "467.40"
click at [272, 216] on div "Submit" at bounding box center [278, 218] width 14 height 8
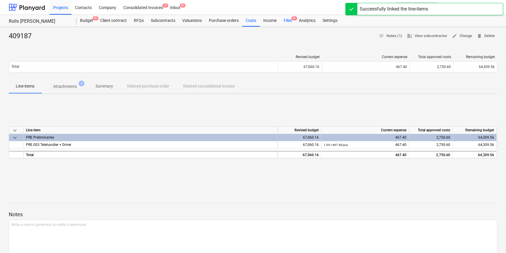
click at [285, 23] on div "Files 9+" at bounding box center [287, 21] width 15 height 12
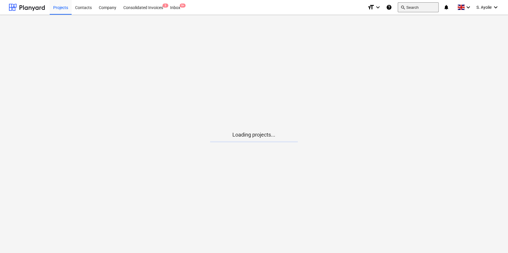
click at [415, 7] on button "search Search" at bounding box center [418, 7] width 41 height 10
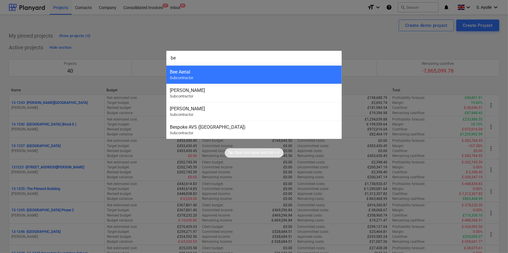
type input "b"
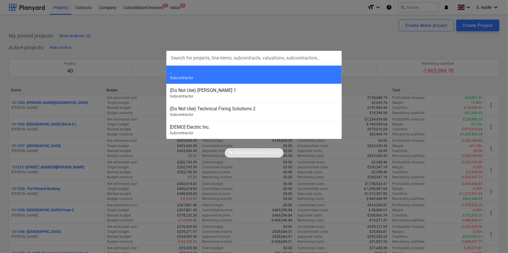
click at [108, 191] on div at bounding box center [254, 126] width 508 height 253
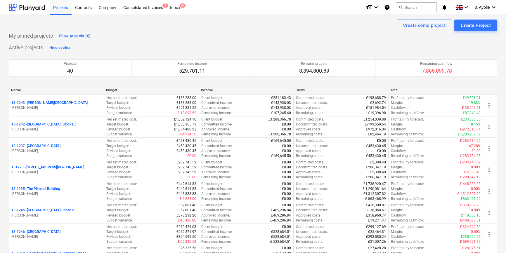
click at [414, 5] on button "search Search" at bounding box center [416, 7] width 41 height 10
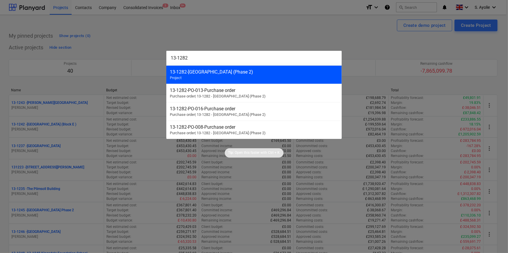
type input "13-1282"
click at [254, 80] on div "13-1282 - Plumstead [GEOGRAPHIC_DATA] (Phase 2) Project" at bounding box center [253, 74] width 175 height 18
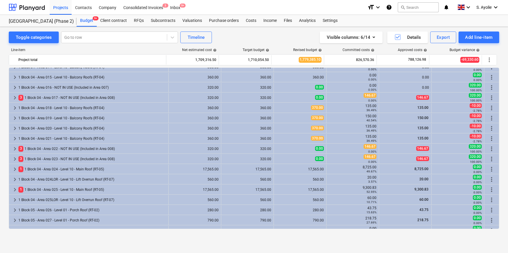
scroll to position [213, 0]
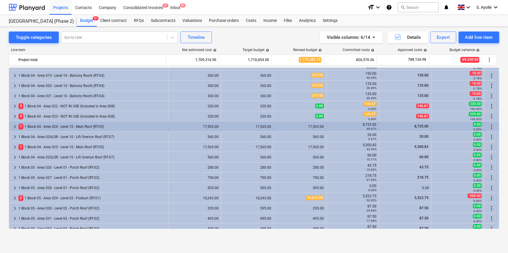
click at [35, 127] on div "1 1 Block 04 - Area 024 - Level 10 - Main Roof (RT-05)" at bounding box center [92, 126] width 148 height 9
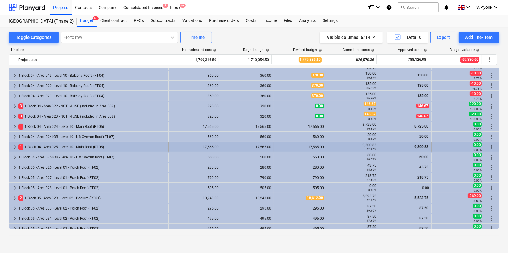
click at [15, 146] on span "keyboard_arrow_right" at bounding box center [14, 147] width 7 height 7
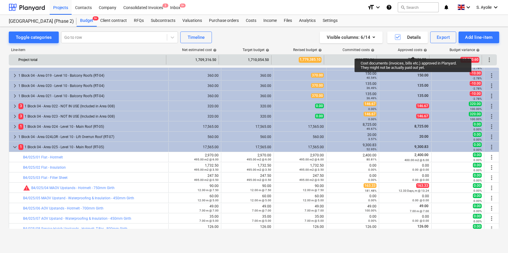
click at [99, 59] on div "Project total" at bounding box center [90, 59] width 145 height 9
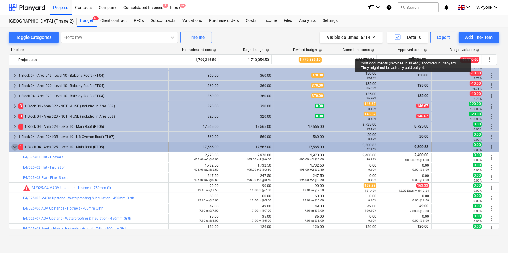
click at [15, 146] on span "keyboard_arrow_down" at bounding box center [14, 147] width 7 height 7
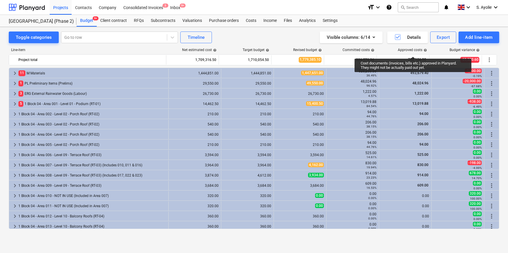
scroll to position [53, 0]
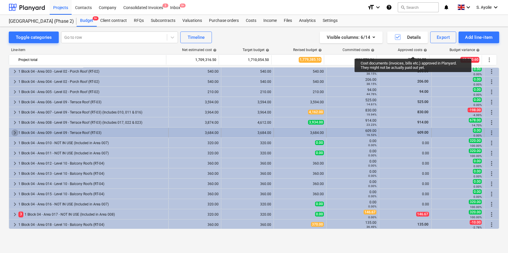
click at [15, 133] on span "keyboard_arrow_right" at bounding box center [14, 132] width 7 height 7
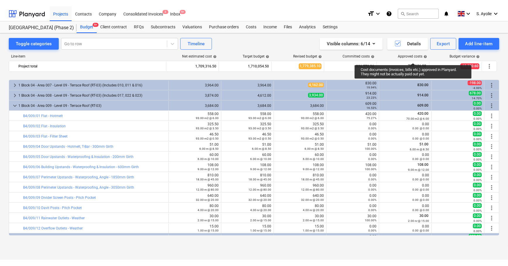
scroll to position [106, 0]
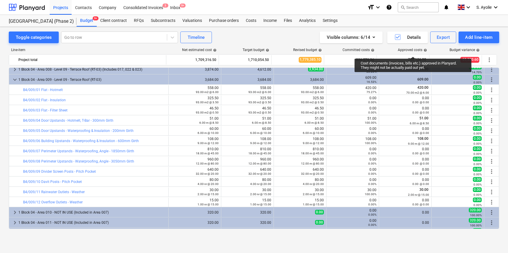
click at [72, 47] on div "Line-item Net estimated cost help Target budget help Revised budget help Commit…" at bounding box center [254, 139] width 490 height 193
click at [92, 51] on div "Line-item" at bounding box center [88, 50] width 158 height 4
